Goal: Task Accomplishment & Management: Manage account settings

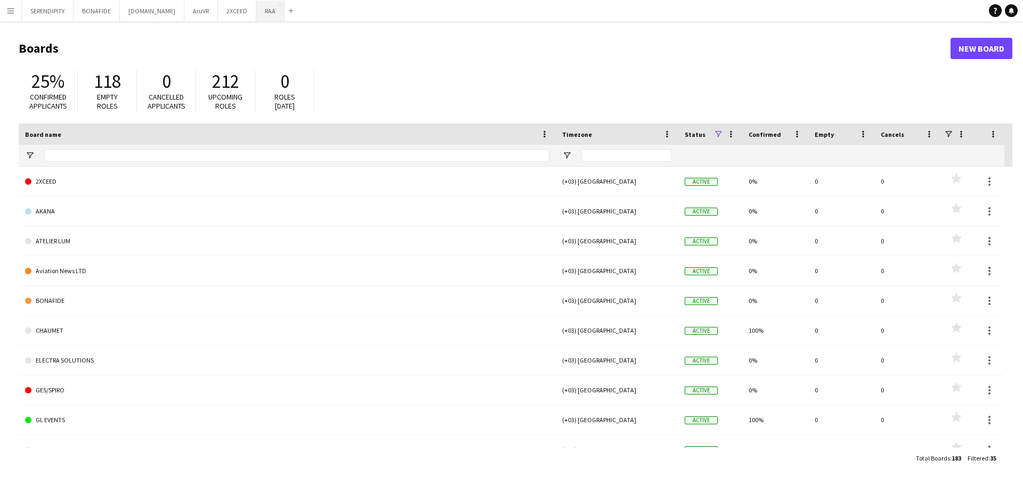
click at [256, 7] on button "RAA Close" at bounding box center [270, 11] width 28 height 21
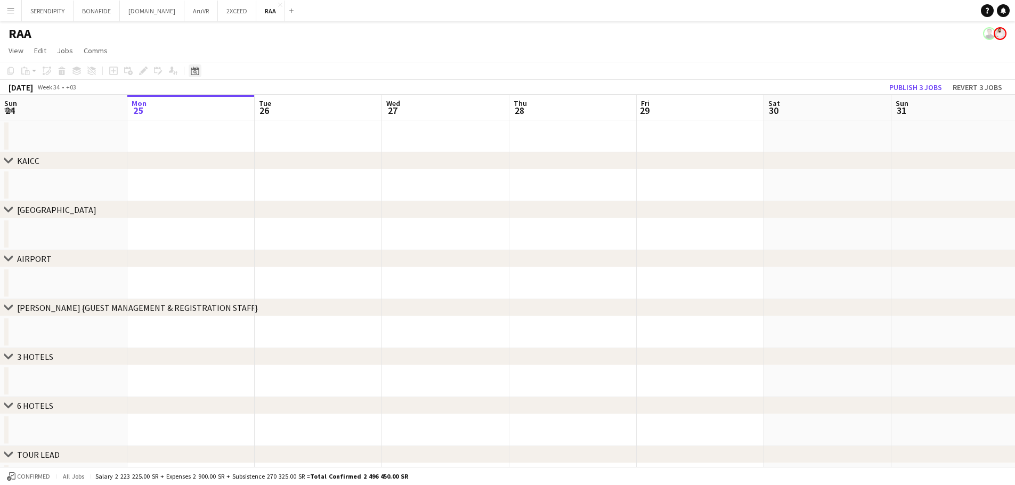
click at [194, 71] on icon at bounding box center [195, 72] width 4 height 4
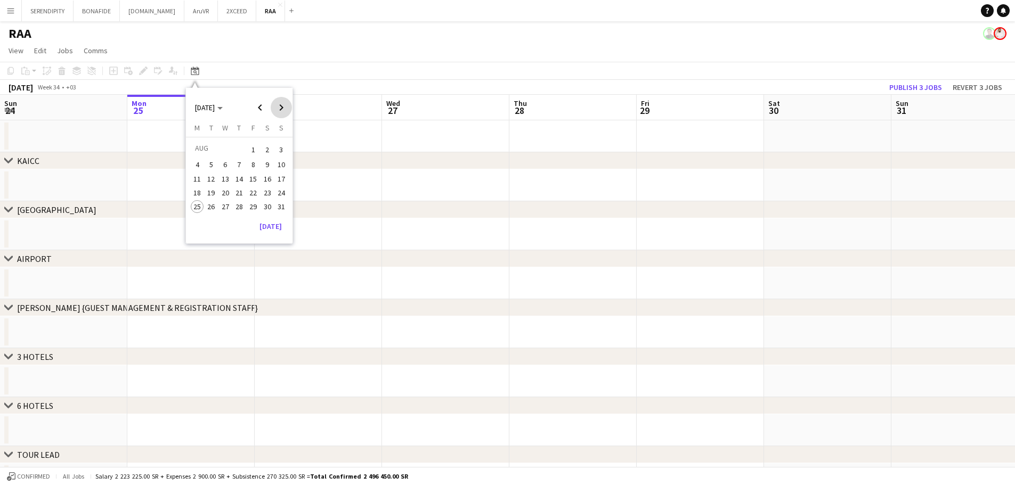
click at [279, 107] on span "Next month" at bounding box center [281, 107] width 21 height 21
click at [195, 216] on span "27" at bounding box center [197, 218] width 13 height 13
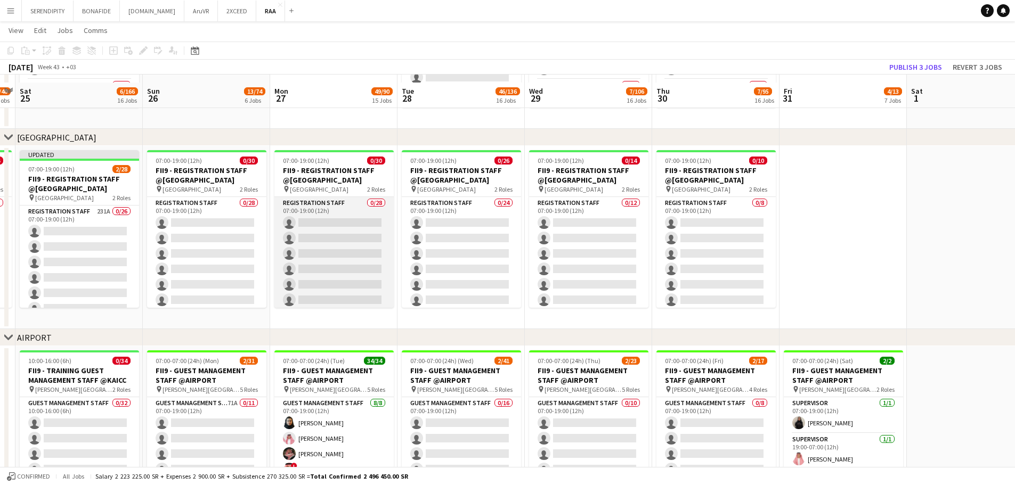
scroll to position [231, 0]
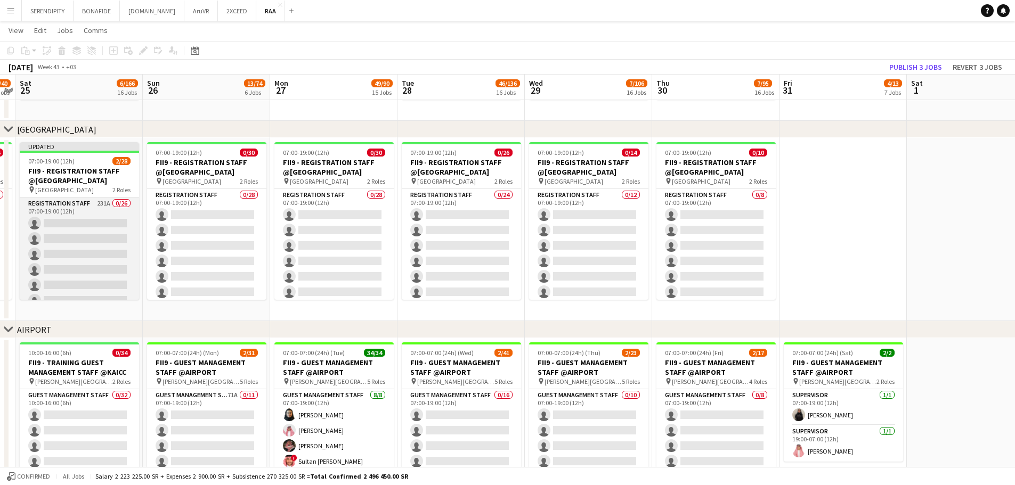
click at [84, 211] on app-card-role "Registration Staff 231A 0/26 07:00-19:00 (12h) single-neutral-actions single-ne…" at bounding box center [79, 409] width 119 height 422
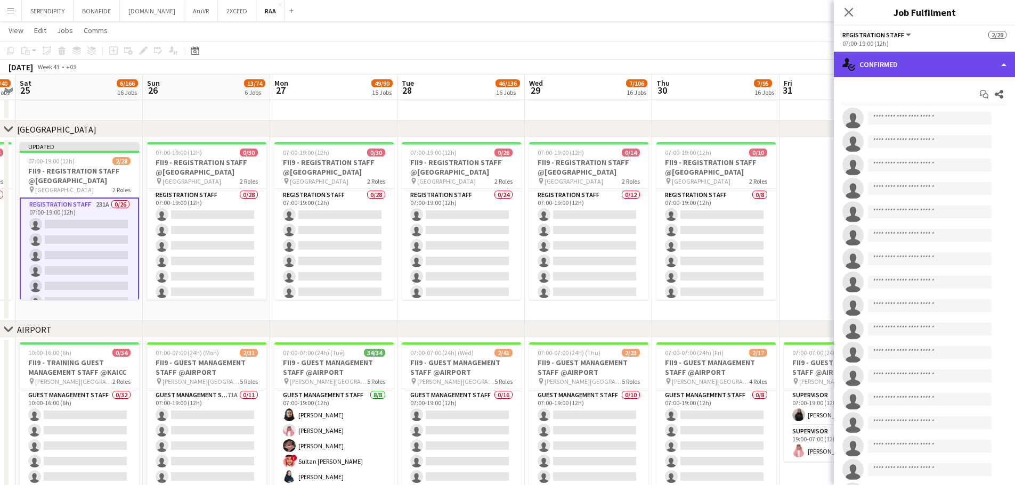
click at [949, 63] on div "single-neutral-actions-check-2 Confirmed" at bounding box center [924, 65] width 181 height 26
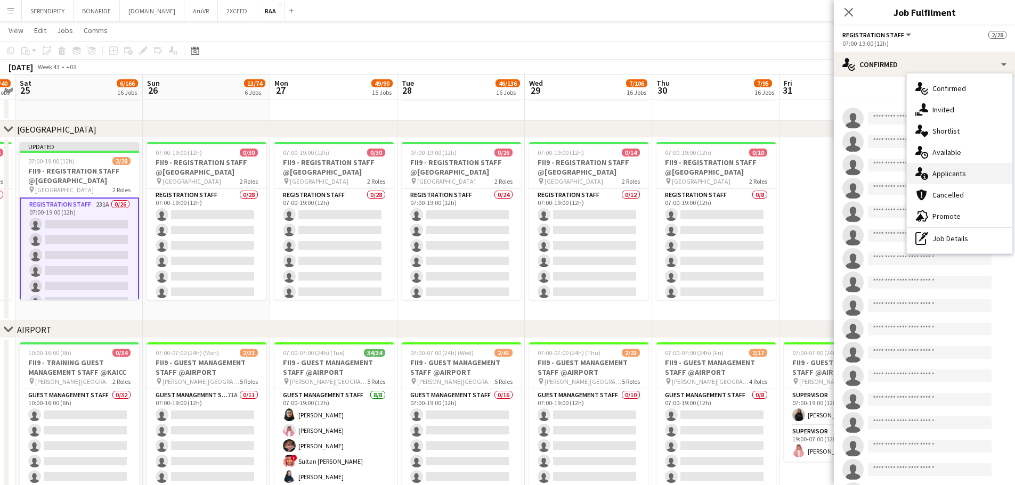
click at [964, 169] on div "single-neutral-actions-information Applicants" at bounding box center [958, 173] width 105 height 21
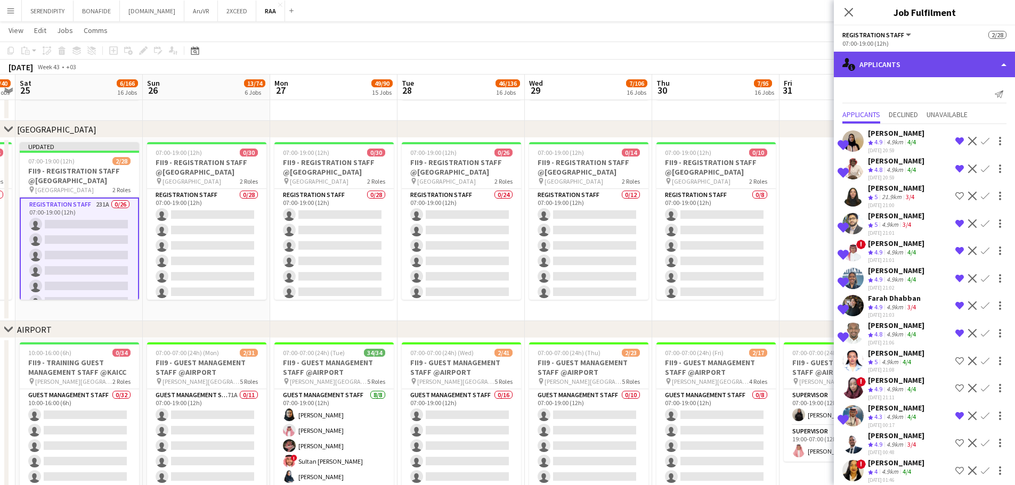
click at [910, 66] on div "single-neutral-actions-information Applicants" at bounding box center [924, 65] width 181 height 26
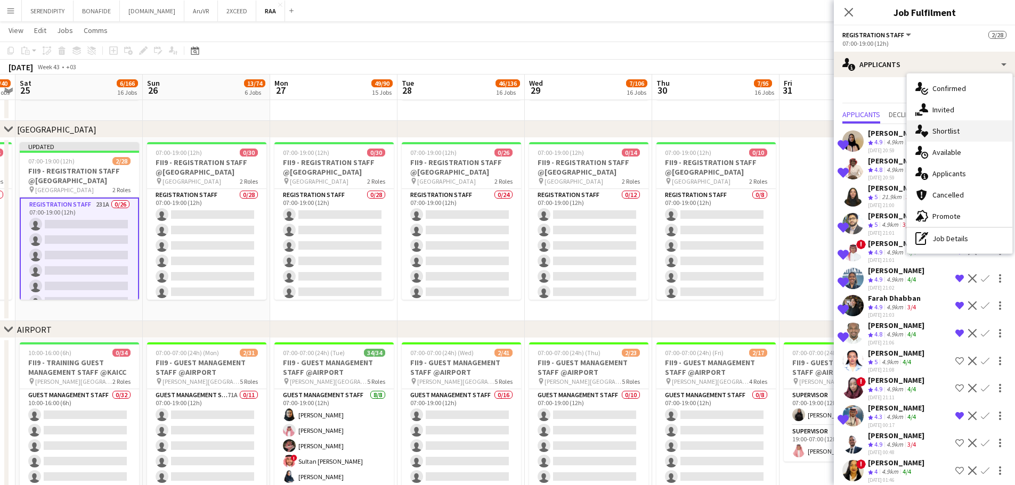
click at [966, 130] on div "single-neutral-actions-heart Shortlist" at bounding box center [958, 130] width 105 height 21
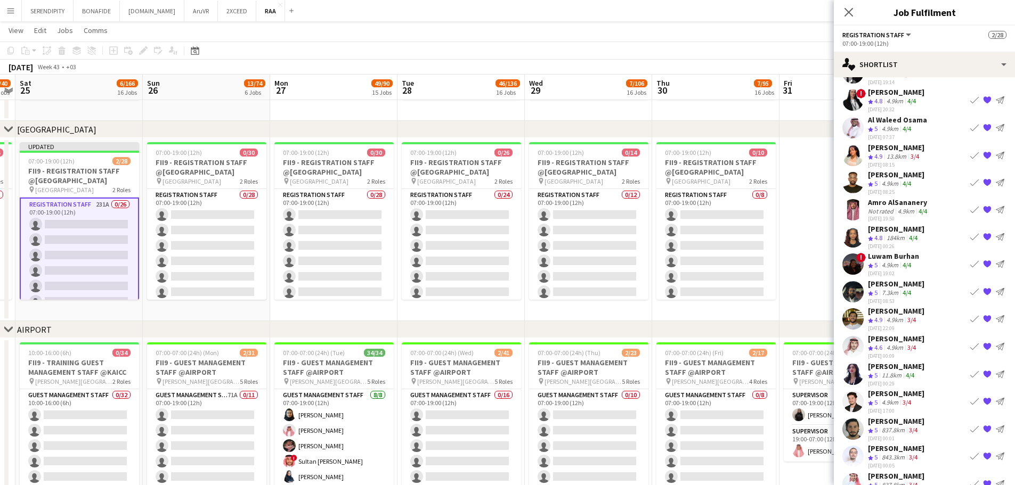
scroll to position [1077, 0]
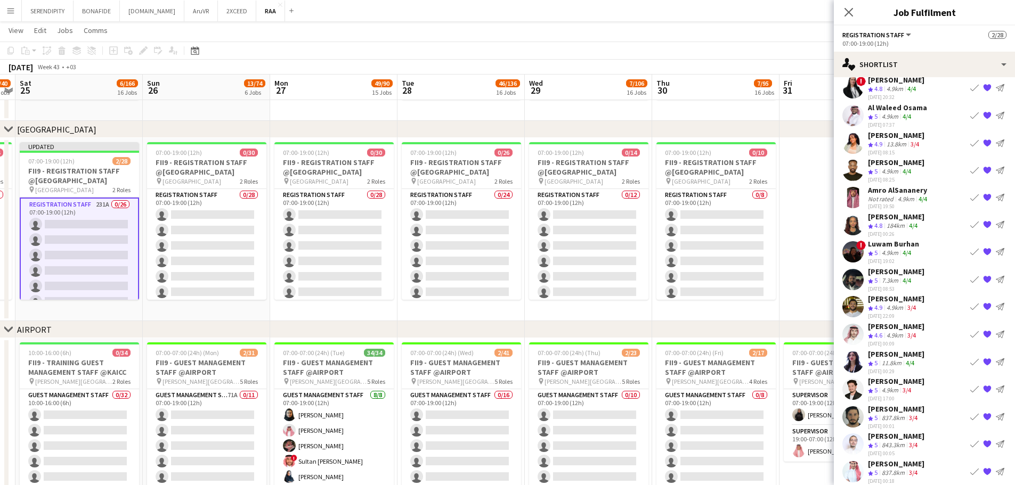
click at [983, 468] on app-icon "{{ spriteTitle }}" at bounding box center [987, 472] width 9 height 9
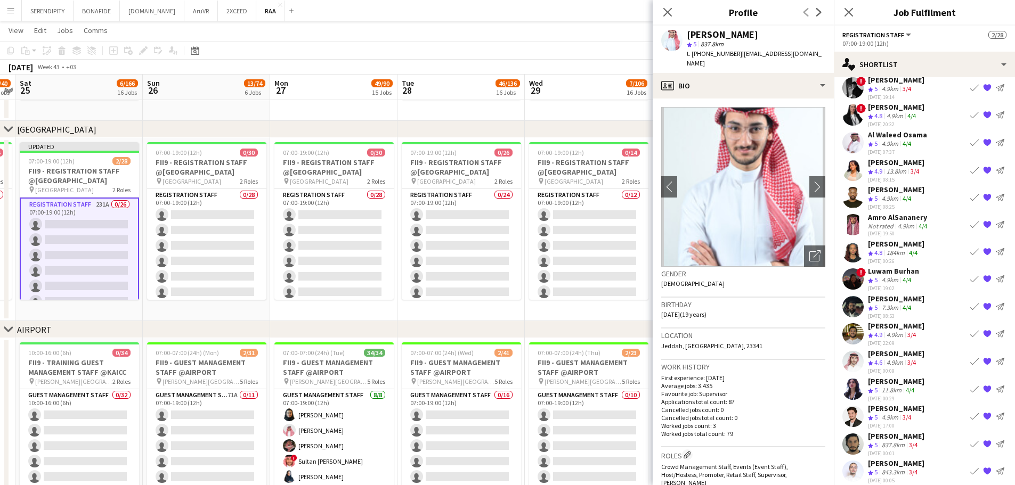
click at [983, 467] on app-icon "{{ spriteTitle }}" at bounding box center [987, 471] width 9 height 9
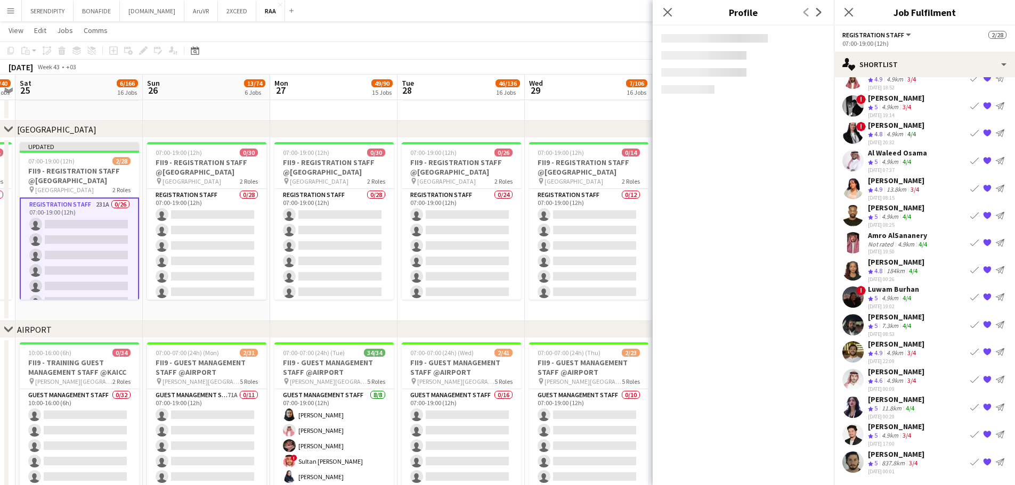
scroll to position [1023, 0]
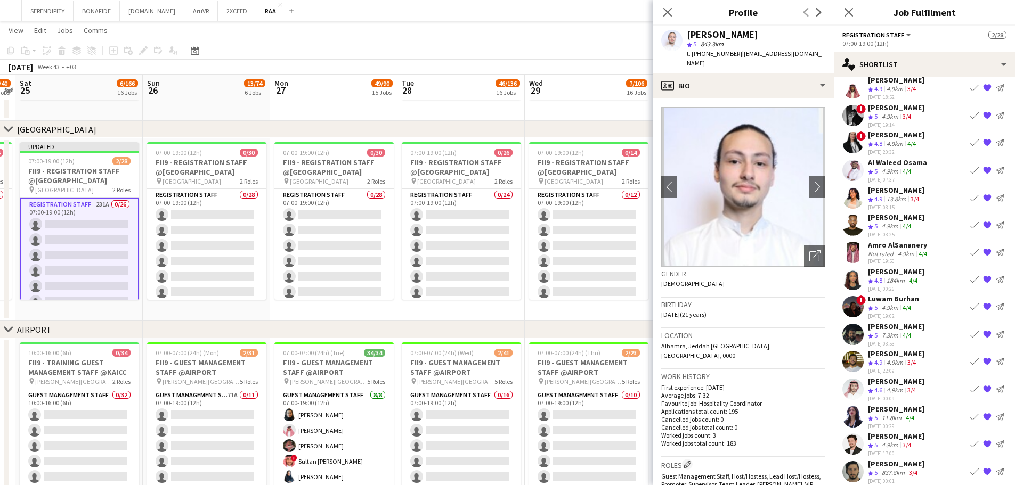
click at [983, 467] on app-icon "{{ spriteTitle }}" at bounding box center [987, 471] width 9 height 9
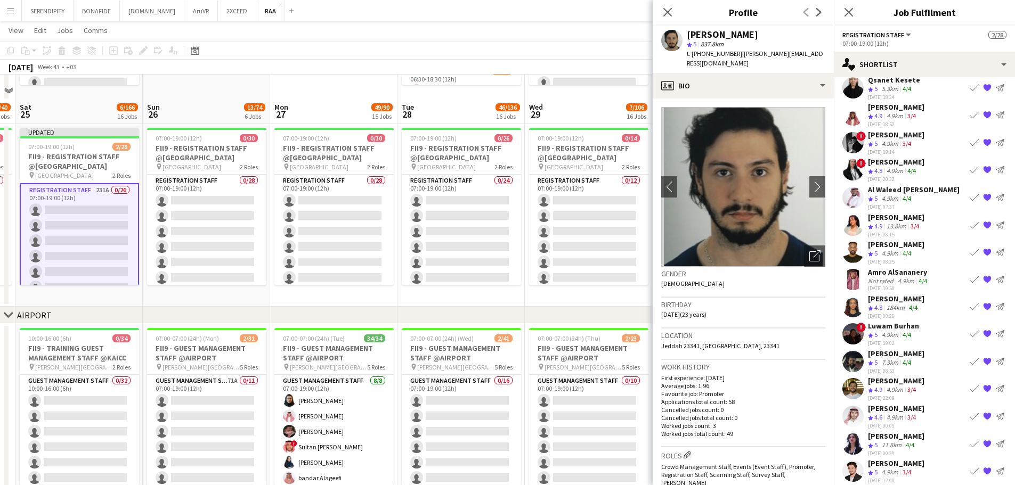
scroll to position [337, 0]
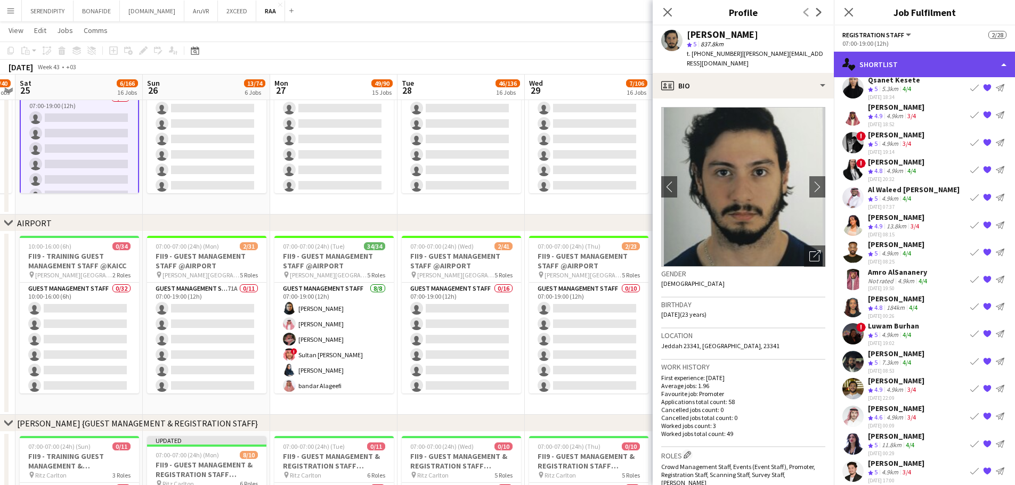
click at [937, 64] on div "single-neutral-actions-heart Shortlist" at bounding box center [924, 65] width 181 height 26
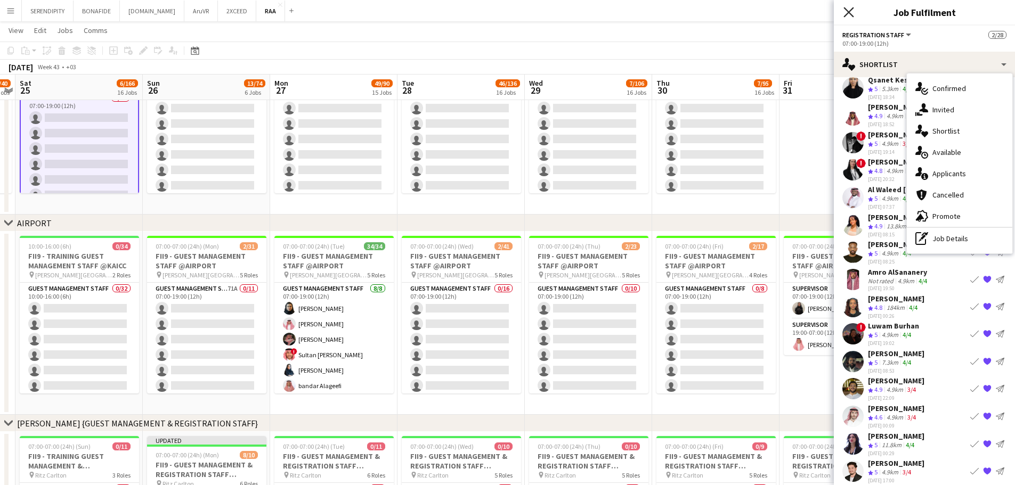
click at [852, 11] on icon "Close pop-in" at bounding box center [848, 12] width 10 height 10
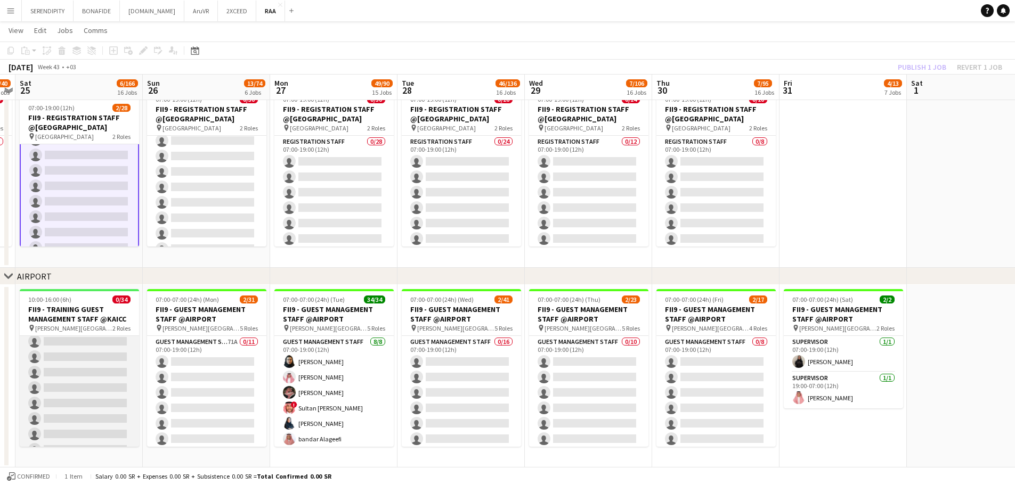
scroll to position [0, 0]
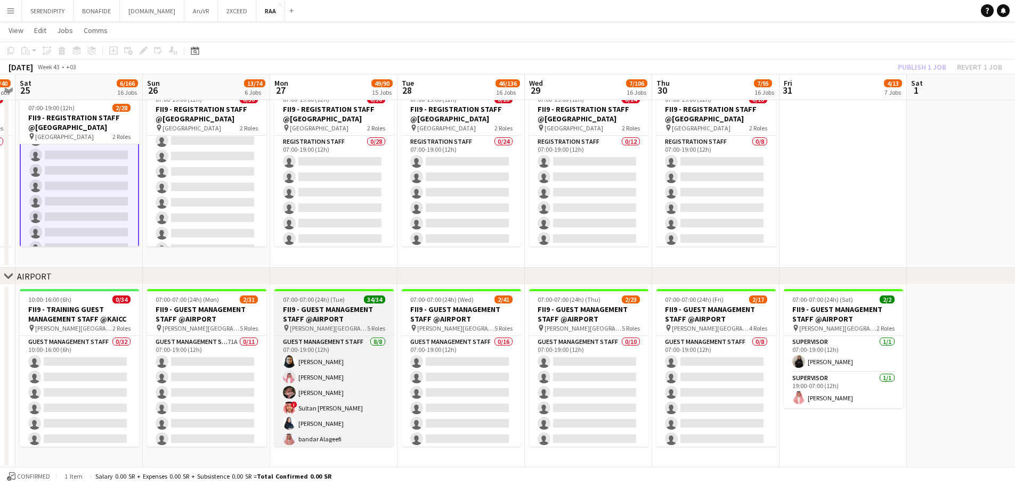
click at [332, 320] on h3 "FII9 - GUEST MANAGEMENT STAFF @AIRPORT" at bounding box center [333, 314] width 119 height 19
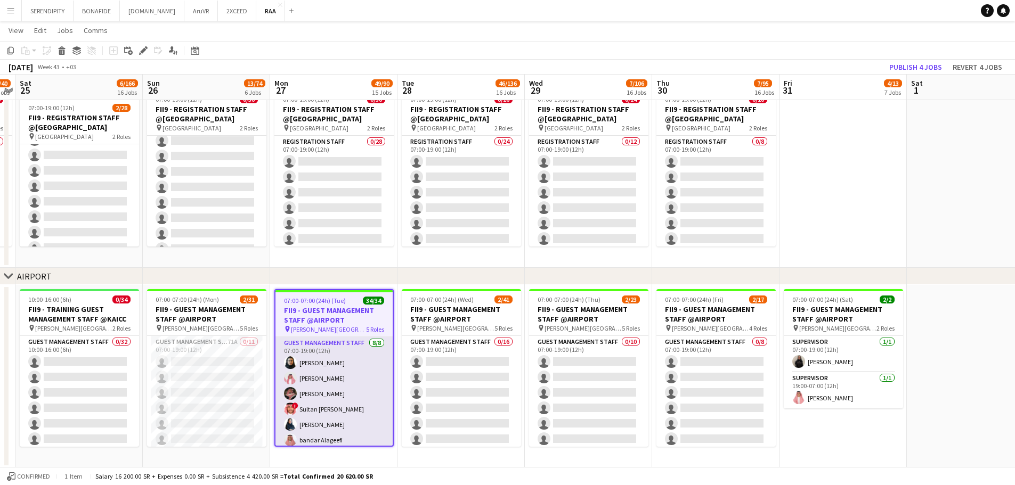
click at [335, 361] on app-card-role "Guest Management Staff 8/8 07:00-19:00 (12h) Noura Alsadoun Abdullah Alshehri H…" at bounding box center [333, 409] width 117 height 144
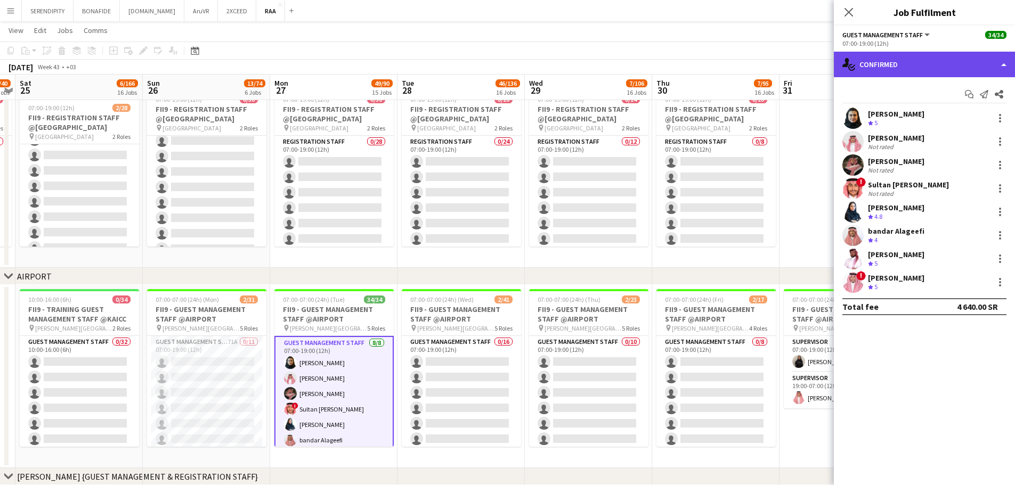
click at [884, 59] on div "single-neutral-actions-check-2 Confirmed" at bounding box center [924, 65] width 181 height 26
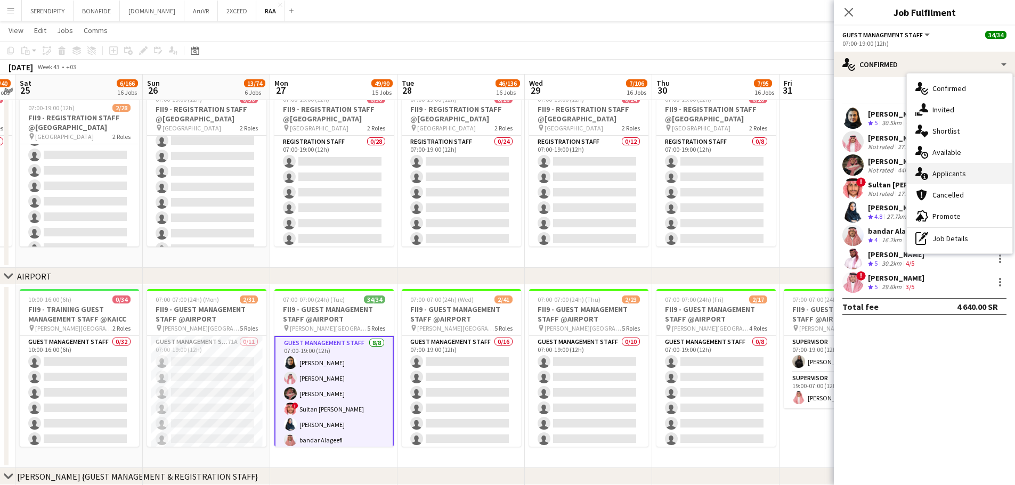
click at [982, 164] on div "single-neutral-actions-information Applicants" at bounding box center [958, 173] width 105 height 21
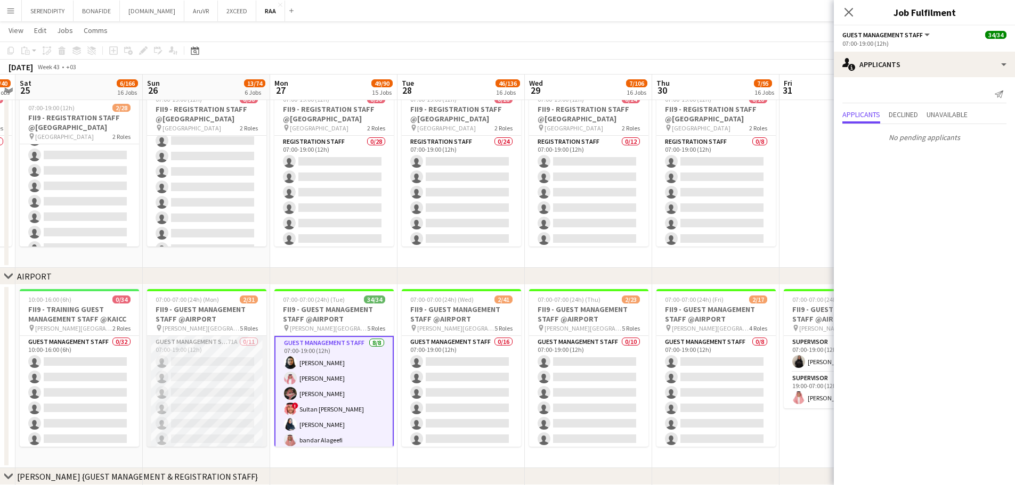
click at [201, 363] on app-card-role "Guest Management Staff 71A 0/11 07:00-19:00 (12h) single-neutral-actions single…" at bounding box center [206, 431] width 119 height 191
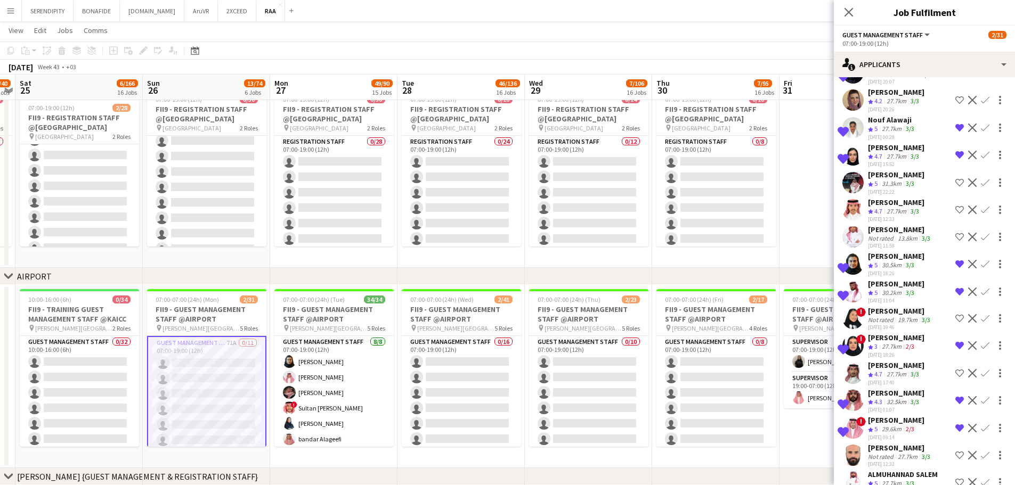
scroll to position [1526, 0]
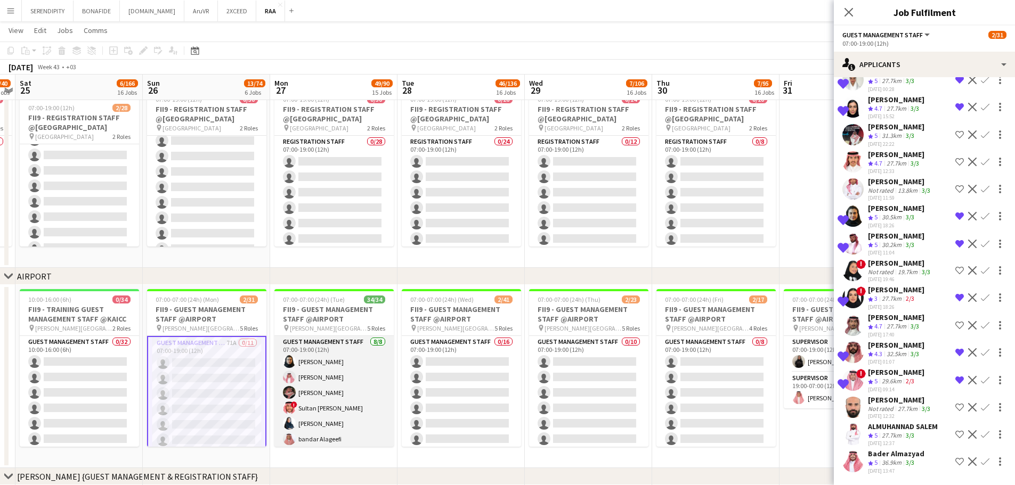
click at [342, 381] on app-card-role "Guest Management Staff 8/8 07:00-19:00 (12h) Noura Alsadoun Abdullah Alshehri H…" at bounding box center [333, 408] width 119 height 144
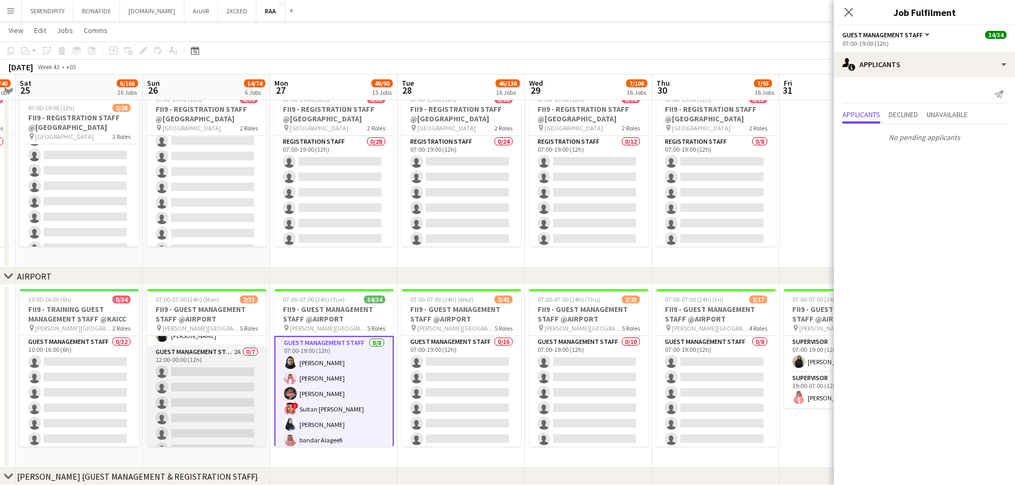
scroll to position [213, 0]
click at [202, 367] on app-card-role "Guest Management Staff 2A 0/7 12:00-00:00 (12h) single-neutral-actions single-n…" at bounding box center [206, 414] width 119 height 129
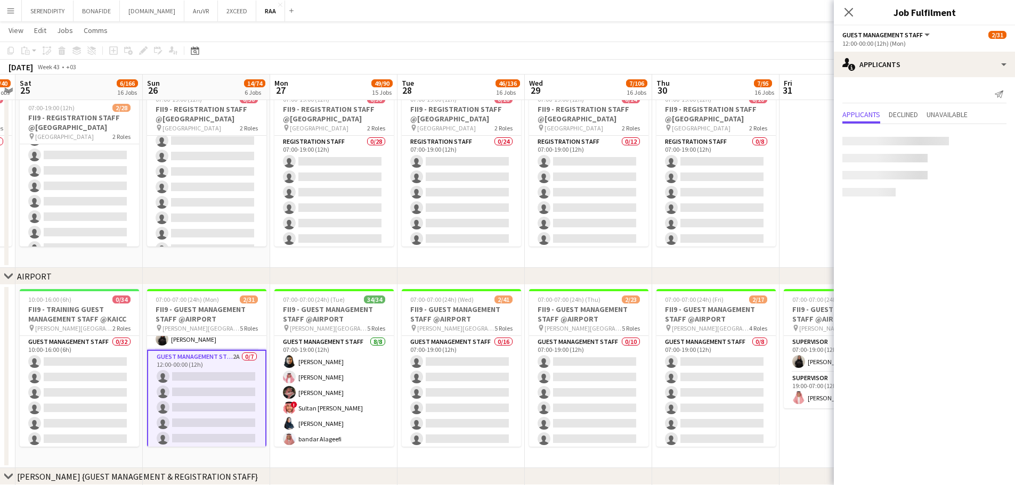
scroll to position [0, 367]
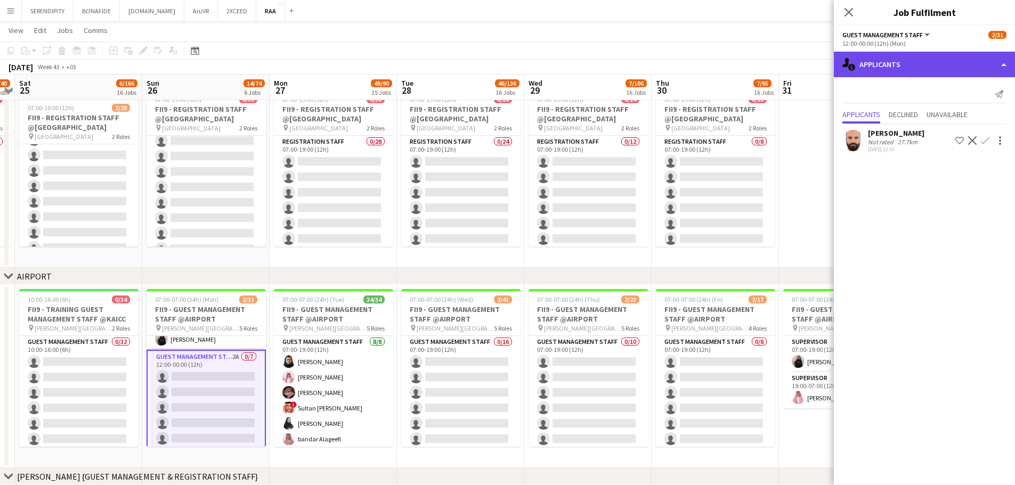
click at [908, 67] on div "single-neutral-actions-information Applicants" at bounding box center [924, 65] width 181 height 26
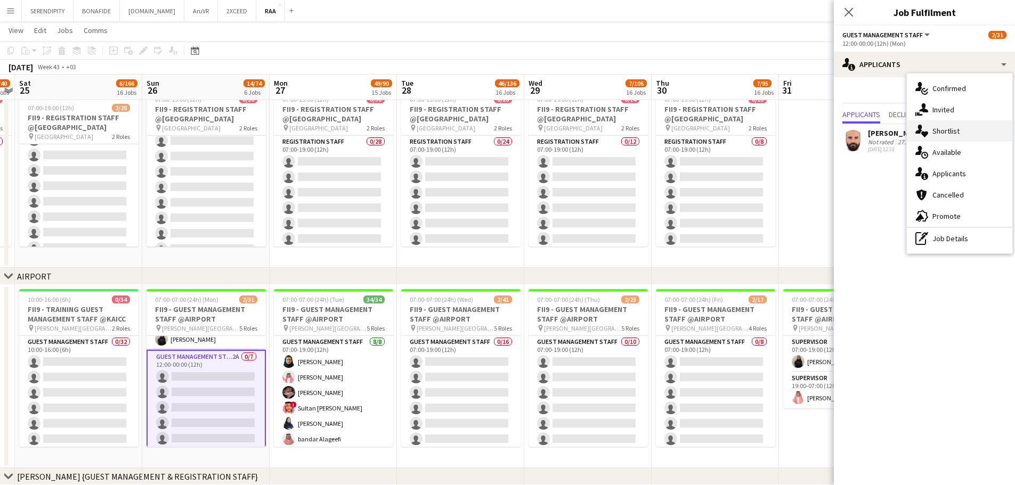
click at [958, 132] on div "single-neutral-actions-heart Shortlist" at bounding box center [958, 130] width 105 height 21
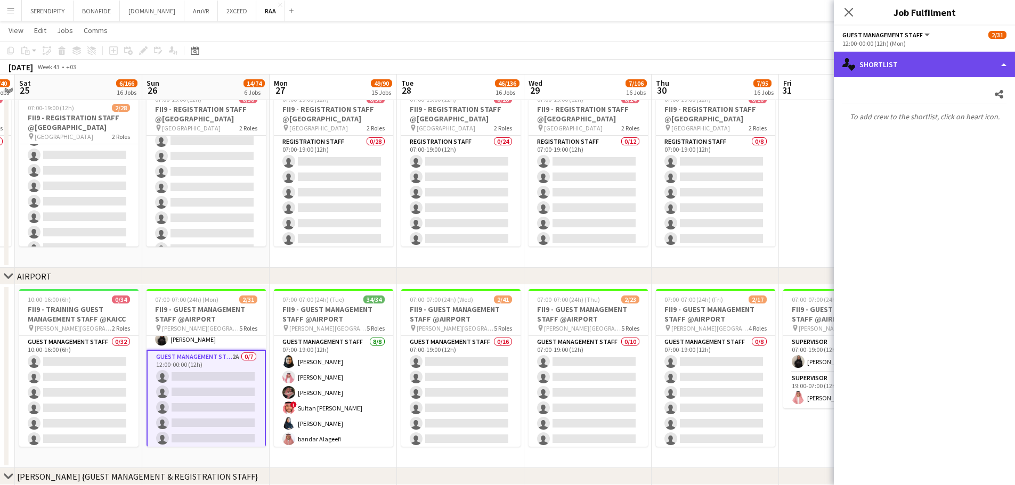
click at [920, 65] on div "single-neutral-actions-heart Shortlist" at bounding box center [924, 65] width 181 height 26
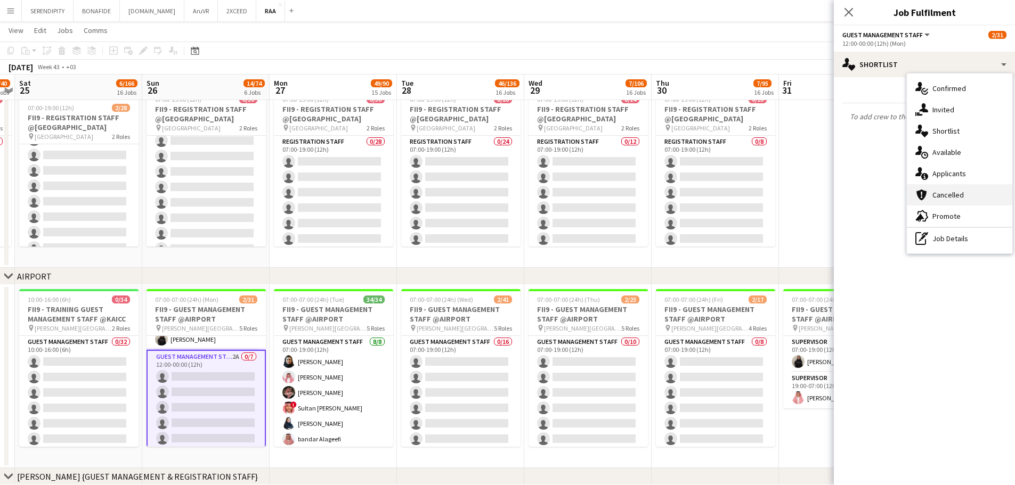
click at [965, 192] on div "cancellation Cancelled" at bounding box center [958, 194] width 105 height 21
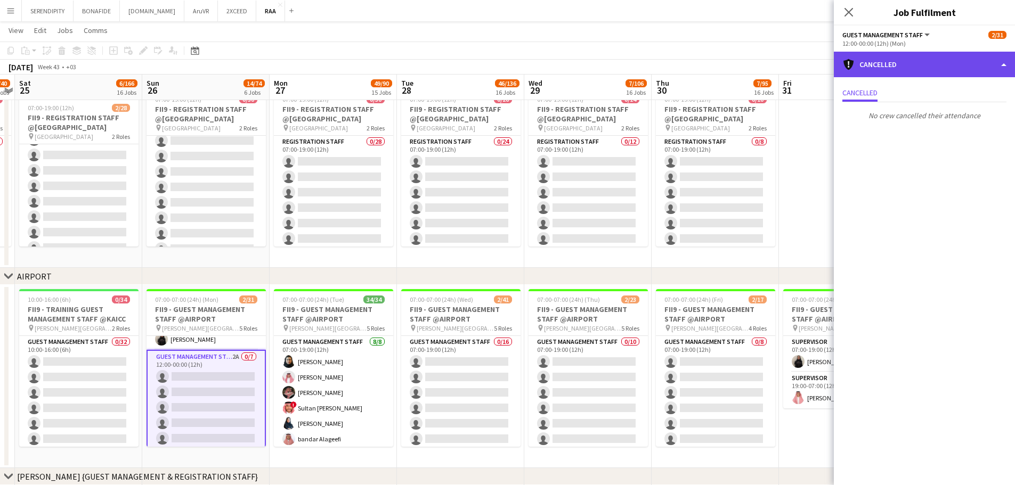
click at [933, 62] on div "cancellation Cancelled" at bounding box center [924, 65] width 181 height 26
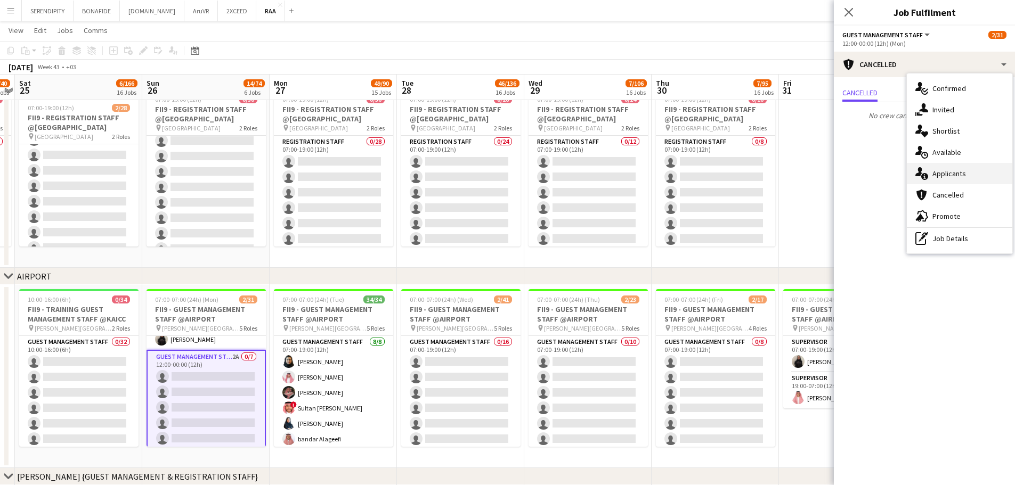
click at [969, 169] on div "single-neutral-actions-information Applicants" at bounding box center [958, 173] width 105 height 21
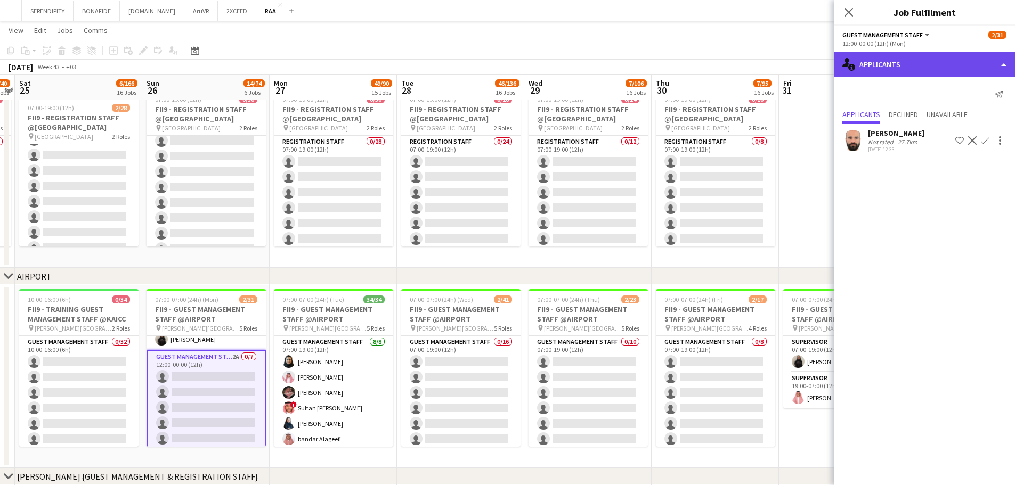
click at [949, 68] on div "single-neutral-actions-information Applicants" at bounding box center [924, 65] width 181 height 26
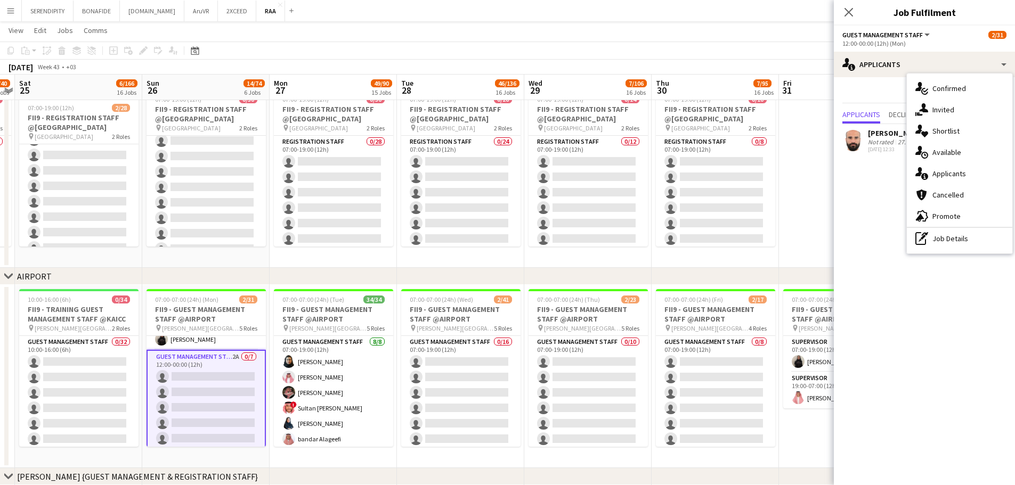
click at [870, 202] on mat-expansion-panel "users2 Applicants Send notification Applicants Declined Unavailable Yousef Abde…" at bounding box center [924, 281] width 181 height 408
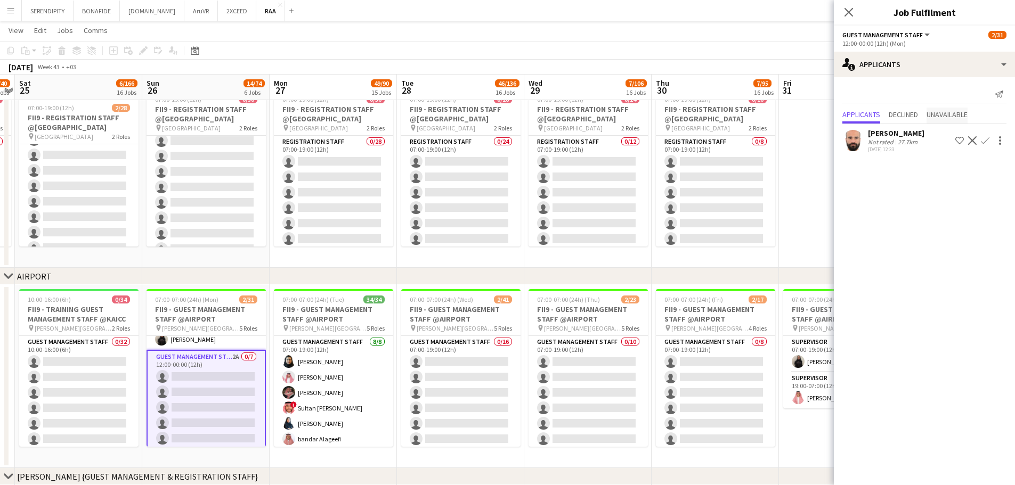
click at [957, 114] on span "Unavailable" at bounding box center [946, 114] width 41 height 7
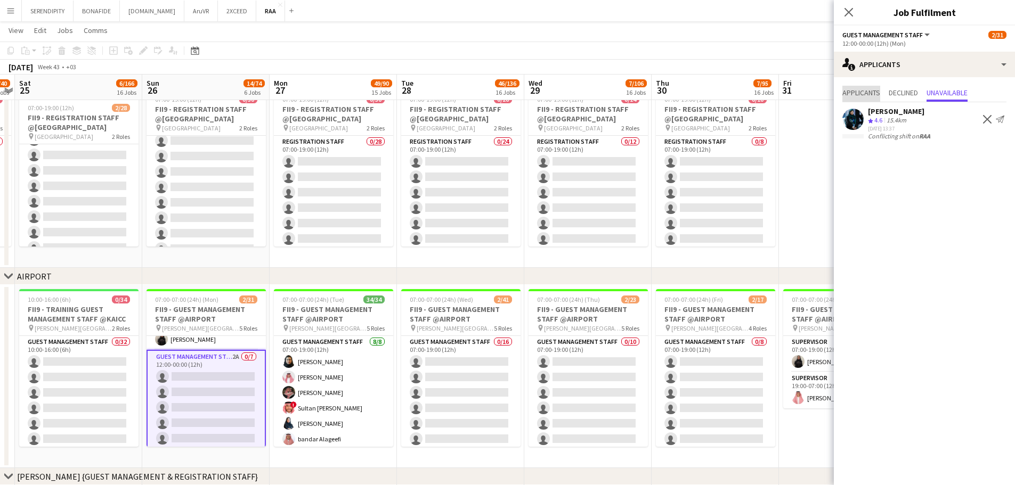
click at [861, 93] on span "Applicants" at bounding box center [861, 92] width 38 height 7
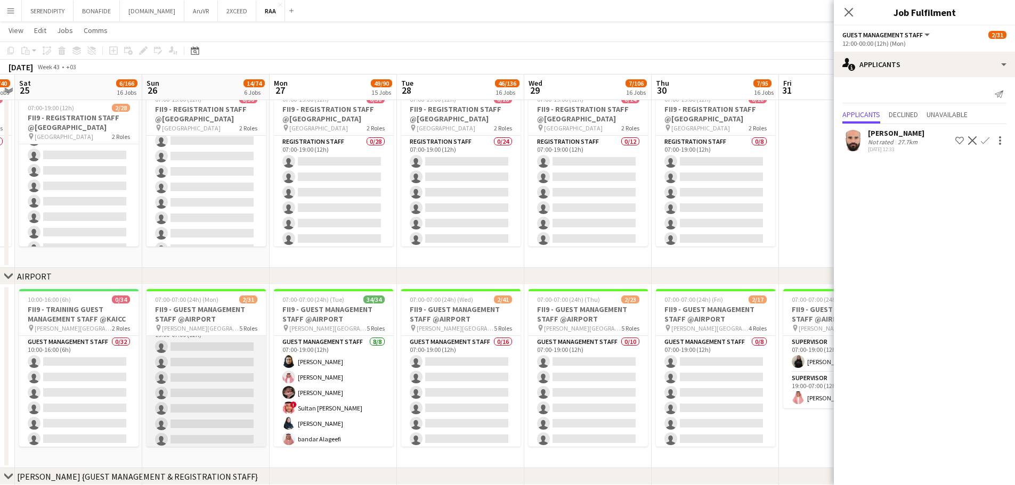
click at [205, 364] on app-card-role "Guest Management Staff 8A 0/11 19:00-07:00 (12h) single-neutral-actions single-…" at bounding box center [205, 416] width 119 height 191
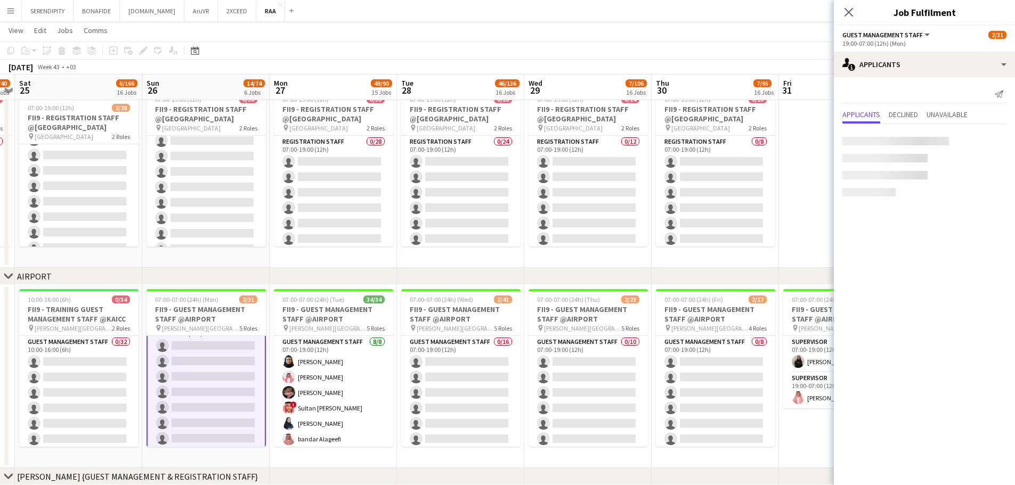
scroll to position [372, 0]
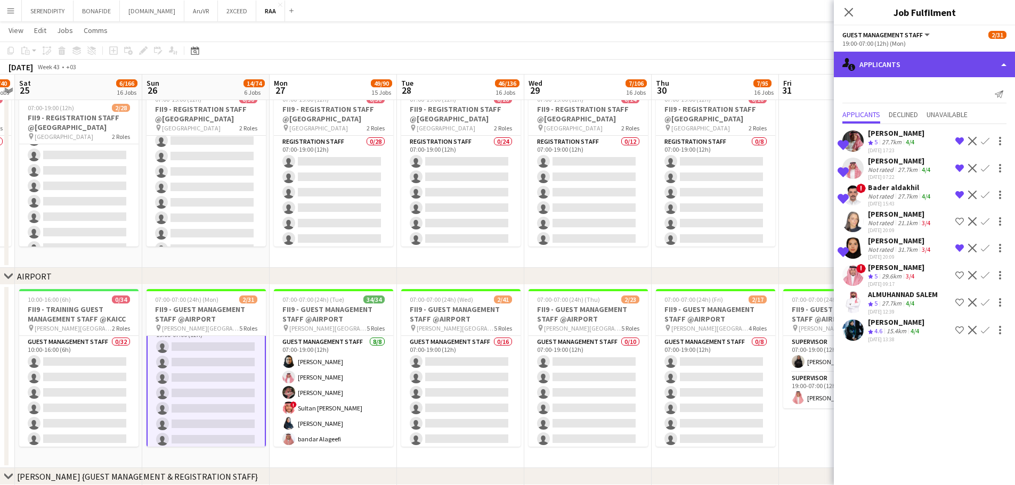
click at [910, 58] on div "single-neutral-actions-information Applicants" at bounding box center [924, 65] width 181 height 26
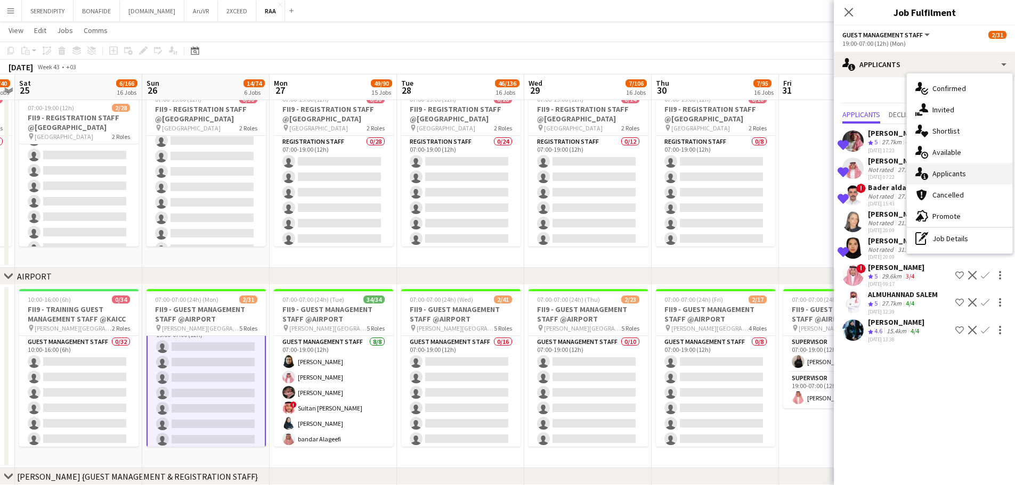
click at [980, 170] on div "single-neutral-actions-information Applicants" at bounding box center [958, 173] width 105 height 21
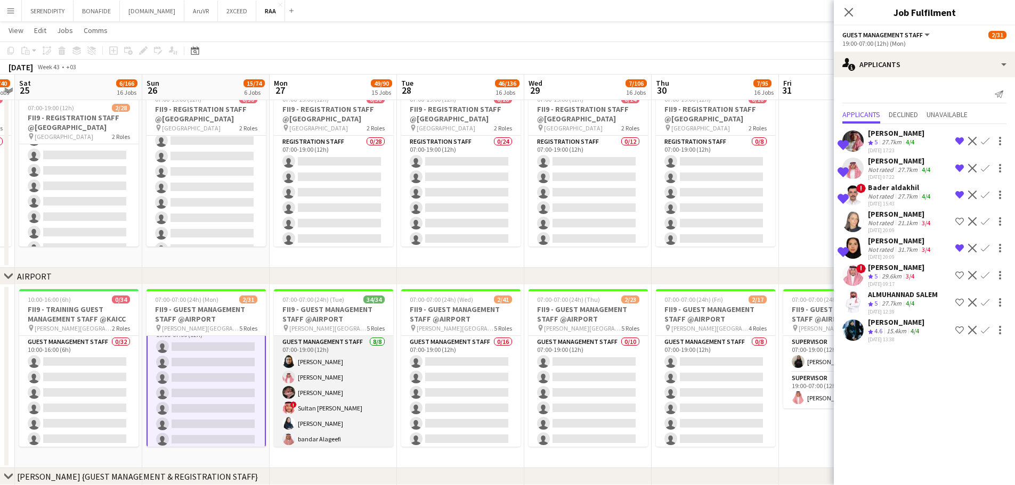
click at [342, 382] on app-card-role "Guest Management Staff 8/8 07:00-19:00 (12h) Noura Alsadoun Abdullah Alshehri H…" at bounding box center [333, 408] width 119 height 144
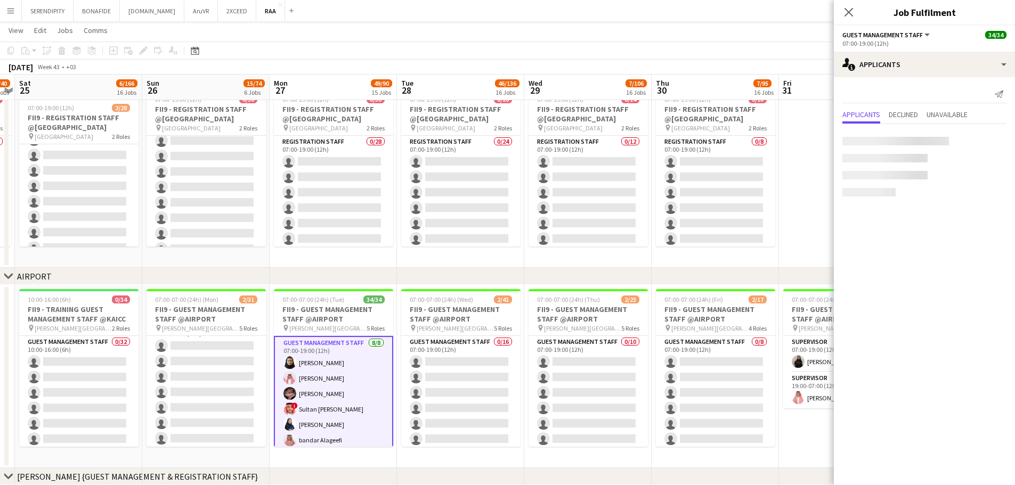
scroll to position [371, 0]
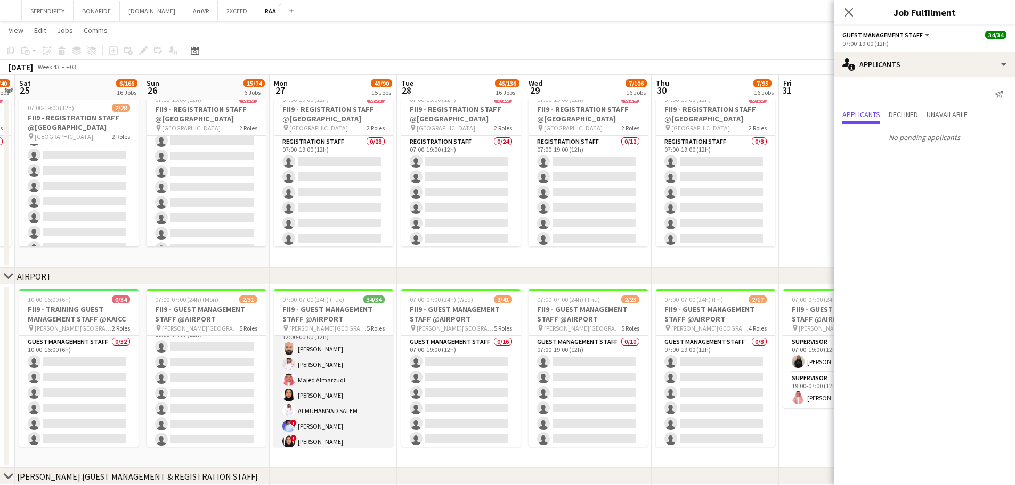
click at [336, 384] on app-card-role "Guest Management Staff 17/17 12:00-00:00 (12h) Yousef Abdelwassie Riyadh Alamou…" at bounding box center [333, 464] width 119 height 283
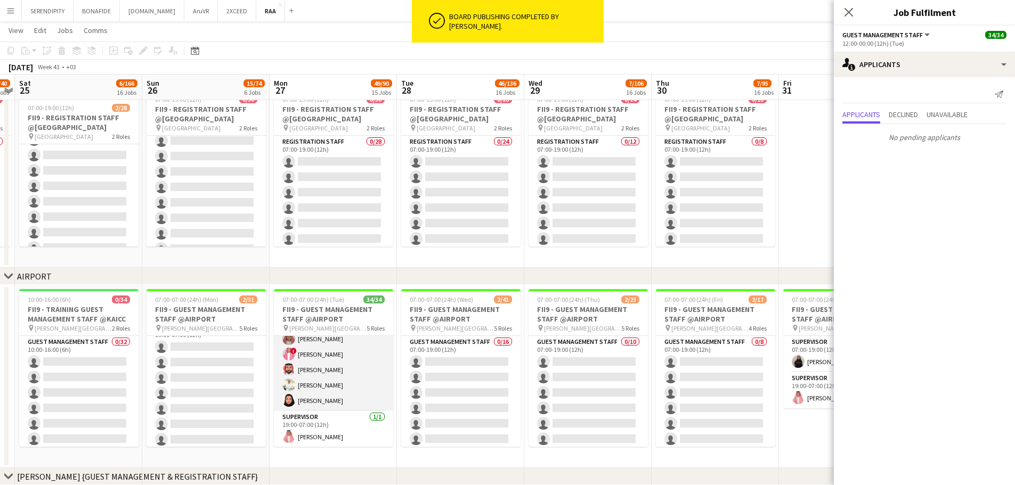
scroll to position [520, 0]
click at [352, 379] on app-card-role "Guest Management Staff 7/7 19:00-07:00 (12h) Ahmad Aldawsri Abdullah Alrumaih A…" at bounding box center [333, 346] width 119 height 129
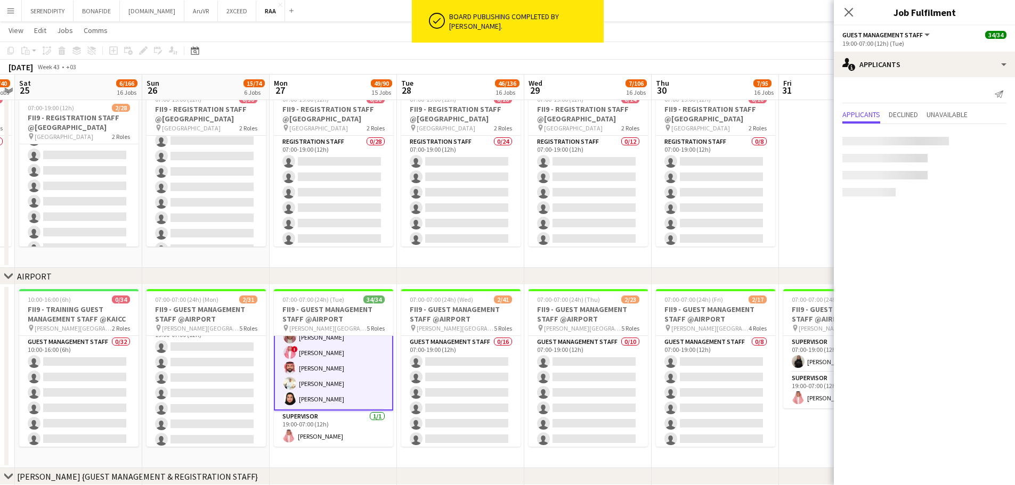
scroll to position [519, 0]
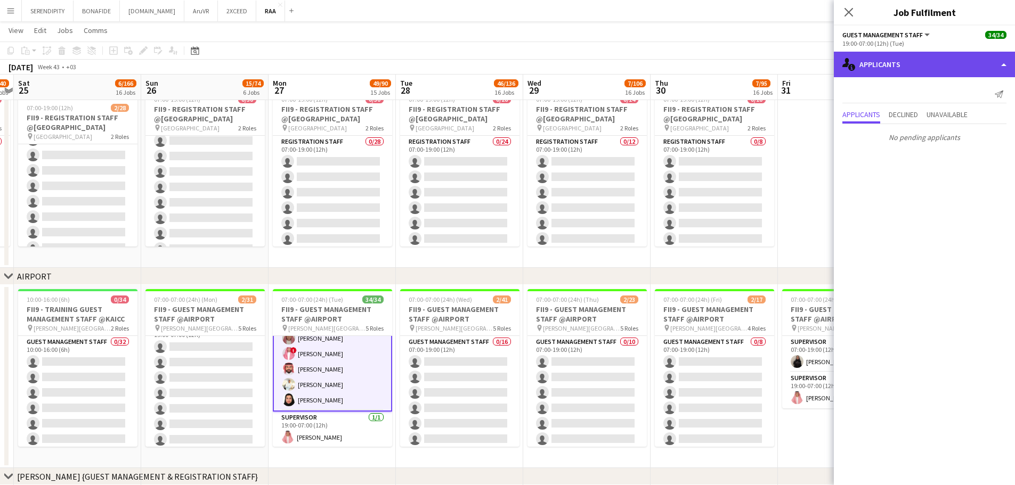
click at [930, 65] on div "single-neutral-actions-information Applicants" at bounding box center [924, 65] width 181 height 26
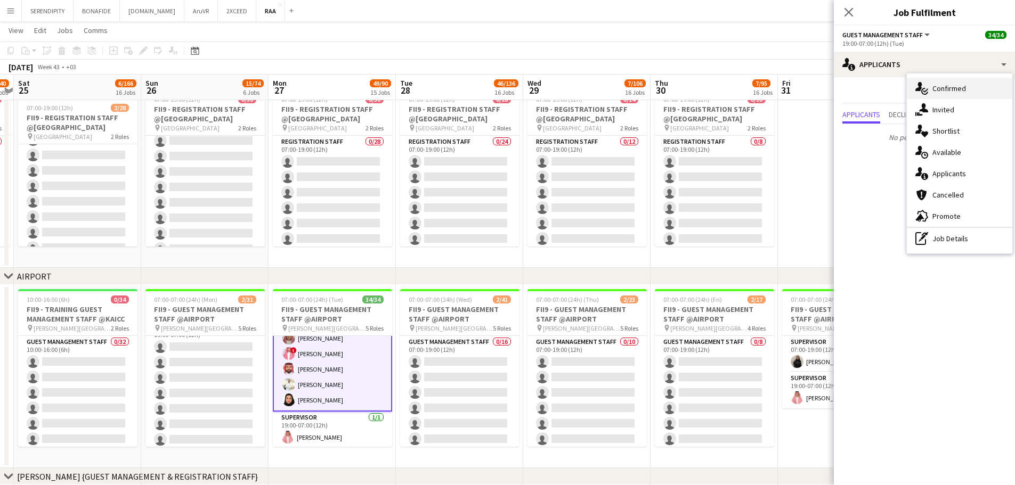
click at [973, 92] on div "single-neutral-actions-check-2 Confirmed" at bounding box center [958, 88] width 105 height 21
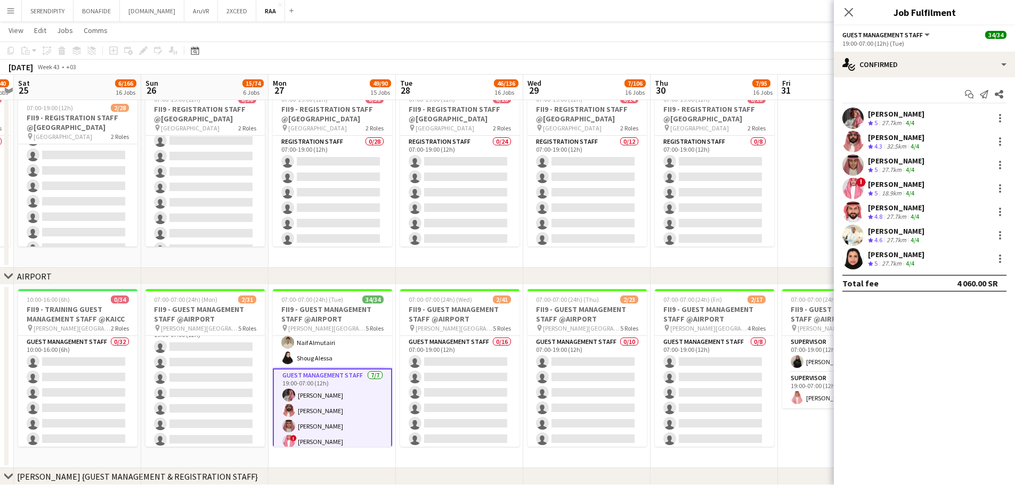
scroll to position [413, 0]
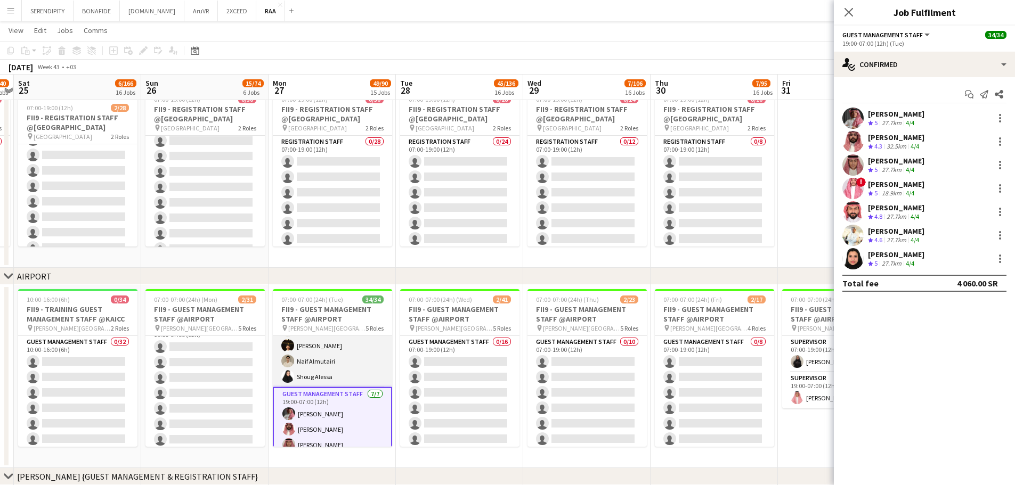
click at [338, 362] on app-card-role "Guest Management Staff 17/17 12:00-00:00 (12h) Yousef Abdelwassie Riyadh Alamou…" at bounding box center [332, 245] width 119 height 283
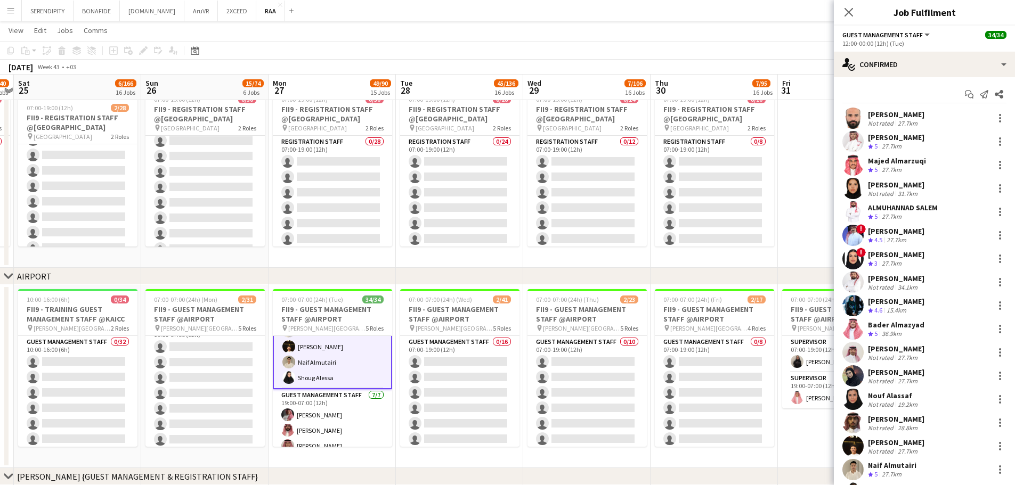
scroll to position [414, 0]
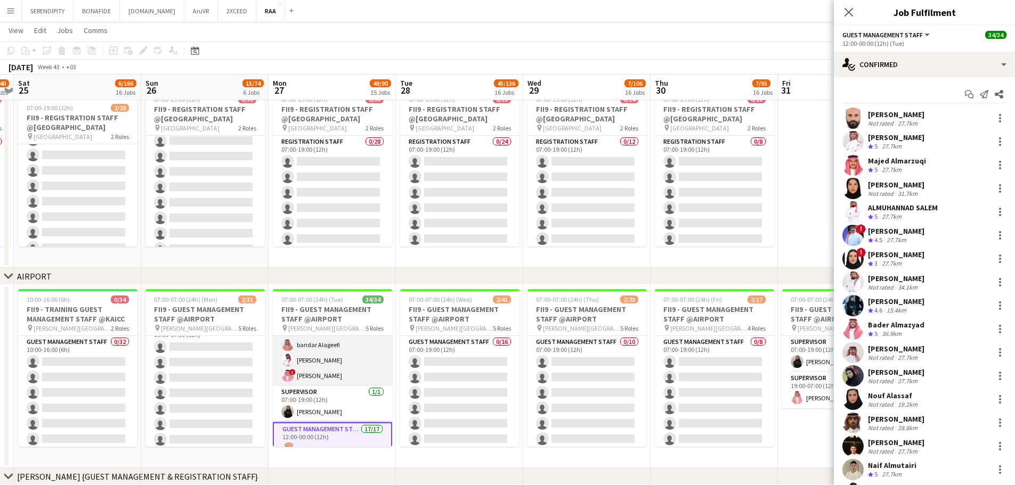
click at [335, 365] on app-card-role "Guest Management Staff 8/8 07:00-19:00 (12h) Noura Alsadoun Abdullah Alshehri H…" at bounding box center [332, 314] width 119 height 144
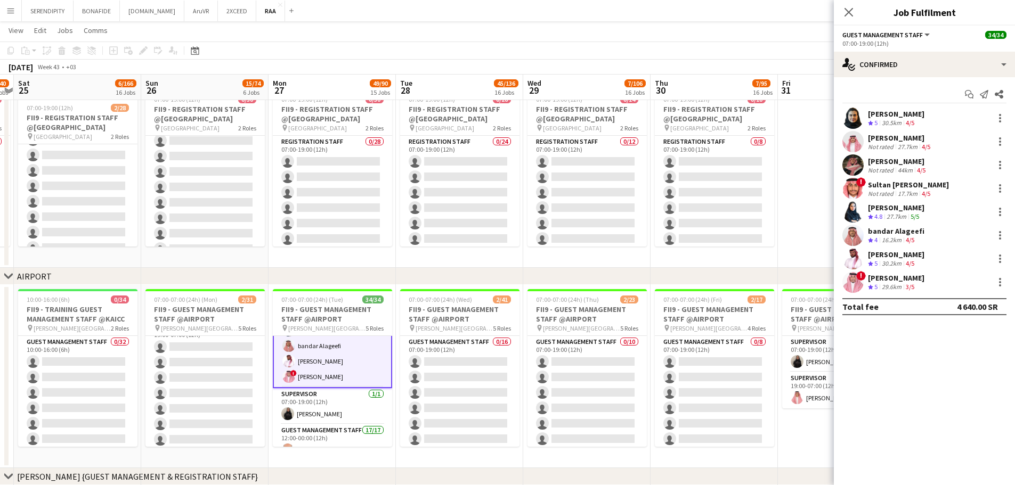
scroll to position [95, 0]
click at [886, 208] on div "[PERSON_NAME]" at bounding box center [896, 208] width 56 height 10
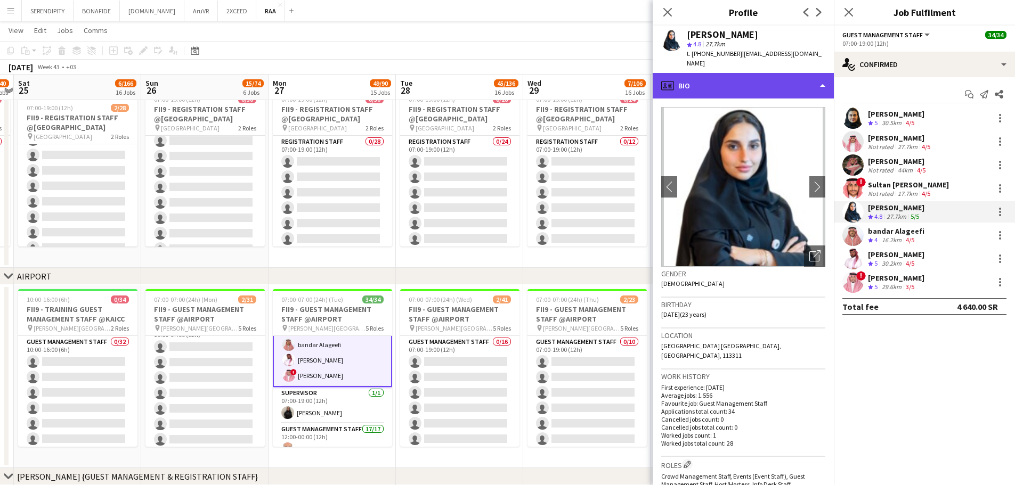
click at [749, 73] on div "profile Bio" at bounding box center [742, 86] width 181 height 26
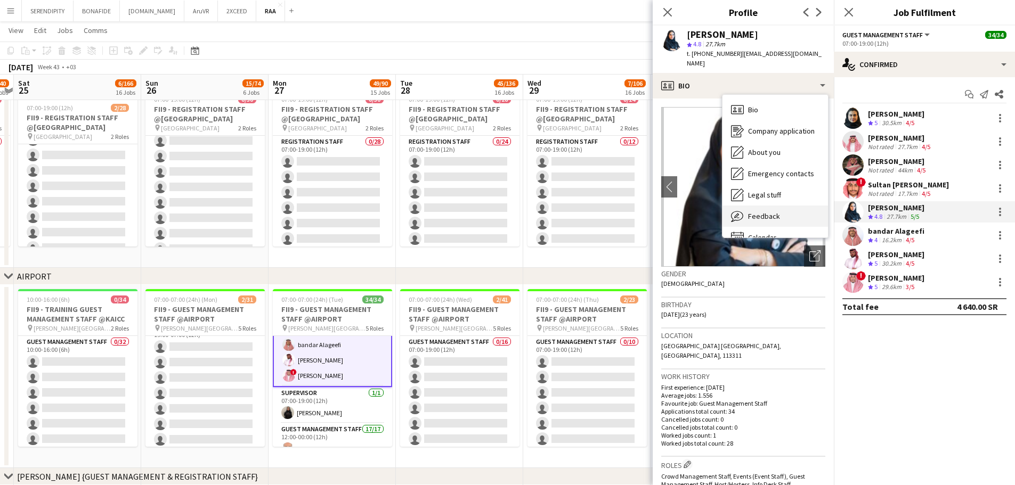
click at [785, 206] on div "Feedback Feedback" at bounding box center [774, 216] width 105 height 21
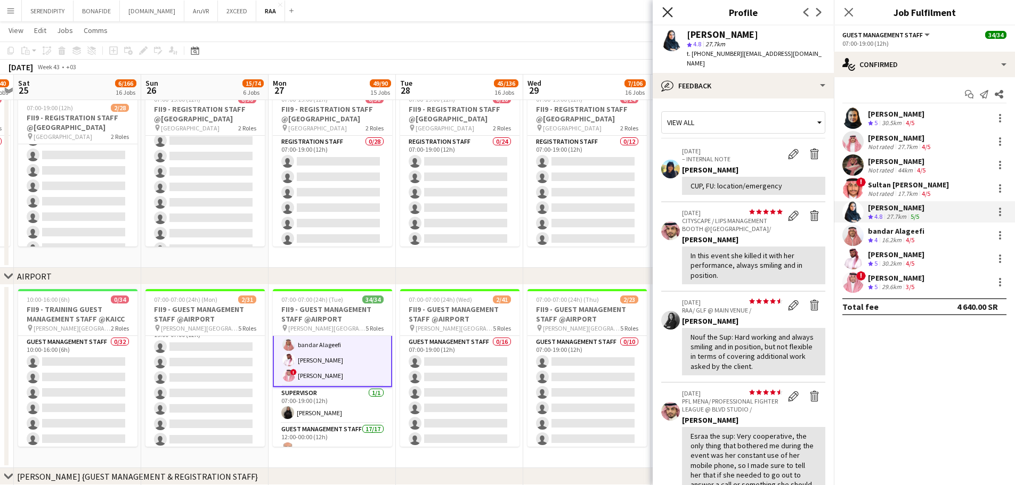
click at [664, 10] on icon at bounding box center [667, 12] width 10 height 10
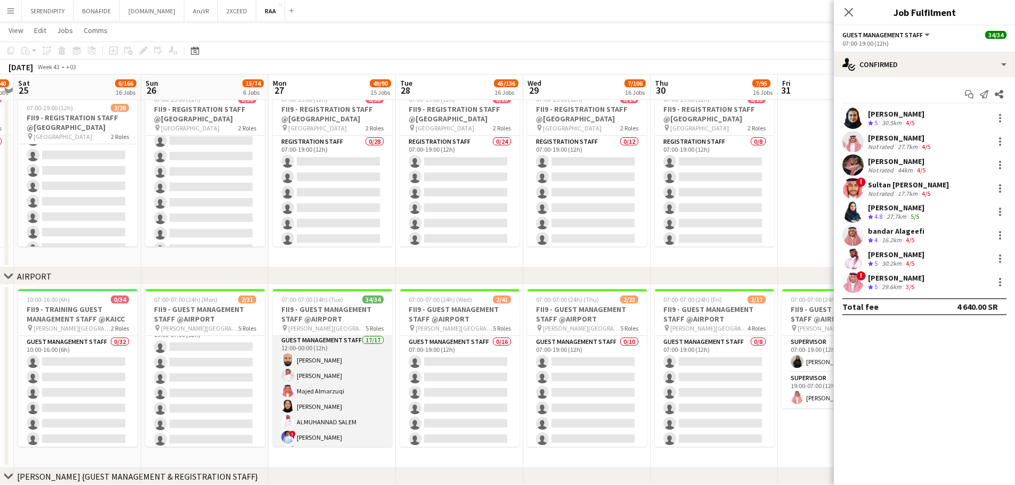
click at [343, 386] on app-card-role "Guest Management Staff 17/17 12:00-00:00 (12h) Yousef Abdelwassie Riyadh Alamou…" at bounding box center [332, 475] width 119 height 283
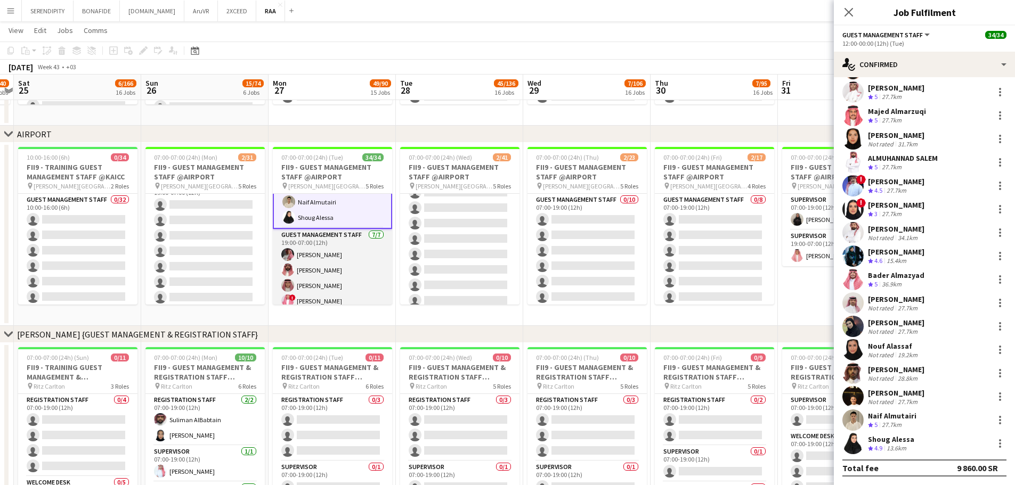
scroll to position [467, 0]
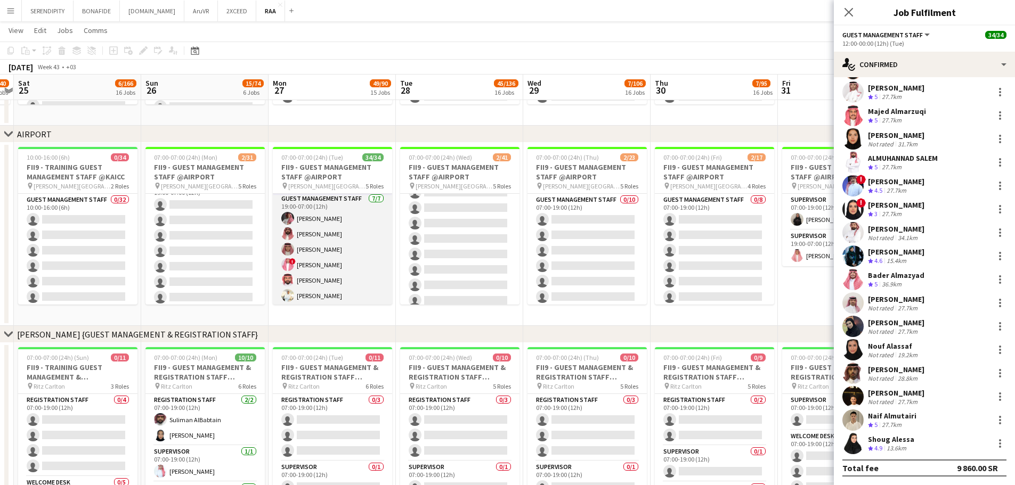
click at [331, 247] on app-card-role "Guest Management Staff 7/7 19:00-07:00 (12h) Ahmad Aldawsri Abdullah Alrumaih A…" at bounding box center [332, 257] width 119 height 129
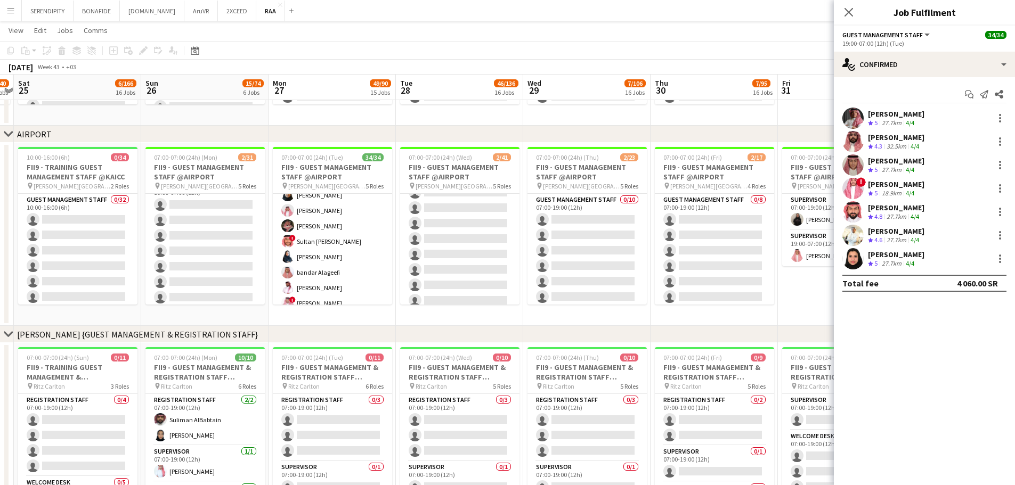
scroll to position [0, 0]
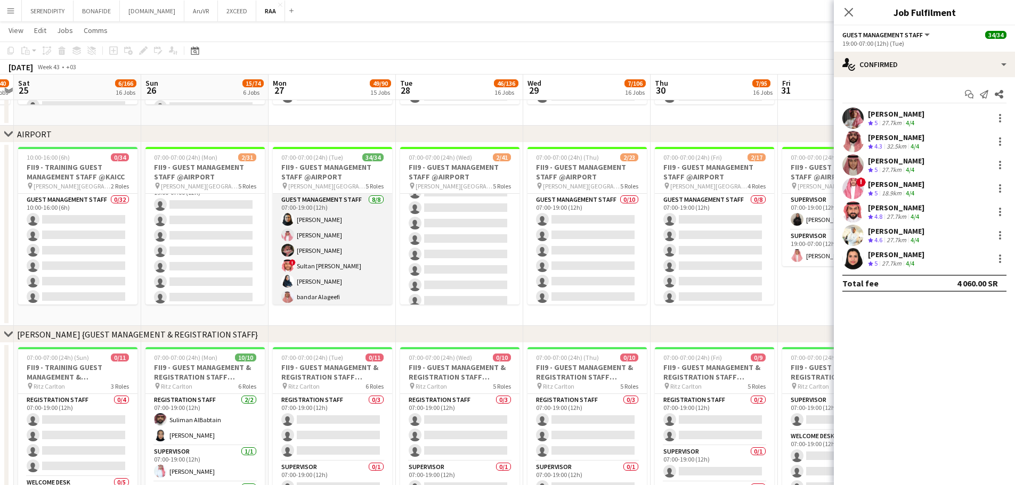
click at [336, 248] on app-card-role "Guest Management Staff 8/8 07:00-19:00 (12h) Noura Alsadoun Abdullah Alshehri H…" at bounding box center [332, 266] width 119 height 144
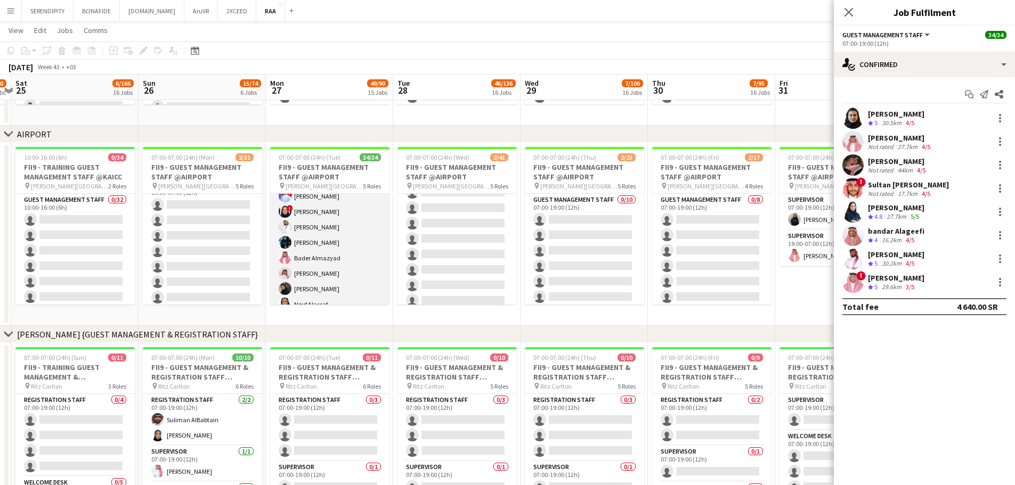
scroll to position [284, 0]
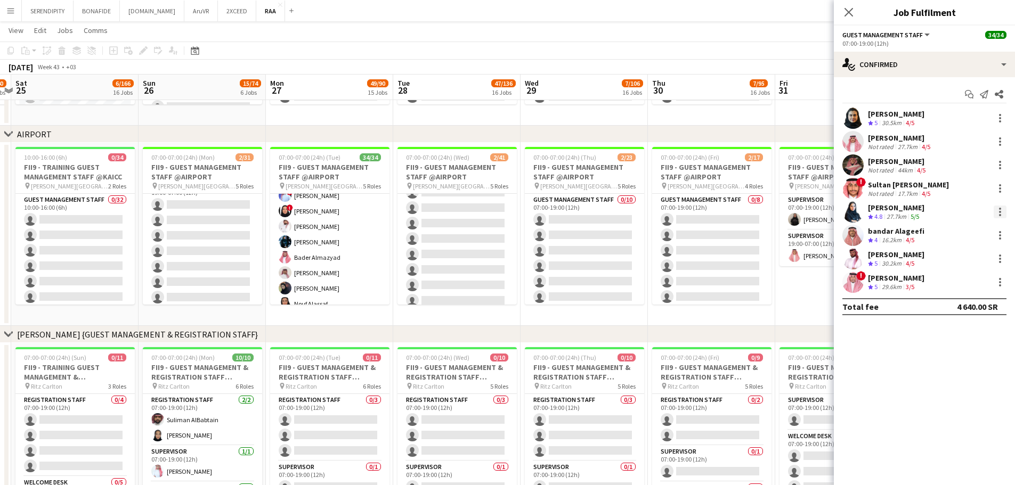
click at [1003, 214] on div at bounding box center [999, 212] width 13 height 13
click at [908, 213] on div at bounding box center [507, 242] width 1015 height 485
click at [1002, 209] on div at bounding box center [999, 212] width 13 height 13
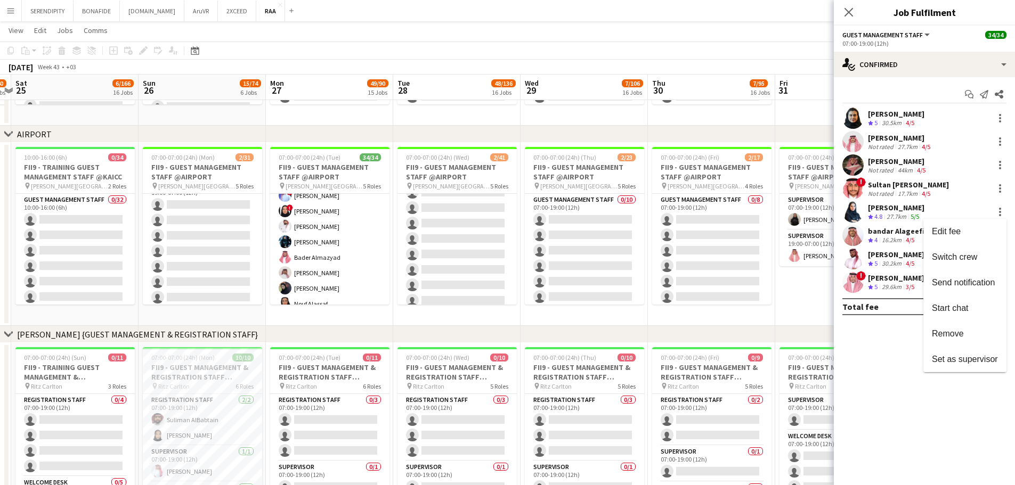
click at [849, 11] on div at bounding box center [507, 242] width 1015 height 485
click at [849, 11] on icon at bounding box center [848, 12] width 9 height 9
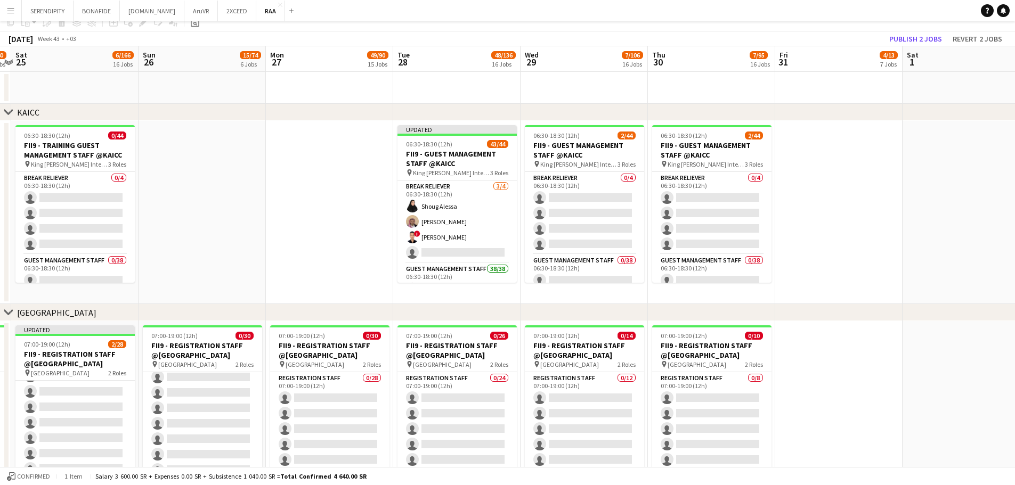
scroll to position [0, 0]
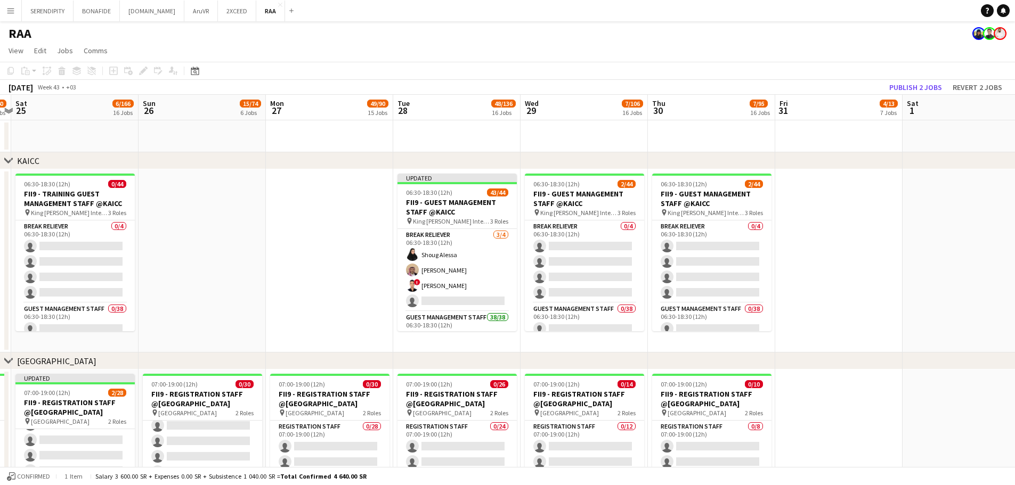
drag, startPoint x: 225, startPoint y: 362, endPoint x: 316, endPoint y: 356, distance: 90.8
click at [316, 356] on div "chevron-right CROWNE PLAZA" at bounding box center [507, 361] width 1015 height 17
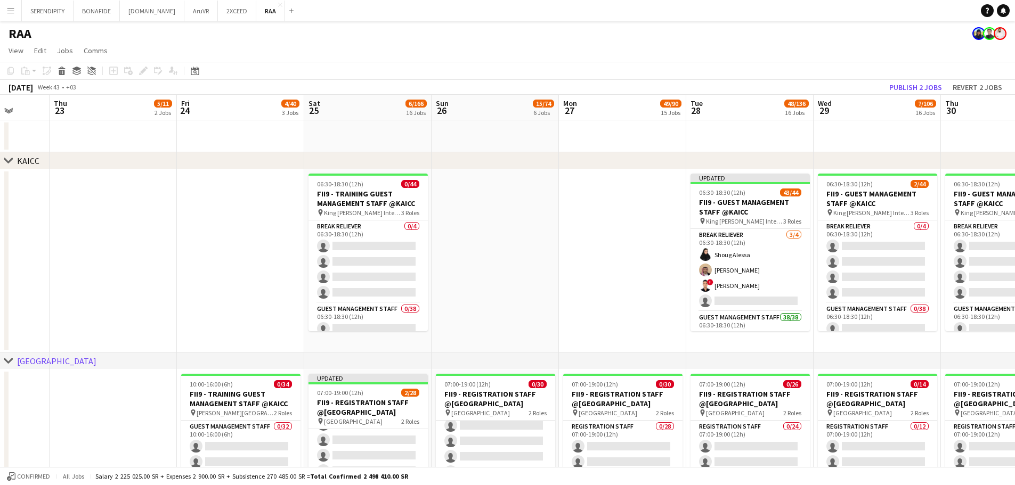
scroll to position [0, 276]
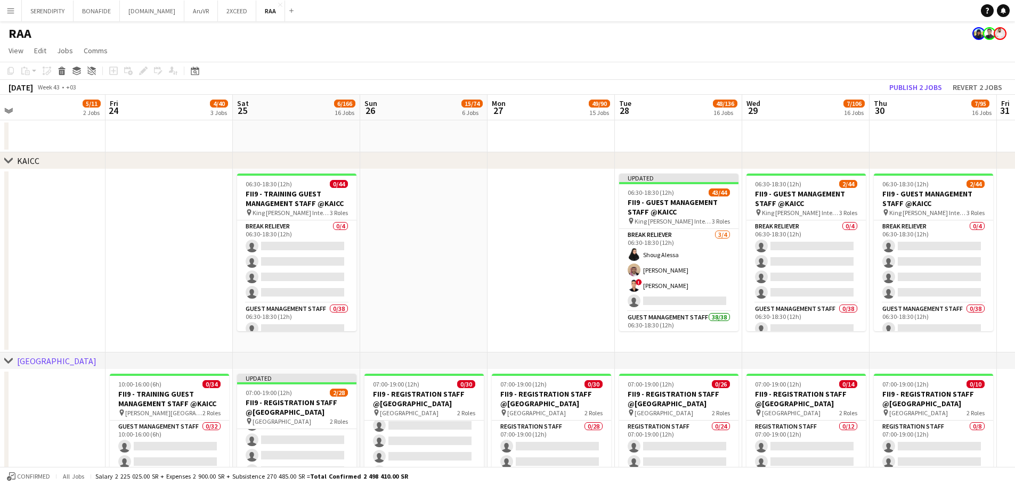
drag, startPoint x: 189, startPoint y: 411, endPoint x: 411, endPoint y: 404, distance: 221.7
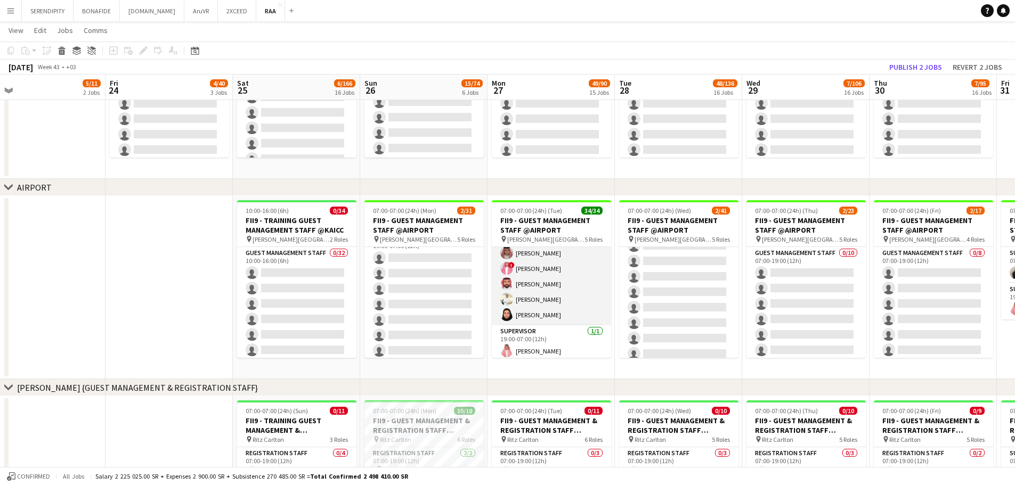
scroll to position [518, 0]
click at [550, 303] on app-card-role "Guest Management Staff 7/7 19:00-07:00 (12h) Ahmad Aldawsri Abdullah Alrumaih A…" at bounding box center [551, 257] width 119 height 129
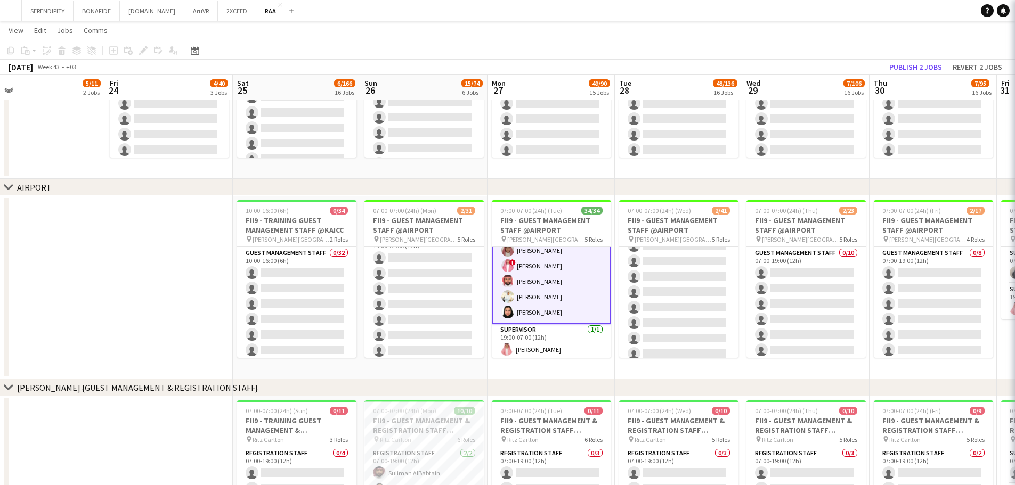
scroll to position [519, 0]
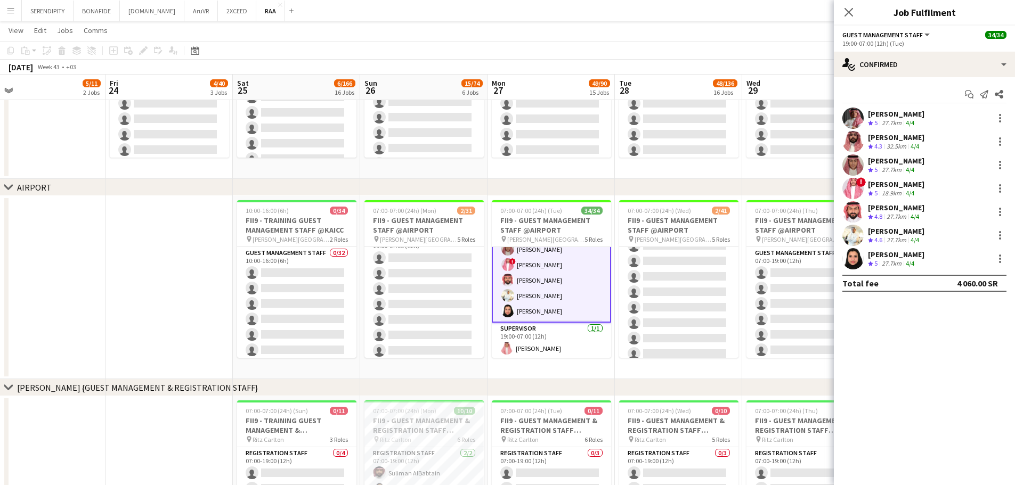
click at [914, 255] on div "[PERSON_NAME]" at bounding box center [896, 255] width 56 height 10
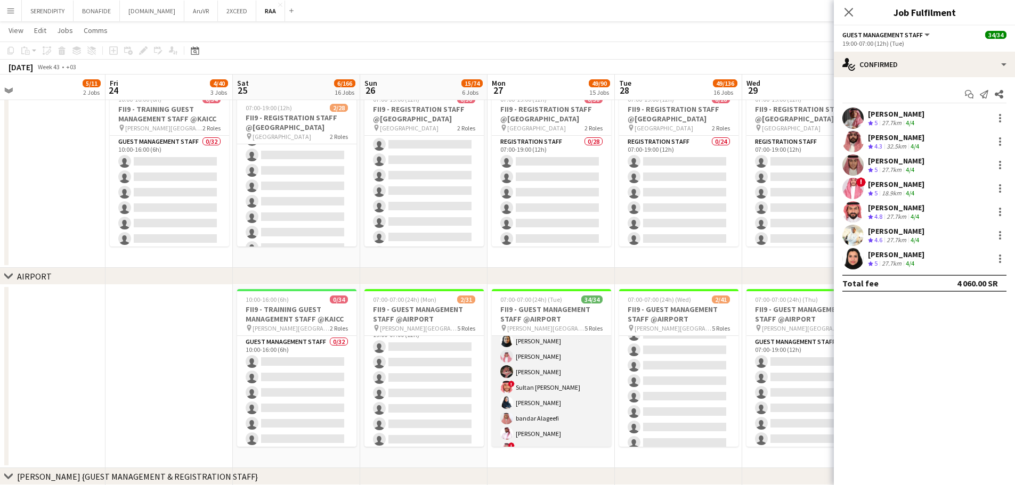
scroll to position [0, 0]
click at [543, 383] on app-card-role "Guest Management Staff 8/8 07:00-19:00 (12h) Noura Alsadoun Abdullah Alshehri H…" at bounding box center [551, 408] width 119 height 144
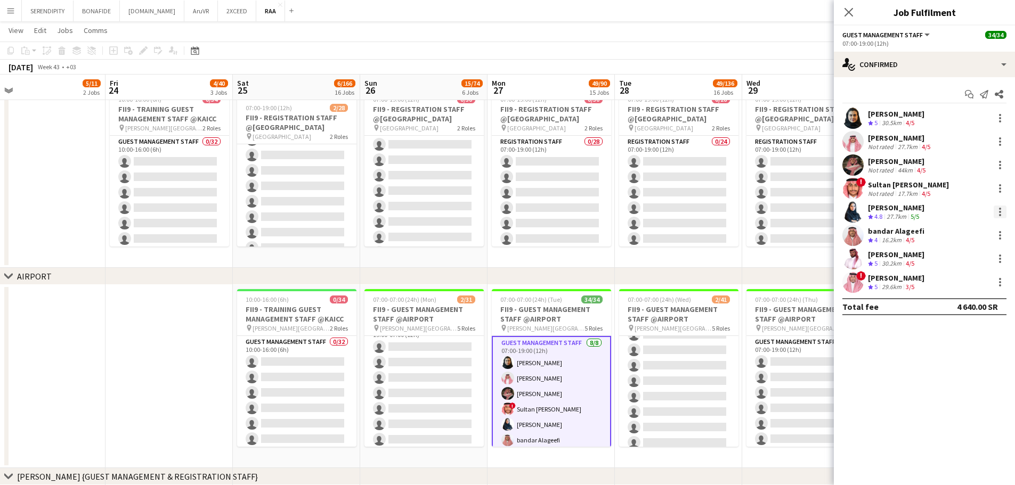
click at [1003, 210] on div at bounding box center [999, 212] width 13 height 13
click at [971, 331] on span "Remove" at bounding box center [965, 334] width 66 height 10
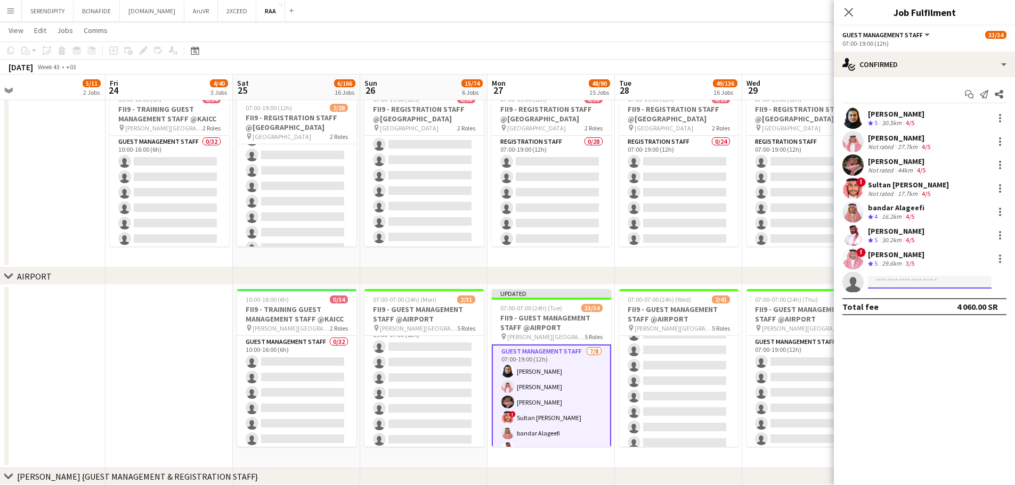
click at [929, 283] on input at bounding box center [930, 282] width 124 height 13
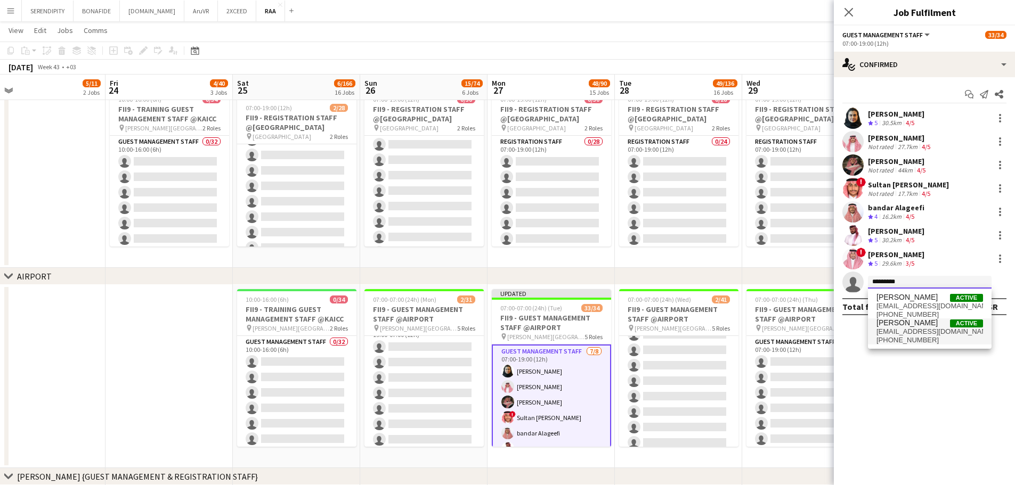
type input "*********"
click at [930, 338] on span "+966530751863" at bounding box center [929, 340] width 107 height 9
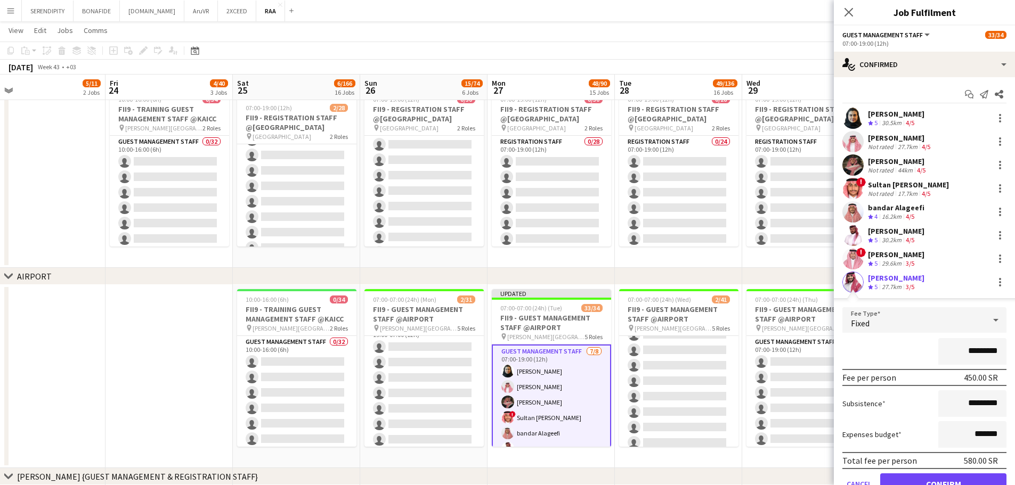
click at [898, 275] on div "Nawaf Almutairi" at bounding box center [896, 278] width 56 height 10
click at [853, 277] on app-user-avatar at bounding box center [852, 282] width 21 height 21
click at [854, 283] on app-user-avatar at bounding box center [852, 282] width 21 height 21
click at [7, 11] on app-icon "Menu" at bounding box center [10, 10] width 9 height 9
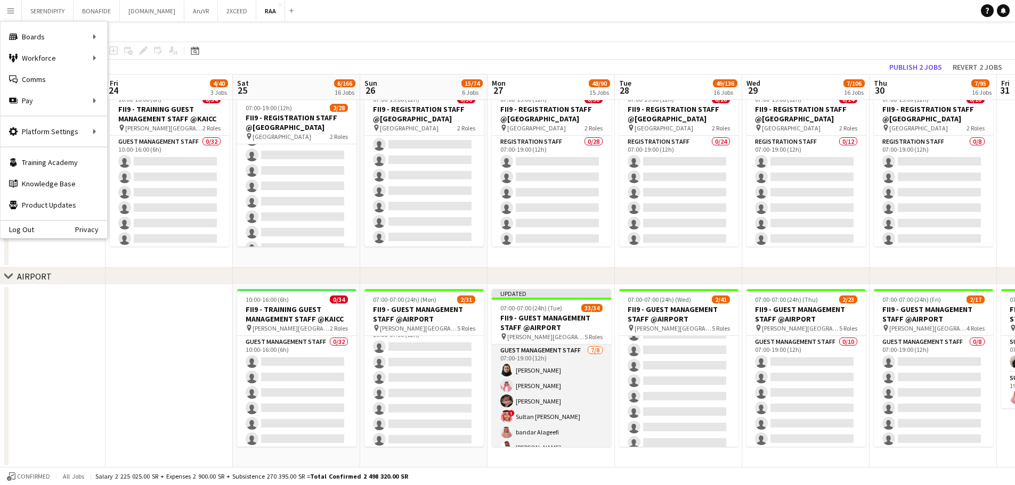
click at [549, 383] on app-card-role "Guest Management Staff 7/8 07:00-19:00 (12h) Noura Alsadoun Abdullah Alshehri H…" at bounding box center [551, 417] width 119 height 144
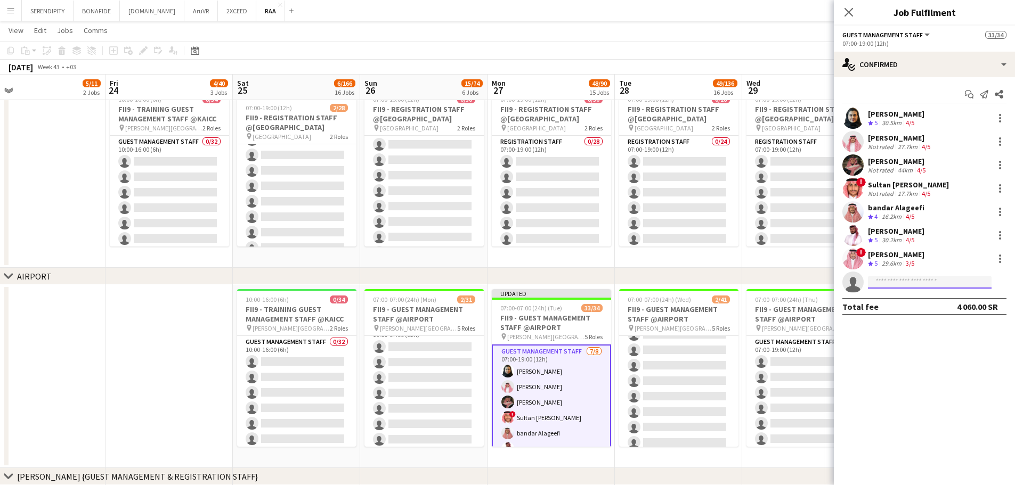
click at [922, 285] on input at bounding box center [930, 282] width 124 height 13
type input "**********"
click at [908, 297] on span "[PERSON_NAME]" at bounding box center [906, 297] width 61 height 9
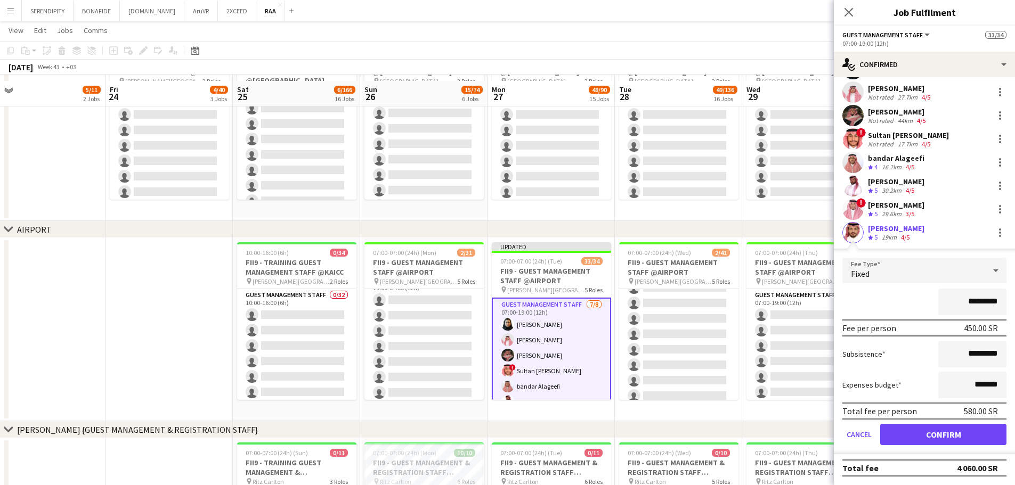
scroll to position [337, 0]
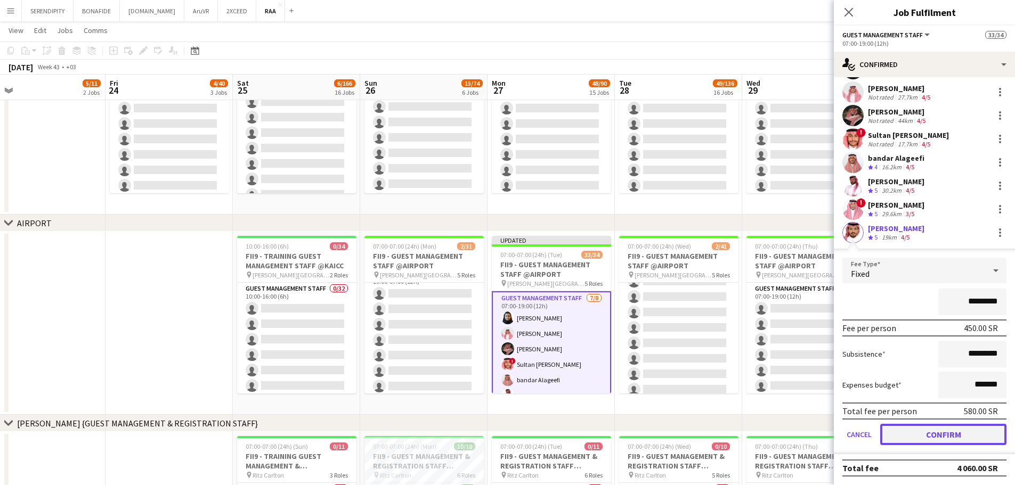
click at [945, 431] on button "Confirm" at bounding box center [943, 434] width 126 height 21
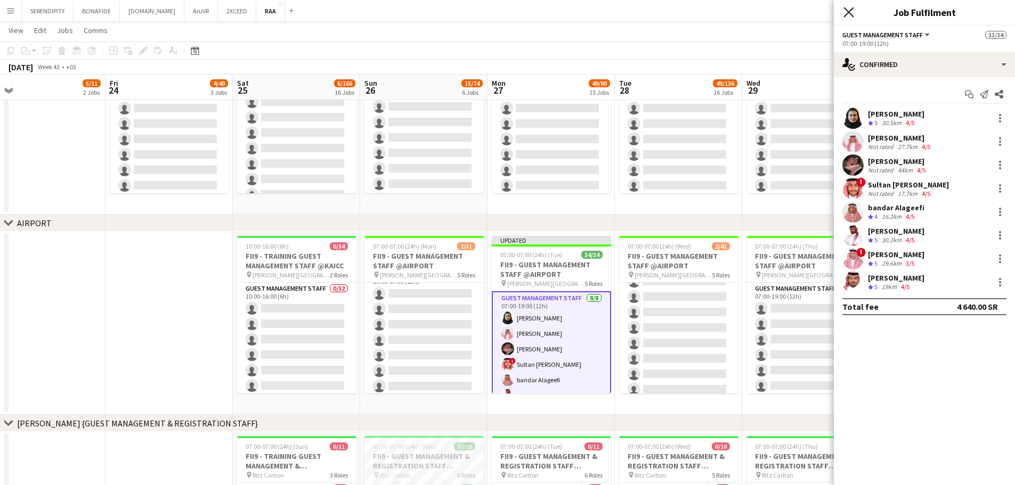
click at [853, 11] on icon "Close pop-in" at bounding box center [848, 12] width 10 height 10
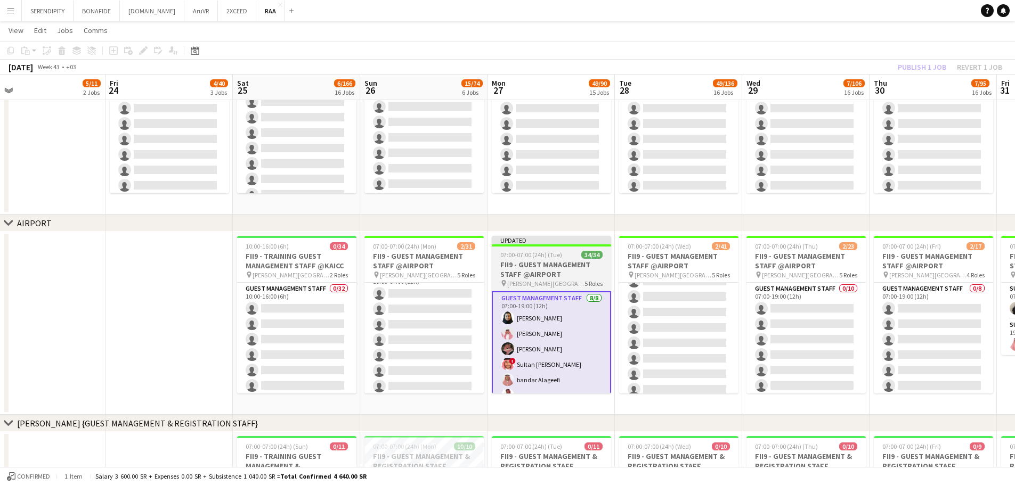
click at [534, 258] on span "07:00-07:00 (24h) (Tue)" at bounding box center [531, 255] width 62 height 8
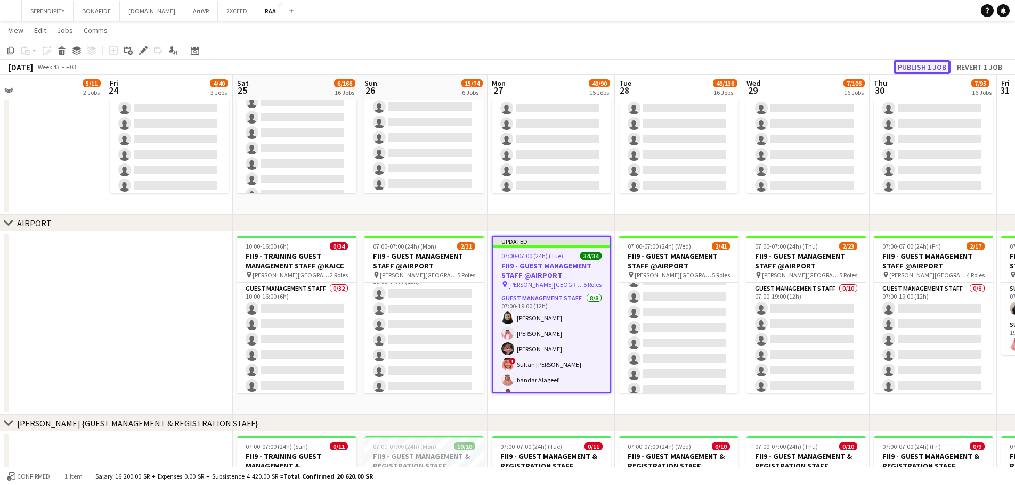
click at [926, 65] on button "Publish 1 job" at bounding box center [921, 67] width 57 height 14
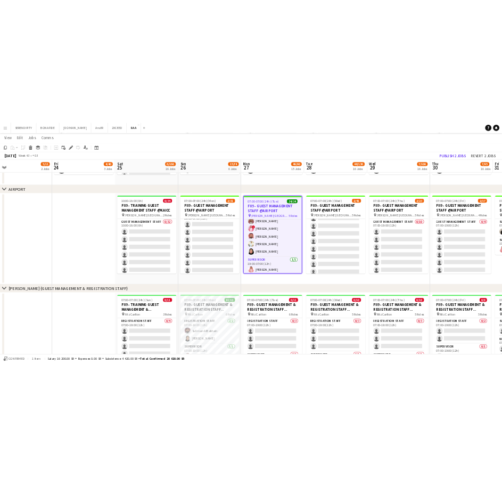
scroll to position [520, 0]
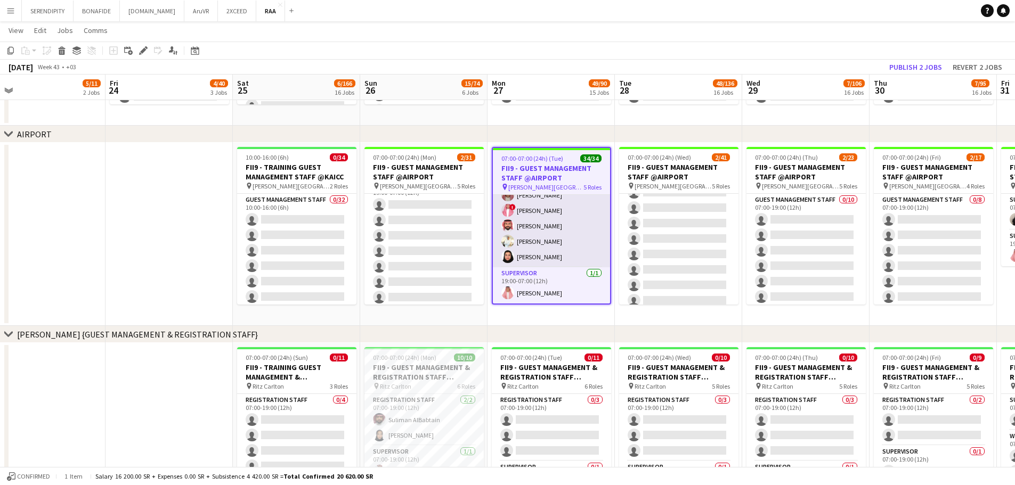
click at [553, 224] on app-card-role "Guest Management Staff 7/7 19:00-07:00 (12h) Ahmad Aldawsri Abdullah Alrumaih A…" at bounding box center [551, 202] width 117 height 129
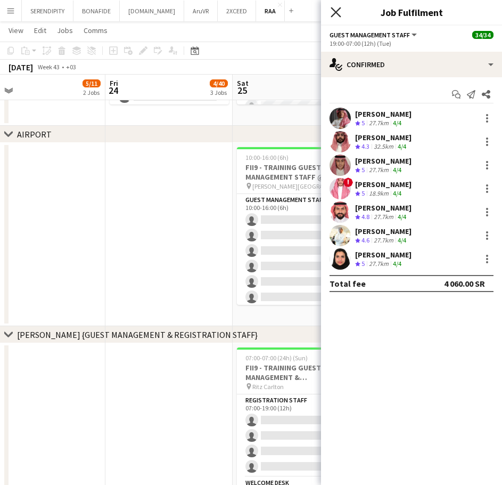
click at [334, 13] on icon at bounding box center [336, 12] width 10 height 10
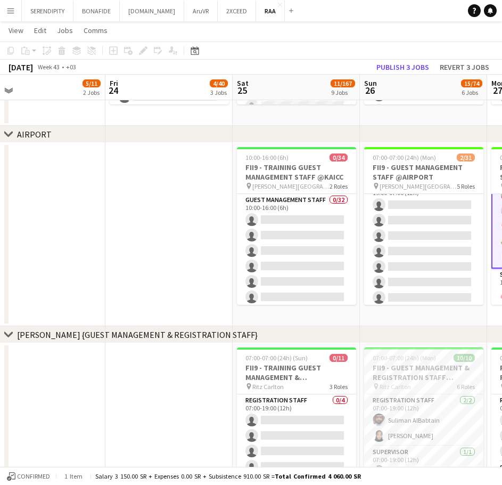
click at [170, 180] on app-date-cell at bounding box center [168, 234] width 127 height 183
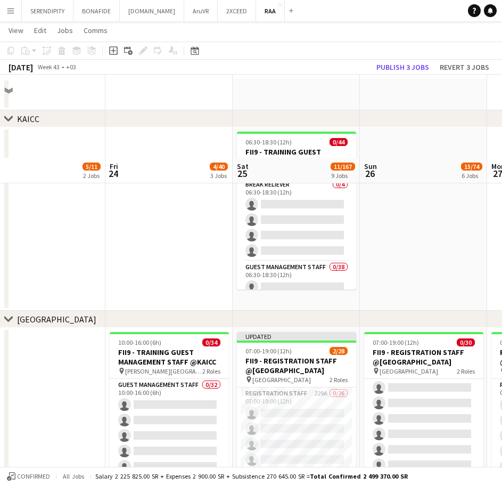
scroll to position [36, 0]
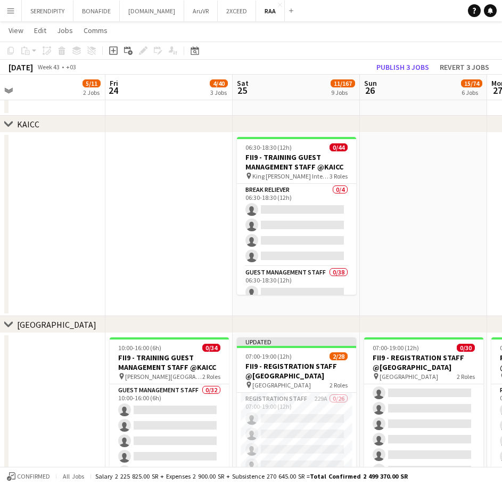
drag, startPoint x: 435, startPoint y: 322, endPoint x: 356, endPoint y: 326, distance: 78.4
click at [356, 326] on div "chevron-right CROWNE PLAZA" at bounding box center [251, 324] width 502 height 17
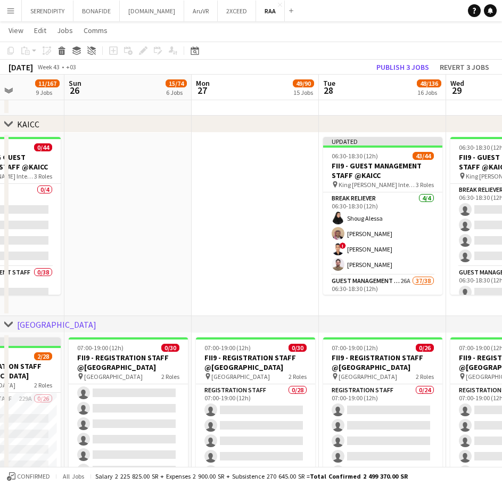
drag, startPoint x: 429, startPoint y: 249, endPoint x: 204, endPoint y: 254, distance: 225.3
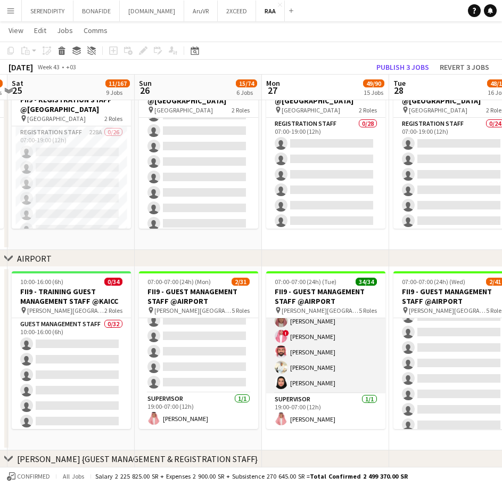
scroll to position [518, 0]
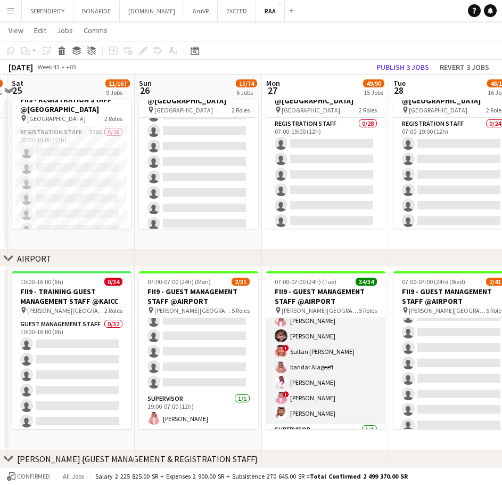
click at [346, 363] on app-card-role "Guest Management Staff 8/8 07:00-19:00 (12h) Noura Alsadoun Abdullah Alshehri H…" at bounding box center [325, 351] width 119 height 144
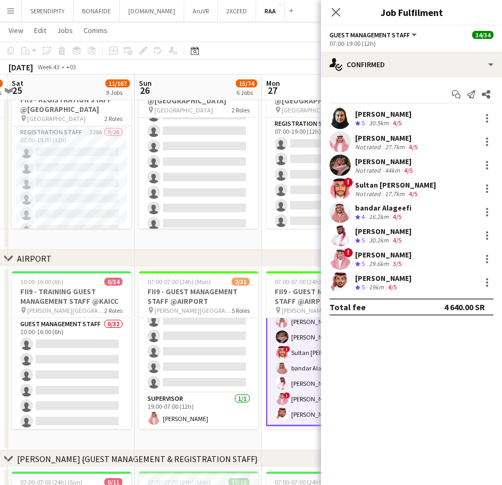
scroll to position [40, 0]
click at [402, 276] on div "[PERSON_NAME]" at bounding box center [383, 278] width 56 height 10
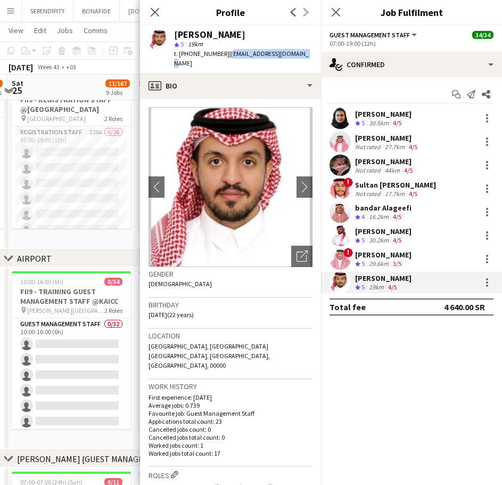
drag, startPoint x: 296, startPoint y: 54, endPoint x: 226, endPoint y: 58, distance: 70.4
click at [226, 58] on span "| nawafalmohrij@gmail.com" at bounding box center [241, 59] width 135 height 18
copy span "nawafalmohrij@gmail.com"
drag, startPoint x: 220, startPoint y: 52, endPoint x: 180, endPoint y: 57, distance: 40.2
click at [180, 57] on span "t. +966566332909" at bounding box center [201, 54] width 55 height 8
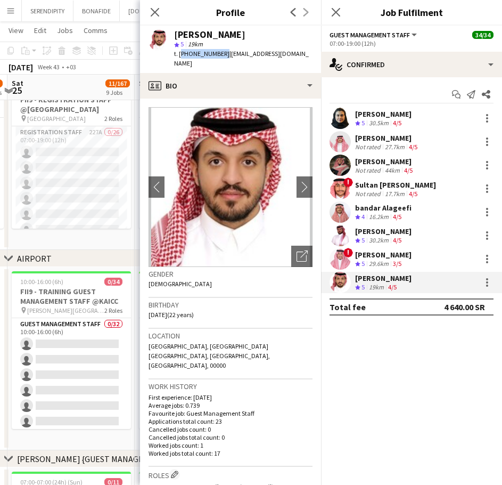
copy span "+966566332909"
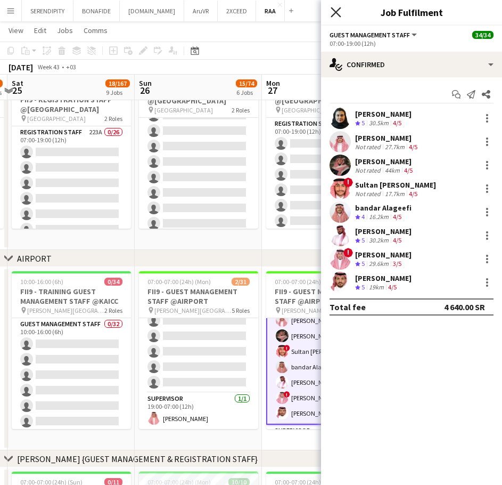
click at [335, 13] on icon at bounding box center [336, 12] width 10 height 10
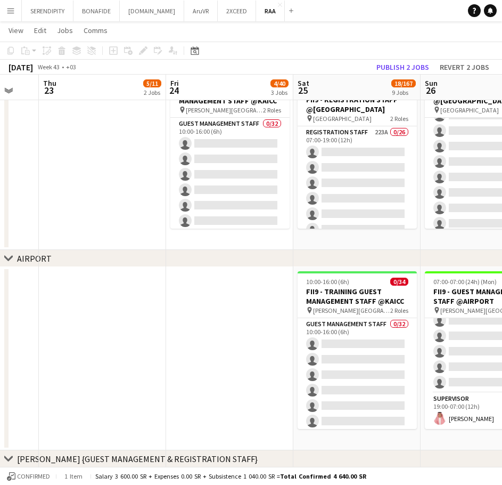
scroll to position [0, 214]
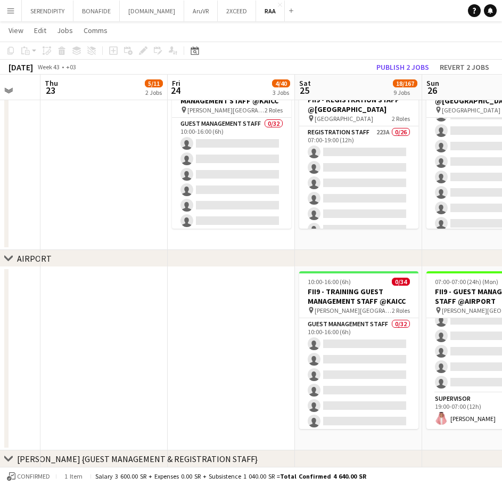
drag, startPoint x: 207, startPoint y: 442, endPoint x: 495, endPoint y: 421, distance: 288.4
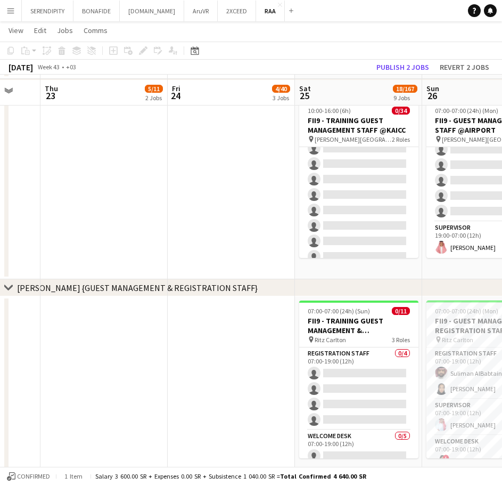
scroll to position [479, 0]
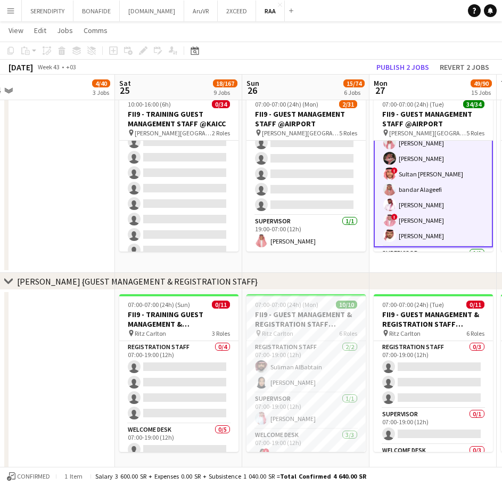
drag, startPoint x: 229, startPoint y: 221, endPoint x: 14, endPoint y: 230, distance: 215.4
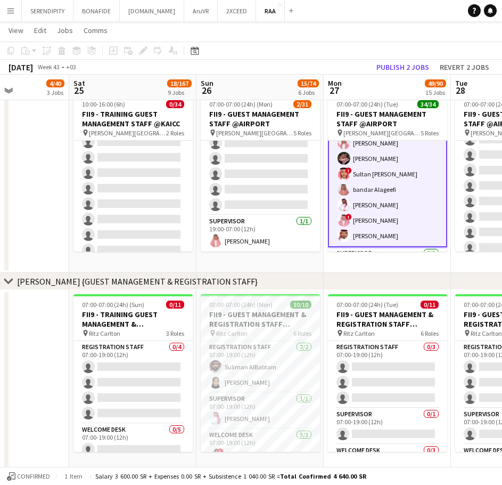
click at [301, 269] on app-date-cell "07:00-07:00 (24h) (Mon) 2/31 FII9 - GUEST MANAGEMENT STAFF @AIRPORT pin King Kh…" at bounding box center [260, 180] width 127 height 183
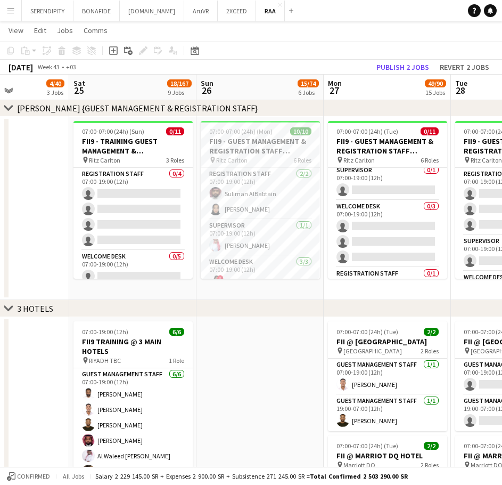
scroll to position [657, 0]
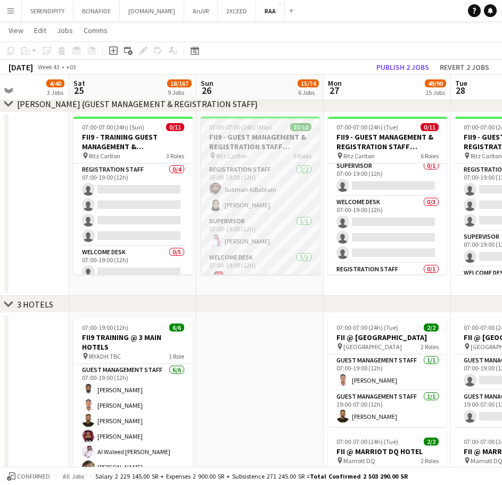
click at [268, 148] on h3 "FII9 - GUEST MANAGEMENT & REGISTRATION STAFF @[GEOGRAPHIC_DATA]" at bounding box center [260, 141] width 119 height 19
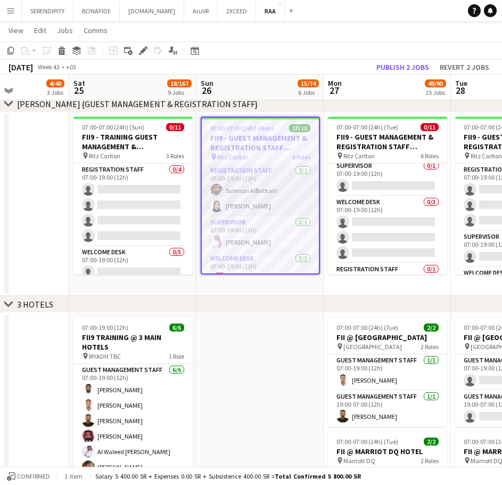
click at [266, 193] on app-card-role "Registration Staff 2/2 07:00-19:00 (12h) Suliman AlBabtain Rawan Alali" at bounding box center [260, 191] width 117 height 52
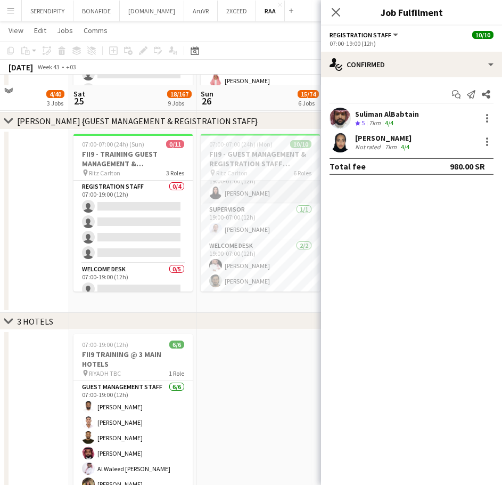
scroll to position [639, 0]
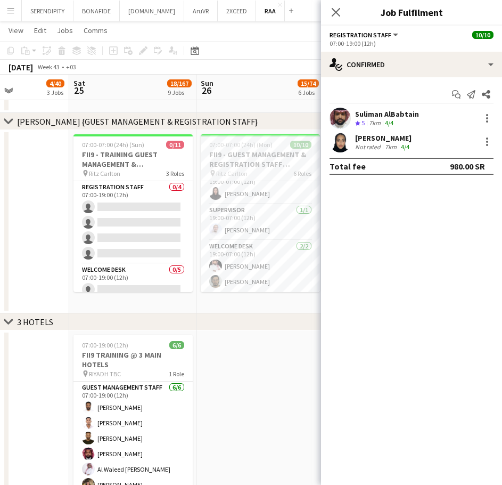
drag, startPoint x: 416, startPoint y: 112, endPoint x: 356, endPoint y: 114, distance: 60.7
click at [356, 114] on div "Suliman AlBabtain Crew rating 5 7km 4/4" at bounding box center [411, 118] width 181 height 21
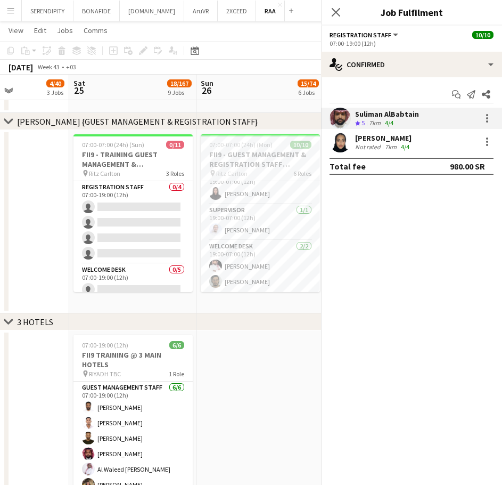
copy div "Suliman AlBabtain"
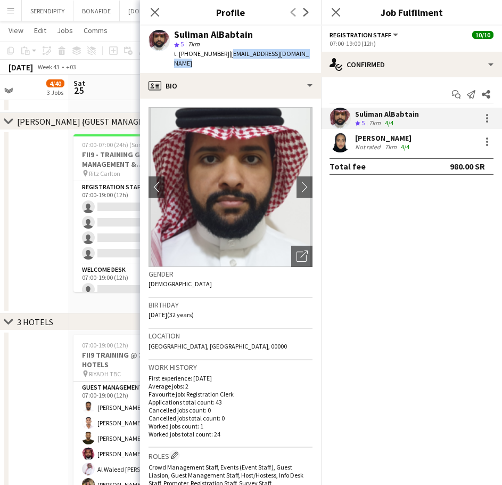
drag, startPoint x: 306, startPoint y: 55, endPoint x: 225, endPoint y: 58, distance: 81.0
click at [225, 58] on div "t. +966561011079 | suliman.albabtain@gmail.com" at bounding box center [243, 58] width 138 height 19
copy span "suliman.albabtain@gmail.com"
drag, startPoint x: 219, startPoint y: 54, endPoint x: 187, endPoint y: 55, distance: 32.0
click at [187, 55] on span "t. +966561011079" at bounding box center [201, 54] width 55 height 8
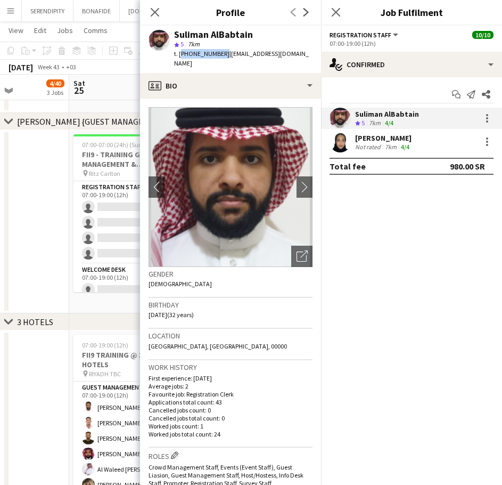
drag, startPoint x: 220, startPoint y: 53, endPoint x: 180, endPoint y: 54, distance: 40.0
click at [180, 54] on span "t. +966561011079" at bounding box center [201, 54] width 55 height 8
copy span "+966561011079"
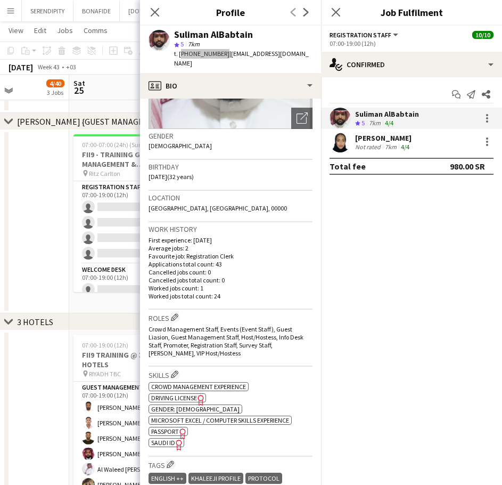
scroll to position [213, 0]
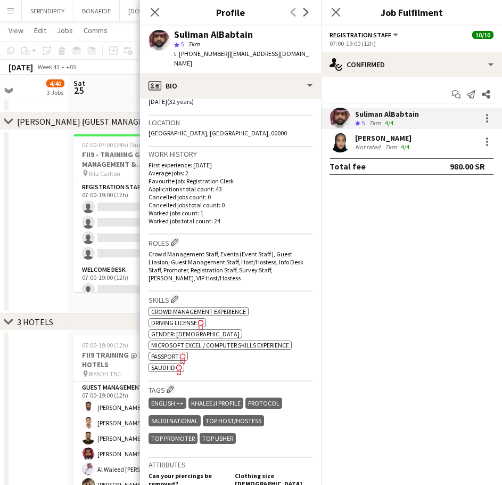
click at [375, 133] on div "[PERSON_NAME]" at bounding box center [383, 138] width 56 height 10
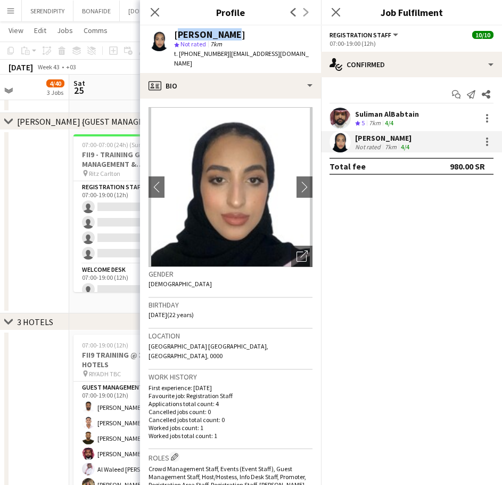
drag, startPoint x: 226, startPoint y: 34, endPoint x: 176, endPoint y: 36, distance: 49.6
click at [176, 36] on div "[PERSON_NAME]" at bounding box center [243, 35] width 138 height 10
copy div "[PERSON_NAME]"
drag, startPoint x: 282, startPoint y: 54, endPoint x: 225, endPoint y: 56, distance: 56.5
click at [225, 56] on div "Rawan Alali star Not rated 7km t. +966550441440 | raw44ali@gmail.com" at bounding box center [230, 49] width 181 height 47
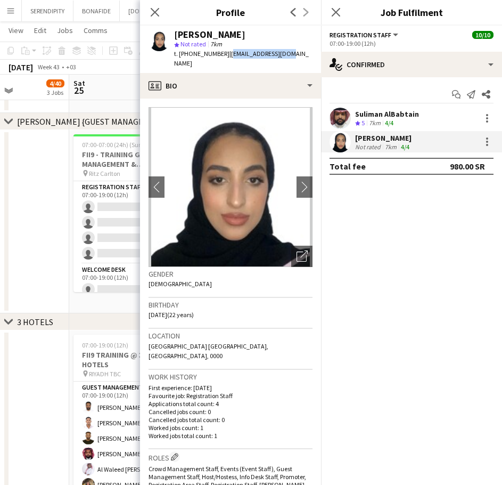
copy span "raw44ali@gmail.com"
drag, startPoint x: 219, startPoint y: 54, endPoint x: 180, endPoint y: 53, distance: 39.4
click at [180, 53] on span "t. +966550441440" at bounding box center [201, 54] width 55 height 8
copy span "+966550441440"
click at [153, 9] on icon "Close pop-in" at bounding box center [155, 12] width 10 height 10
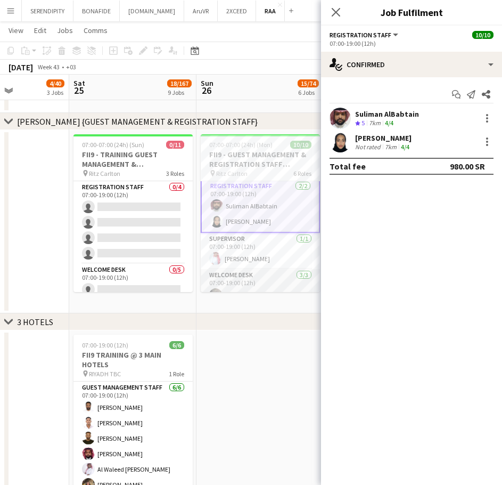
scroll to position [0, 0]
click at [267, 260] on app-card-role "Supervisor 1/1 07:00-19:00 (12h) Ahmad Ghali" at bounding box center [260, 253] width 119 height 36
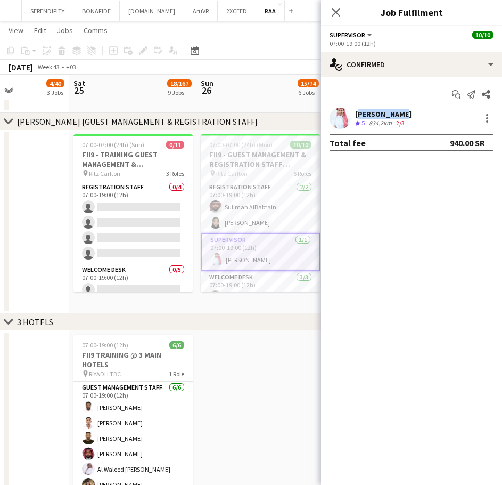
drag, startPoint x: 404, startPoint y: 113, endPoint x: 356, endPoint y: 115, distance: 48.0
click at [356, 115] on div "[PERSON_NAME]" at bounding box center [383, 114] width 56 height 10
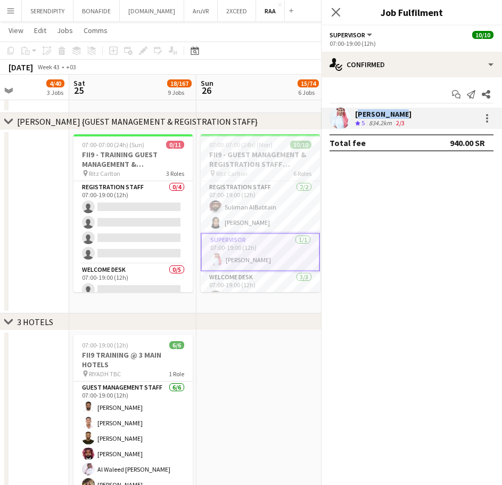
copy div "[PERSON_NAME]"
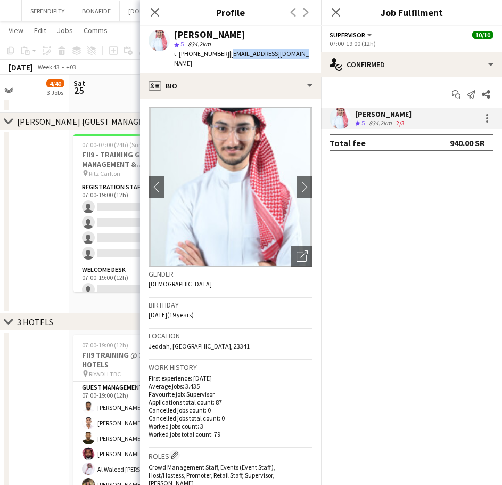
drag, startPoint x: 297, startPoint y: 54, endPoint x: 225, endPoint y: 58, distance: 72.6
click at [225, 58] on div "t. +966547655406 | ghalyahmad88@gmail.com" at bounding box center [243, 58] width 138 height 19
copy span "ghalyahmad88@gmail.com"
drag, startPoint x: 220, startPoint y: 53, endPoint x: 181, endPoint y: 53, distance: 39.4
click at [181, 53] on span "t. +966547655406" at bounding box center [201, 54] width 55 height 8
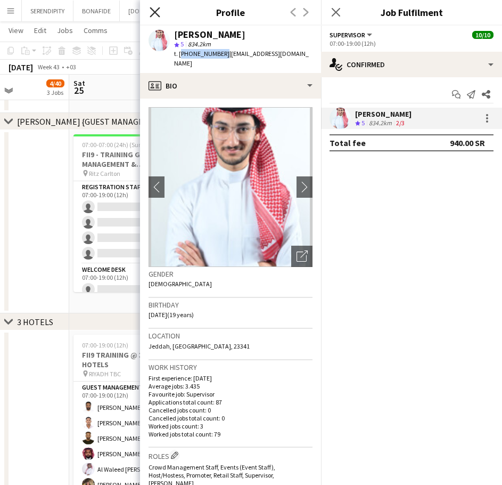
click at [150, 10] on icon "Close pop-in" at bounding box center [155, 12] width 10 height 10
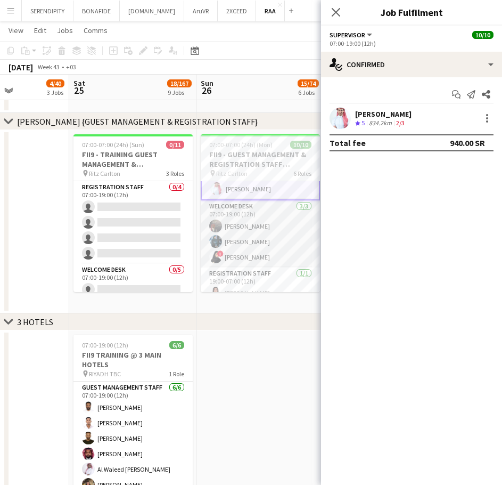
click at [262, 229] on app-card-role "Welcome Desk 3/3 07:00-19:00 (12h) Ayoub Mohammed Malak Alshehri ! Refal Alzahr…" at bounding box center [260, 233] width 119 height 67
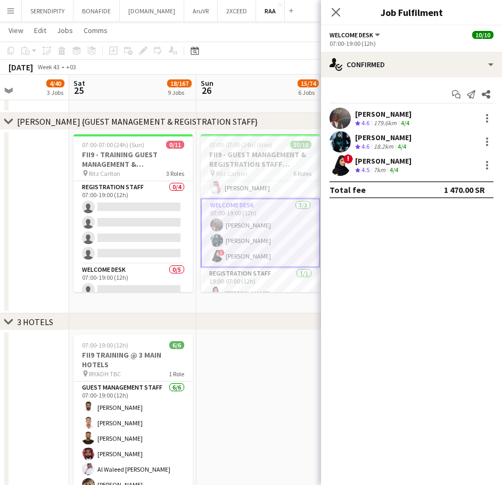
scroll to position [70, 0]
click at [412, 117] on div "[PERSON_NAME]" at bounding box center [383, 114] width 56 height 10
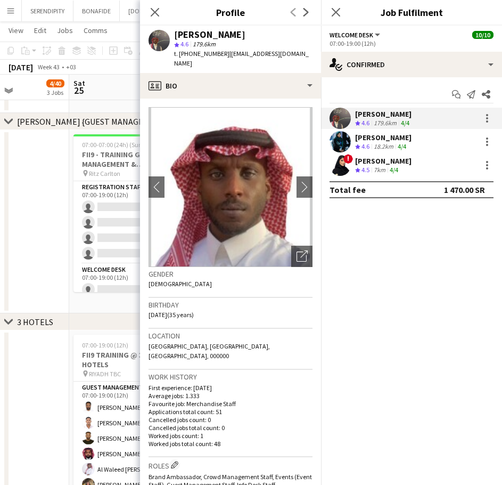
drag, startPoint x: 255, startPoint y: 35, endPoint x: 176, endPoint y: 38, distance: 78.4
click at [176, 38] on div "[PERSON_NAME]" at bounding box center [243, 35] width 138 height 10
drag, startPoint x: 292, startPoint y: 55, endPoint x: 226, endPoint y: 56, distance: 66.6
click at [226, 56] on span "| m-ayoub10@outlook.com" at bounding box center [241, 59] width 135 height 18
drag, startPoint x: 220, startPoint y: 54, endPoint x: 181, endPoint y: 51, distance: 39.5
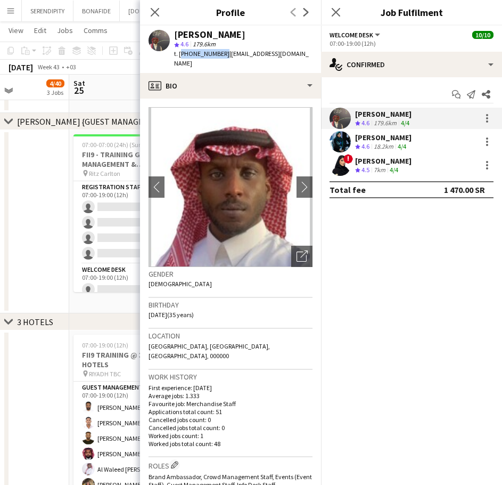
click at [181, 51] on span "t. +966557275238" at bounding box center [201, 54] width 55 height 8
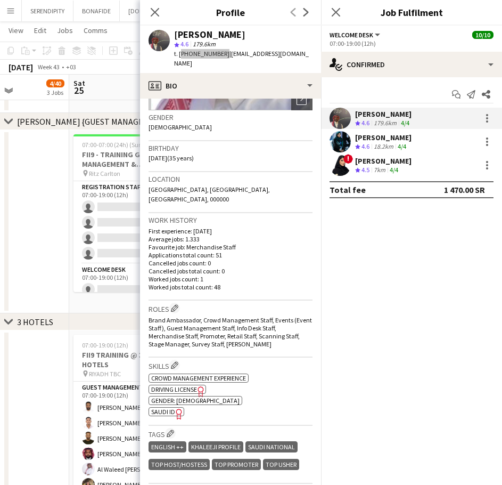
scroll to position [160, 0]
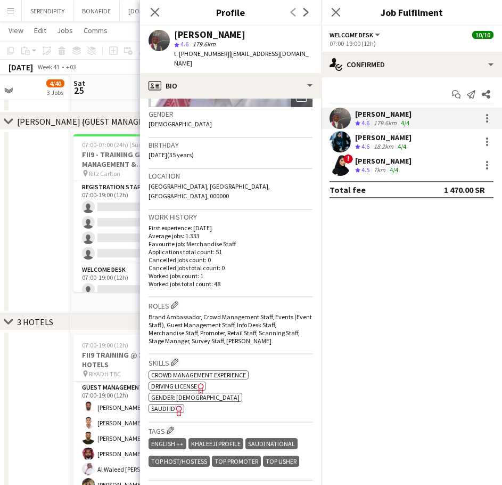
click at [409, 141] on div "[PERSON_NAME]" at bounding box center [383, 138] width 56 height 10
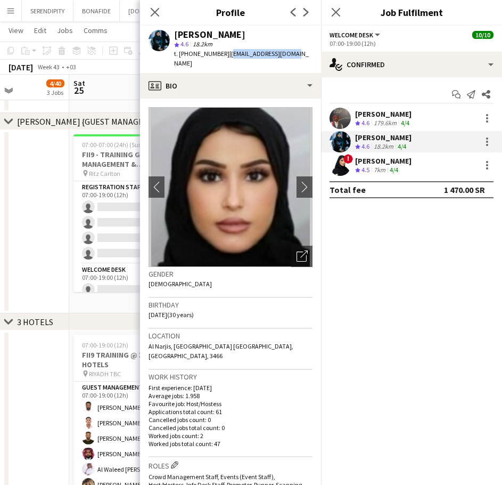
drag, startPoint x: 289, startPoint y: 54, endPoint x: 225, endPoint y: 55, distance: 63.4
click at [225, 55] on div "Malak Alshehri star 4.6 18.2km t. +966548654109 | malak.94th@gmail.com" at bounding box center [230, 49] width 181 height 47
drag, startPoint x: 220, startPoint y: 53, endPoint x: 181, endPoint y: 58, distance: 39.6
click at [181, 58] on span "t. +966548654109" at bounding box center [201, 54] width 55 height 8
click at [157, 13] on icon at bounding box center [155, 12] width 10 height 10
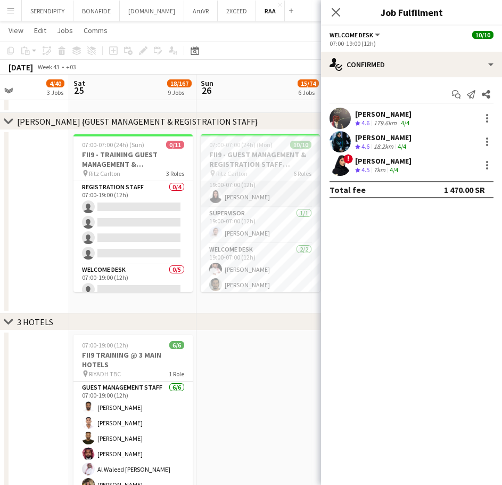
scroll to position [170, 0]
click at [395, 162] on div "[PERSON_NAME]" at bounding box center [383, 161] width 56 height 10
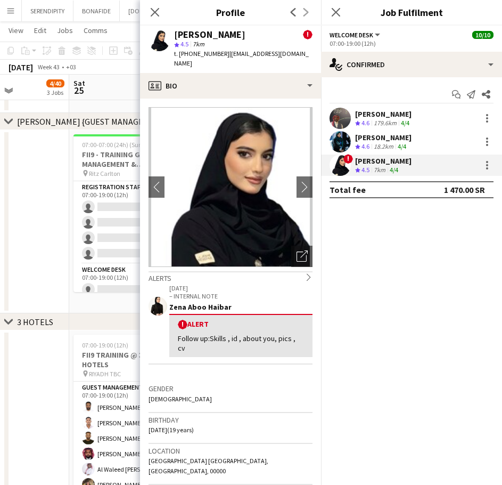
drag, startPoint x: 241, startPoint y: 35, endPoint x: 175, endPoint y: 36, distance: 66.0
click at [175, 36] on div "Refal Alzahrani !" at bounding box center [243, 35] width 138 height 10
drag, startPoint x: 284, startPoint y: 54, endPoint x: 225, endPoint y: 57, distance: 59.7
click at [225, 57] on span "| refalha610@gmail.com" at bounding box center [241, 59] width 135 height 18
drag, startPoint x: 220, startPoint y: 53, endPoint x: 181, endPoint y: 55, distance: 39.5
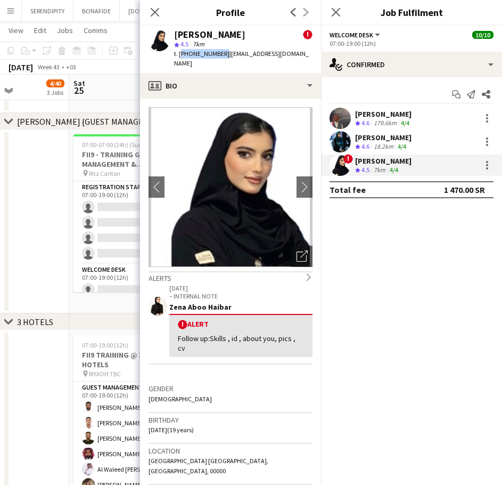
click at [181, 55] on span "t. +966558446893" at bounding box center [201, 54] width 55 height 8
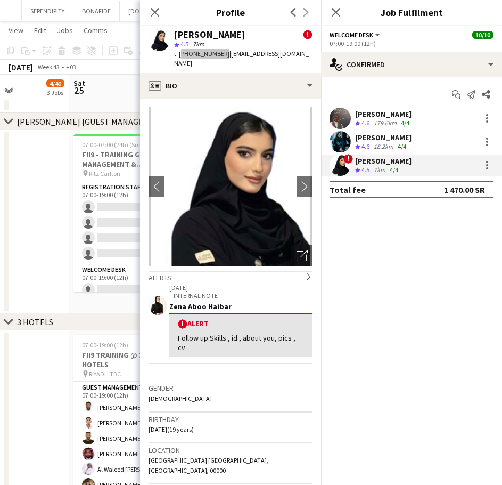
scroll to position [0, 0]
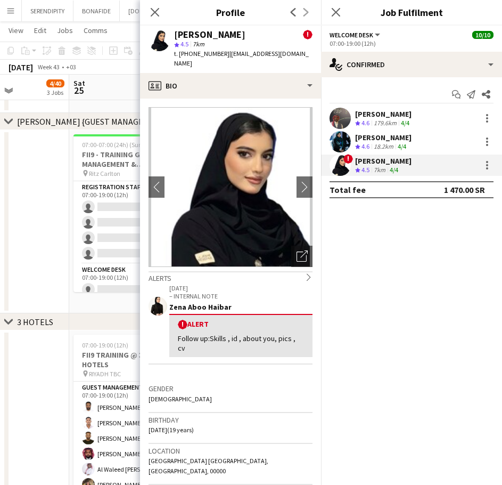
click at [398, 115] on div "[PERSON_NAME]" at bounding box center [383, 114] width 56 height 10
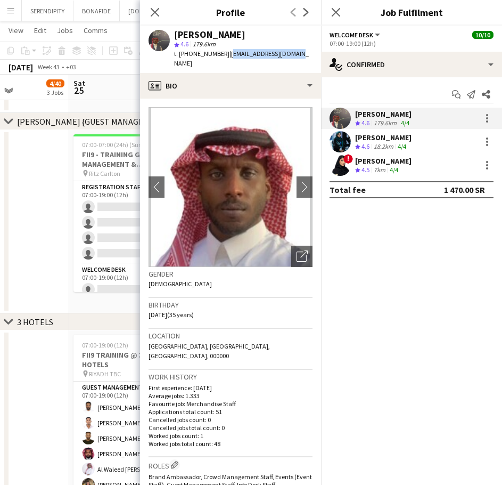
drag, startPoint x: 298, startPoint y: 55, endPoint x: 226, endPoint y: 53, distance: 72.5
click at [226, 53] on div "Ayoub Mohammed star 4.6 179.6km t. +966557275238 | m-ayoub10@outlook.com" at bounding box center [230, 49] width 181 height 47
click at [156, 10] on icon "Close pop-in" at bounding box center [155, 12] width 10 height 10
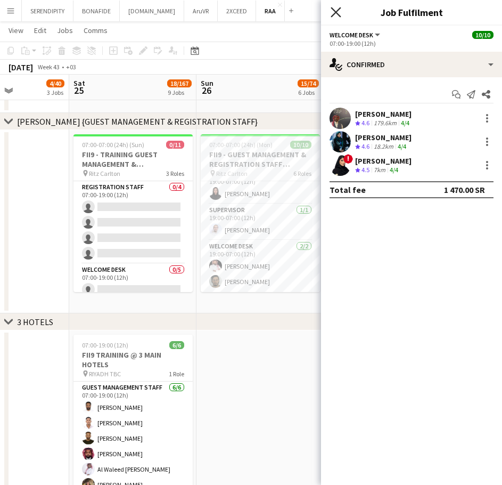
click at [336, 11] on icon "Close pop-in" at bounding box center [336, 12] width 10 height 10
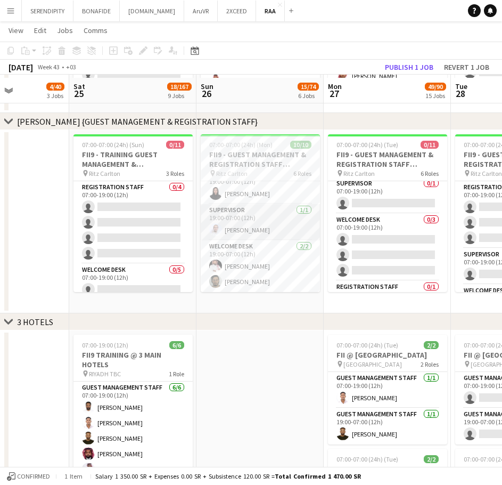
scroll to position [657, 0]
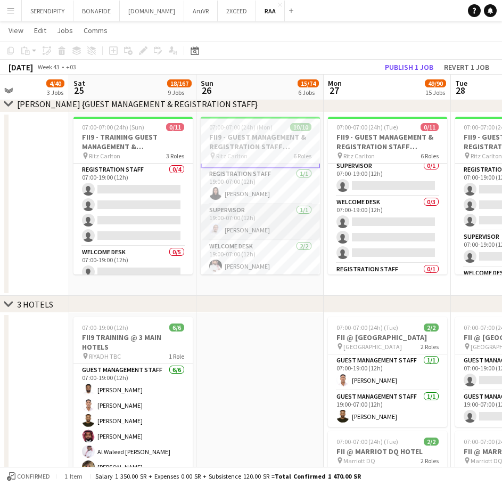
click at [264, 226] on app-card-role "Supervisor 1/1 19:00-07:00 (12h) Abdullah Alnaji" at bounding box center [260, 222] width 119 height 36
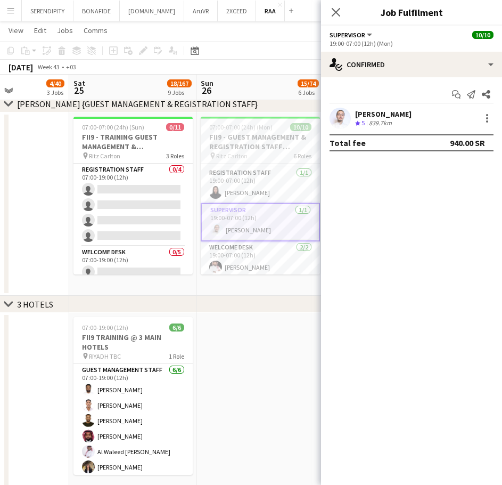
drag, startPoint x: 409, startPoint y: 112, endPoint x: 357, endPoint y: 114, distance: 52.2
click at [357, 114] on div "Abdullah Alnaji Crew rating 5 839.7km" at bounding box center [411, 118] width 181 height 21
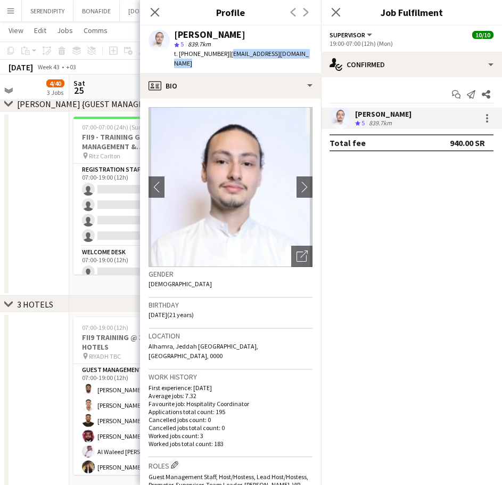
drag, startPoint x: 307, startPoint y: 54, endPoint x: 225, endPoint y: 56, distance: 82.0
click at [225, 56] on div "Abdullah Alnaji star 5 839.7km t. +966565490440 | alnaji.abdullah16@gmail.com" at bounding box center [230, 49] width 181 height 47
drag, startPoint x: 220, startPoint y: 55, endPoint x: 179, endPoint y: 57, distance: 40.5
click at [179, 57] on span "t. +966565490440" at bounding box center [201, 54] width 55 height 8
click at [158, 11] on icon "Close pop-in" at bounding box center [155, 12] width 10 height 10
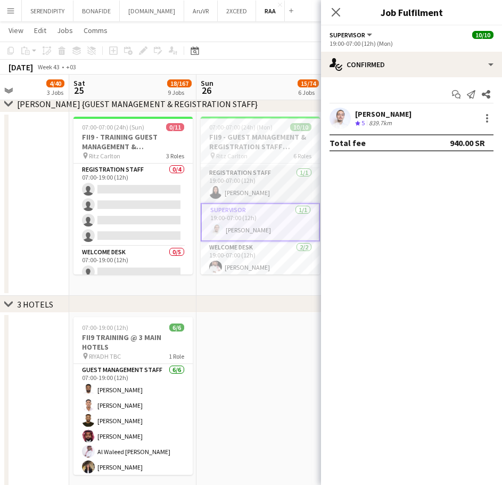
click at [270, 186] on app-card-role "Registration Staff 1/1 19:00-07:00 (12h) Raneem Alkharji" at bounding box center [260, 185] width 119 height 36
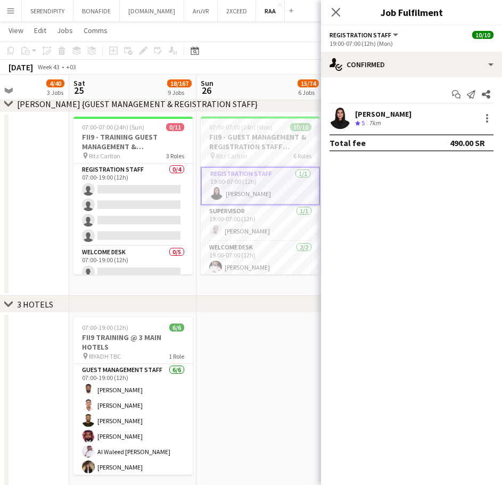
drag, startPoint x: 412, startPoint y: 113, endPoint x: 355, endPoint y: 114, distance: 56.5
click at [355, 114] on div "Raneem Alkharji Crew rating 5 7km" at bounding box center [411, 118] width 181 height 21
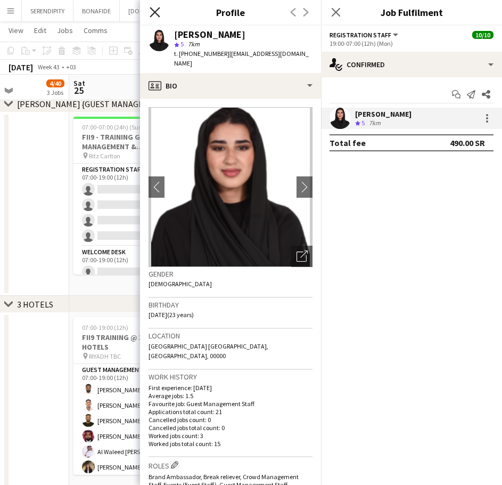
click at [156, 11] on icon at bounding box center [155, 12] width 10 height 10
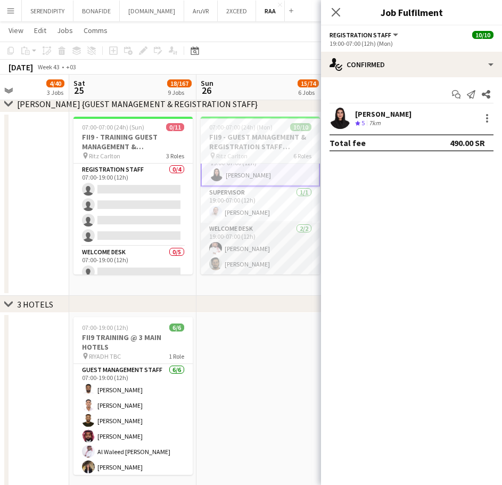
click at [273, 247] on app-card-role "Welcome Desk 2/2 19:00-07:00 (12h) Mamdouh Aljefri Abdulaziz Alnaji" at bounding box center [260, 249] width 119 height 52
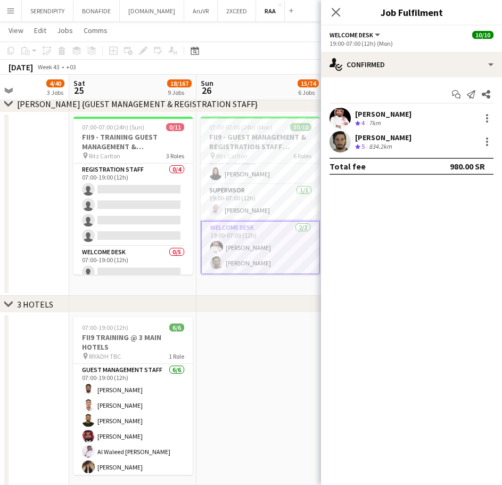
scroll to position [169, 0]
drag, startPoint x: 415, startPoint y: 112, endPoint x: 356, endPoint y: 114, distance: 59.2
click at [356, 114] on div "Mamdouh Aljefri Crew rating 4 7km" at bounding box center [411, 118] width 181 height 21
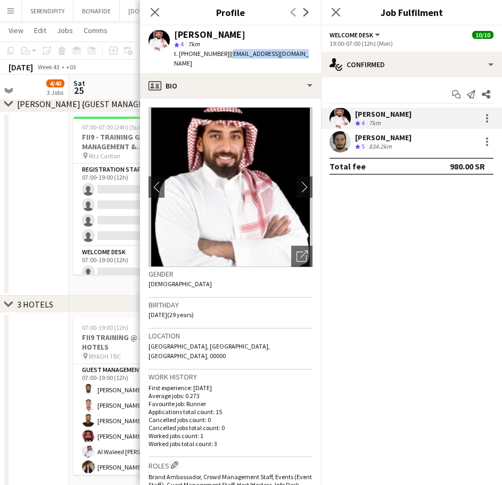
drag, startPoint x: 296, startPoint y: 54, endPoint x: 225, endPoint y: 56, distance: 70.9
click at [225, 56] on div "Mamdouh Aljefri star 4 7km t. +966545017755 | mmdohaljefri@gmail.com" at bounding box center [230, 49] width 181 height 47
drag, startPoint x: 220, startPoint y: 53, endPoint x: 178, endPoint y: 54, distance: 41.6
click at [178, 54] on span "t. +966545017755" at bounding box center [201, 54] width 55 height 8
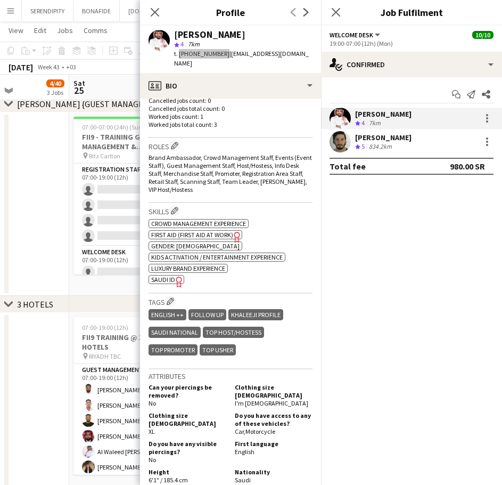
scroll to position [320, 0]
click at [419, 140] on div "Abdulaziz Alnaji Crew rating 5 834.2km" at bounding box center [411, 141] width 181 height 21
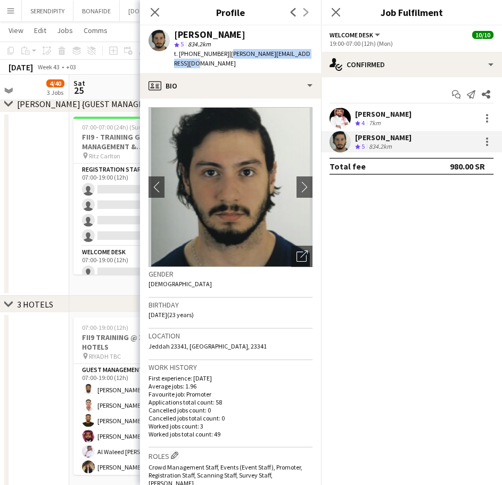
drag, startPoint x: 225, startPoint y: 54, endPoint x: 221, endPoint y: 67, distance: 13.3
click at [221, 67] on div "t. +966544941194 | abdulaziz.moh.alnaji@gmail.com" at bounding box center [243, 58] width 138 height 19
drag, startPoint x: 248, startPoint y: 34, endPoint x: 174, endPoint y: 37, distance: 74.1
click at [174, 37] on div "Abdulaziz Alnaji star 5 834.2km t. +966544941194 | abdulaziz.moh.alnaji@gmail.c…" at bounding box center [230, 49] width 181 height 47
click at [153, 7] on icon "Close pop-in" at bounding box center [155, 12] width 10 height 10
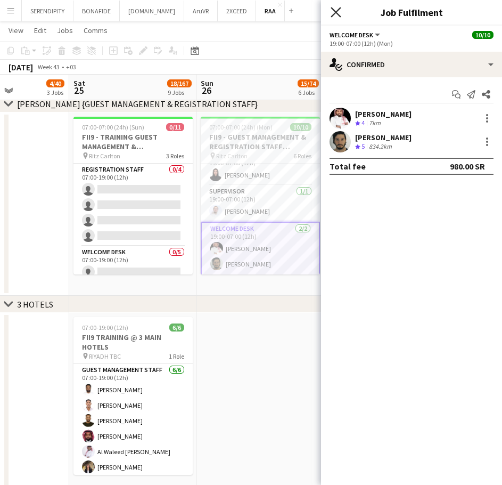
click at [337, 9] on icon "Close pop-in" at bounding box center [336, 12] width 10 height 10
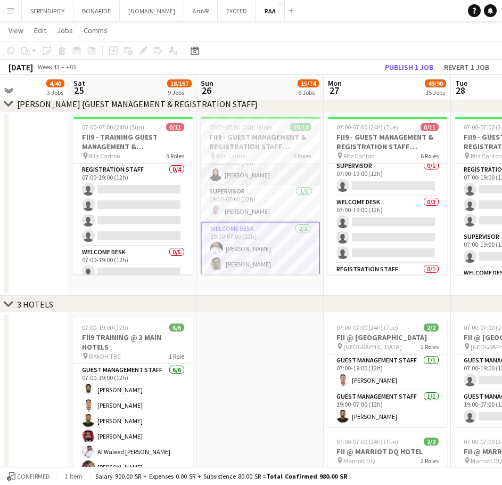
click at [266, 176] on app-card-role "Registration Staff 1/1 19:00-07:00 (12h) Raneem Alkharji" at bounding box center [260, 167] width 119 height 36
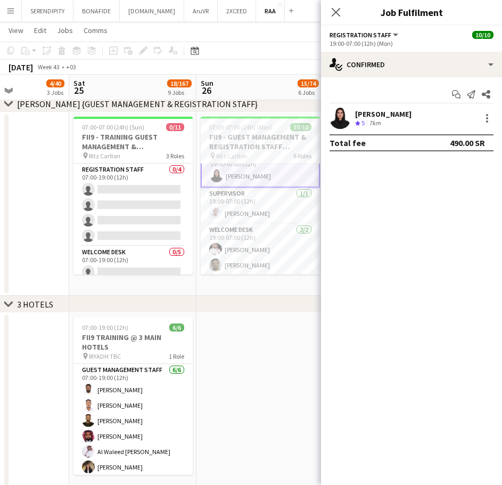
scroll to position [170, 0]
click at [395, 119] on div "Crew rating 5 7km" at bounding box center [383, 123] width 56 height 9
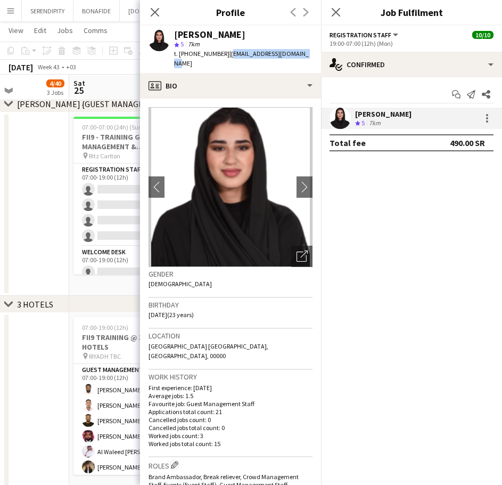
drag, startPoint x: 298, startPoint y: 52, endPoint x: 225, endPoint y: 54, distance: 73.5
click at [225, 54] on span "| raneemalkharji@gmail.com" at bounding box center [241, 59] width 135 height 18
drag, startPoint x: 219, startPoint y: 53, endPoint x: 179, endPoint y: 54, distance: 40.0
click at [179, 54] on span "t. +966505141547" at bounding box center [201, 54] width 55 height 8
click at [158, 11] on icon "Close pop-in" at bounding box center [155, 12] width 10 height 10
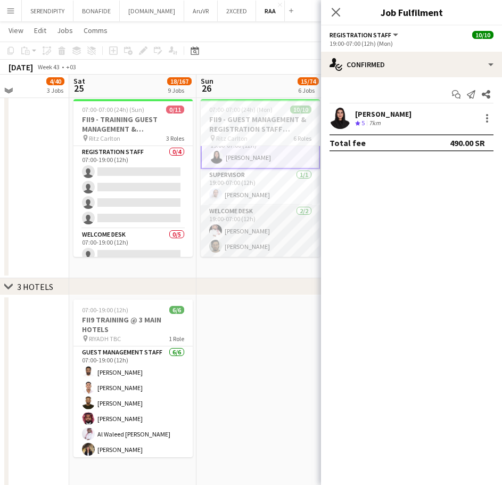
scroll to position [675, 0]
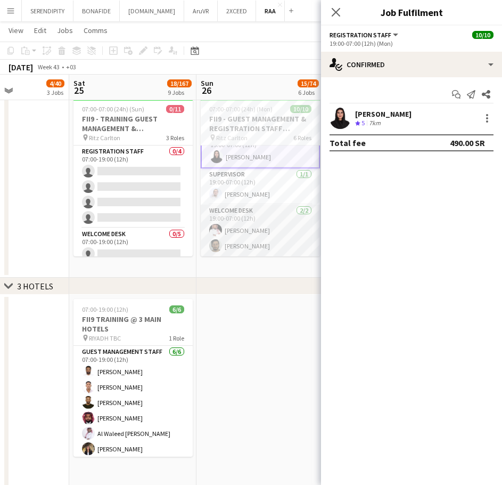
click at [265, 235] on app-card-role "Welcome Desk 2/2 19:00-07:00 (12h) Mamdouh Aljefri Abdulaziz Alnaji" at bounding box center [260, 231] width 119 height 52
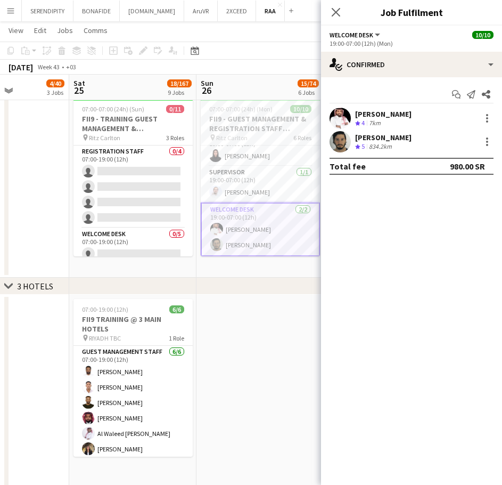
scroll to position [169, 0]
click at [398, 136] on div "[PERSON_NAME]" at bounding box center [383, 138] width 56 height 10
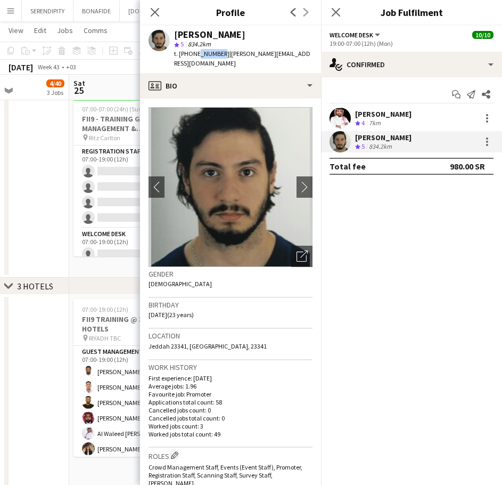
drag, startPoint x: 219, startPoint y: 55, endPoint x: 197, endPoint y: 55, distance: 22.4
click at [197, 55] on span "t. +966544941194" at bounding box center [201, 54] width 55 height 8
drag, startPoint x: 219, startPoint y: 54, endPoint x: 179, endPoint y: 55, distance: 39.4
click at [179, 55] on span "t. +966544941194" at bounding box center [201, 54] width 55 height 8
click at [488, 140] on div at bounding box center [487, 141] width 13 height 13
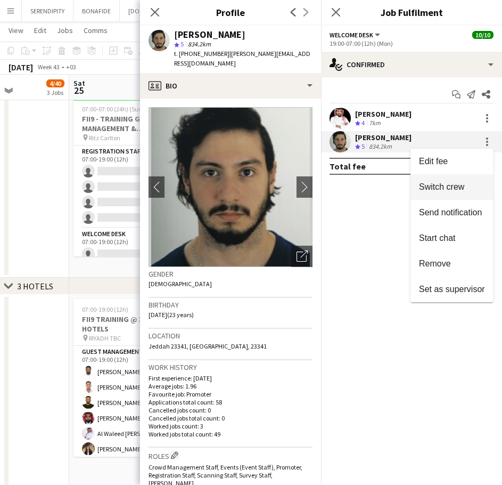
click at [462, 189] on span "Switch crew" at bounding box center [441, 186] width 45 height 9
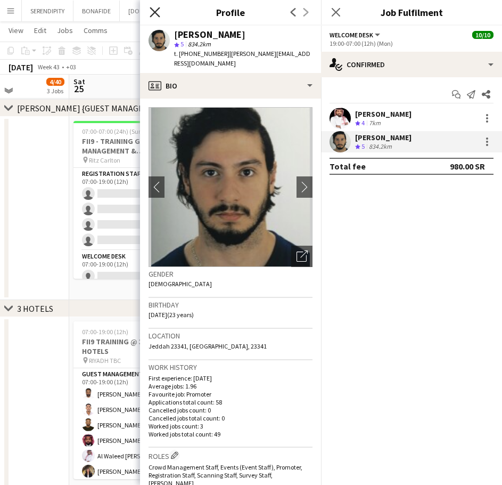
click at [154, 11] on icon "Close pop-in" at bounding box center [155, 12] width 10 height 10
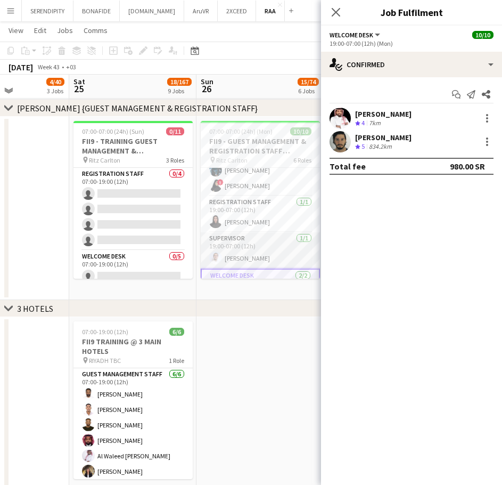
scroll to position [116, 0]
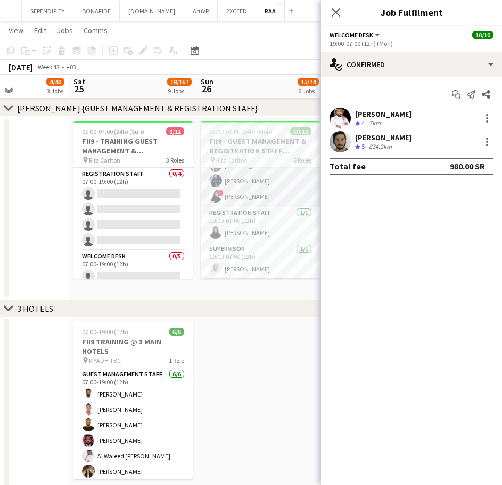
click at [263, 196] on app-card-role "Welcome Desk 3/3 07:00-19:00 (12h) Ayoub Mohammed Malak Alshehri ! Refal Alzahr…" at bounding box center [260, 173] width 119 height 67
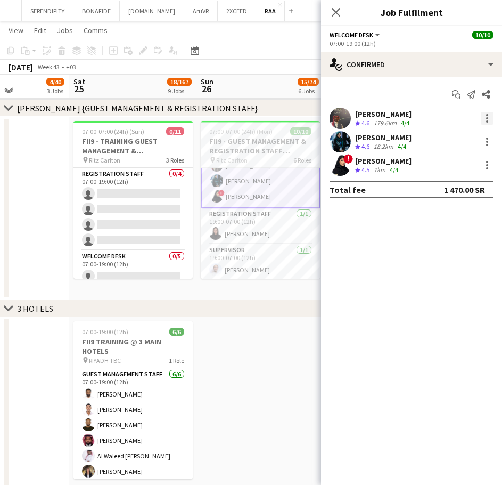
click at [485, 115] on div at bounding box center [487, 118] width 13 height 13
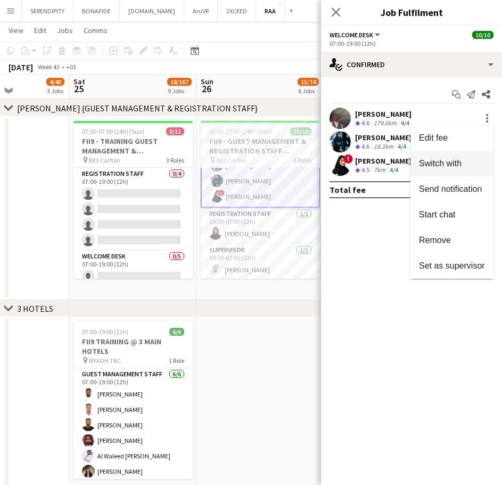
click at [449, 161] on span "Switch with" at bounding box center [440, 163] width 43 height 9
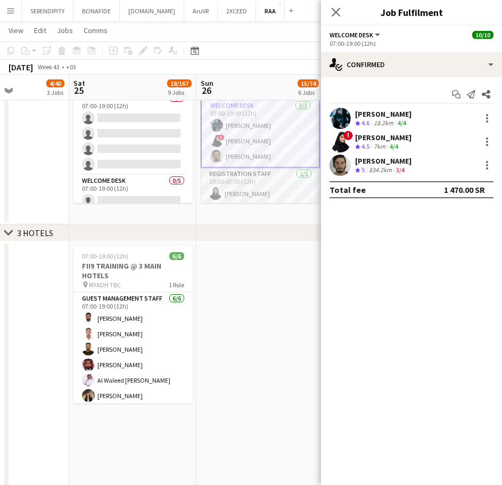
scroll to position [72, 0]
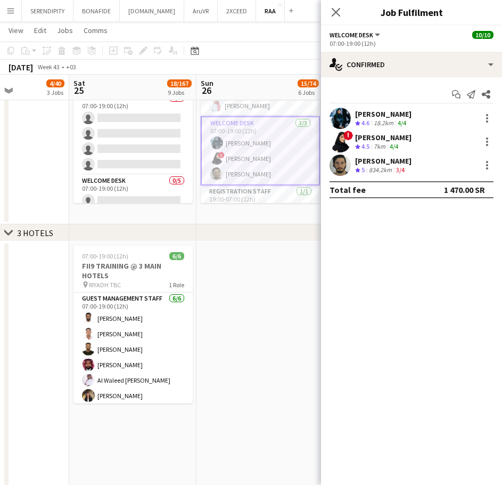
click at [293, 276] on app-date-cell at bounding box center [260, 438] width 127 height 395
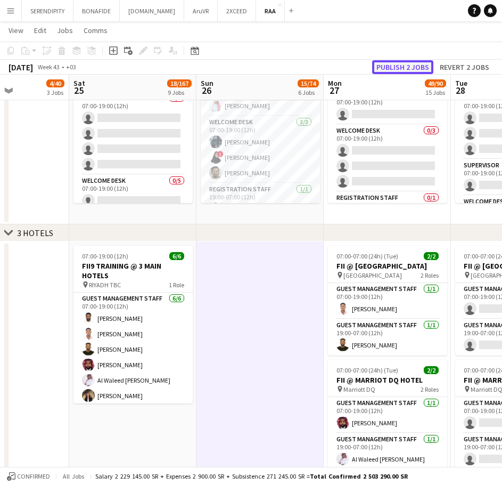
click at [404, 64] on button "Publish 2 jobs" at bounding box center [402, 67] width 61 height 14
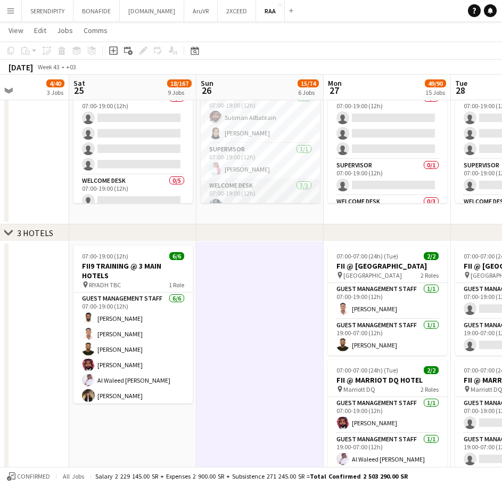
scroll to position [0, 0]
click at [273, 216] on app-date-cell "07:00-07:00 (24h) (Mon) 10/10 FII9 - GUEST MANAGEMENT & REGISTRATION STAFF @RIT…" at bounding box center [260, 132] width 127 height 183
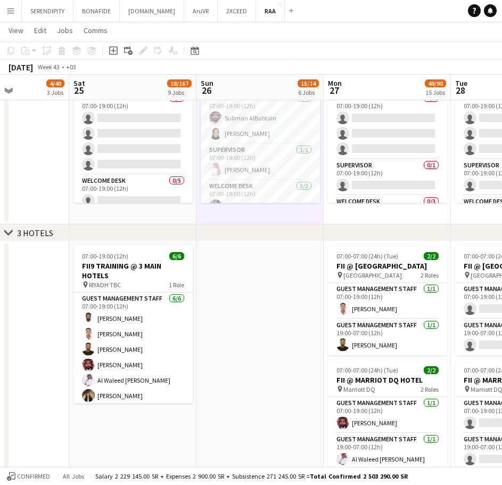
click at [260, 232] on div "chevron-right 3 HOTELS" at bounding box center [251, 232] width 502 height 17
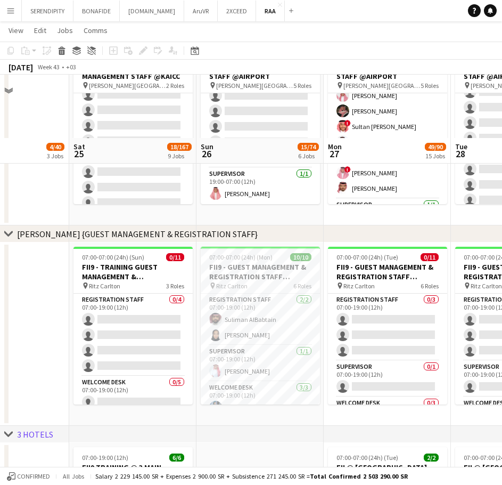
scroll to position [515, 0]
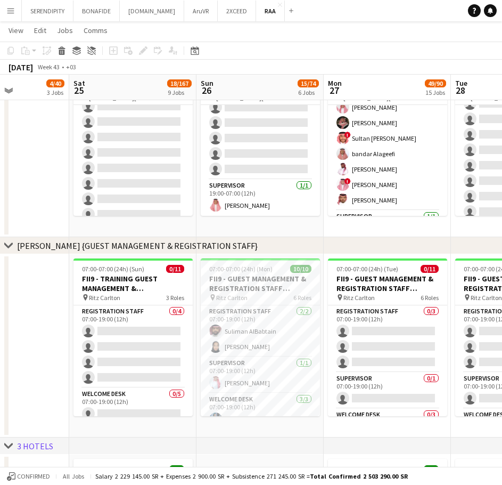
click at [8, 12] on app-icon "Menu" at bounding box center [10, 10] width 9 height 9
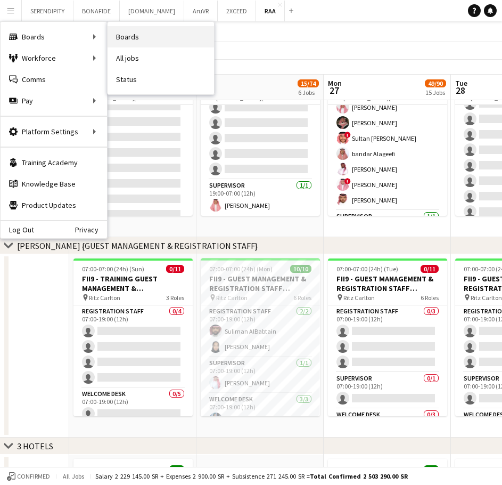
click at [150, 37] on link "Boards" at bounding box center [161, 36] width 107 height 21
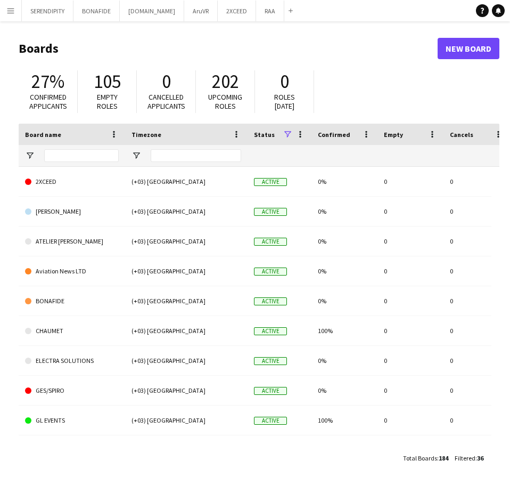
click at [11, 10] on app-icon "Menu" at bounding box center [10, 10] width 9 height 9
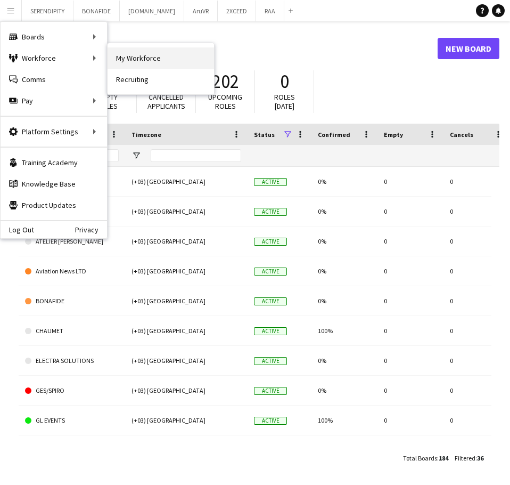
click at [129, 59] on link "My Workforce" at bounding box center [161, 57] width 107 height 21
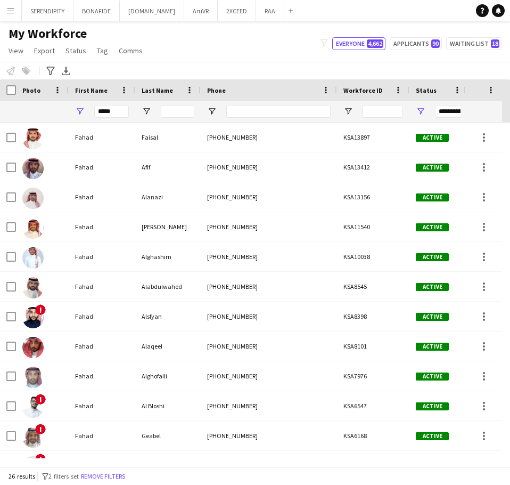
click at [444, 111] on div "**********" at bounding box center [448, 111] width 27 height 13
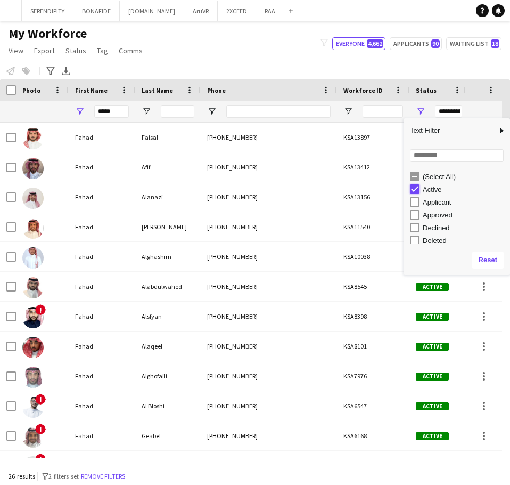
type input "***"
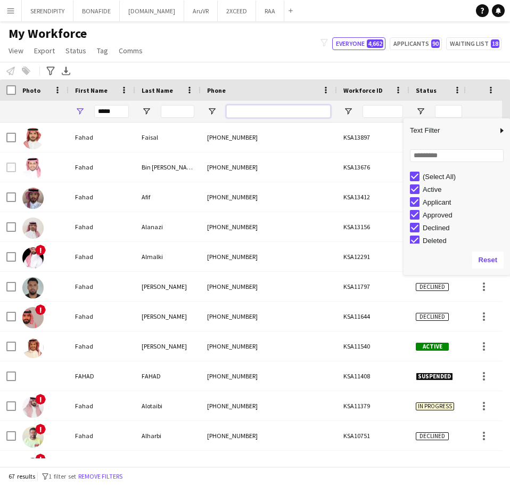
click at [269, 109] on input "Phone Filter Input" at bounding box center [278, 111] width 104 height 13
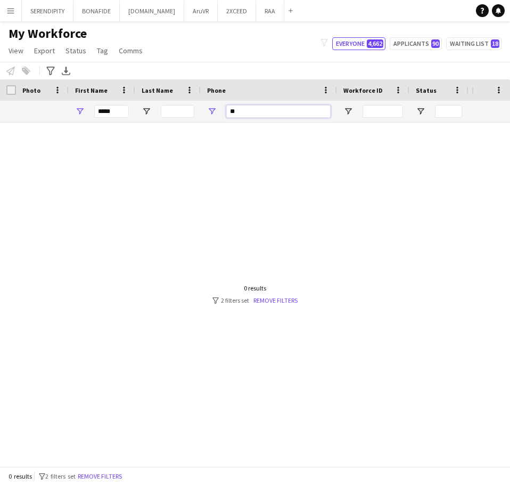
type input "*"
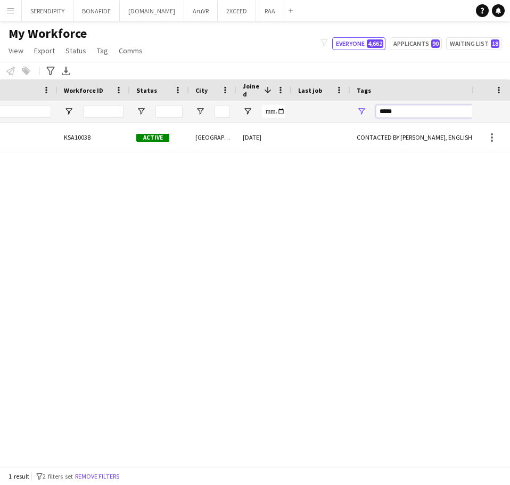
scroll to position [0, 154]
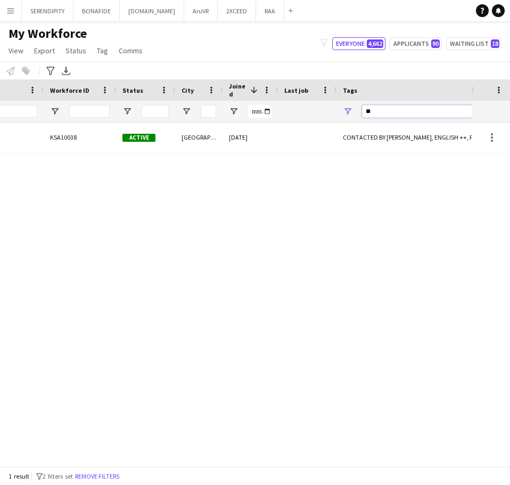
type input "*"
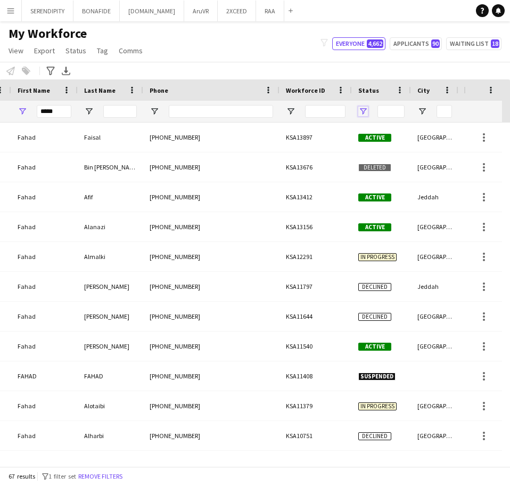
click at [361, 107] on span "Open Filter Menu" at bounding box center [363, 112] width 10 height 10
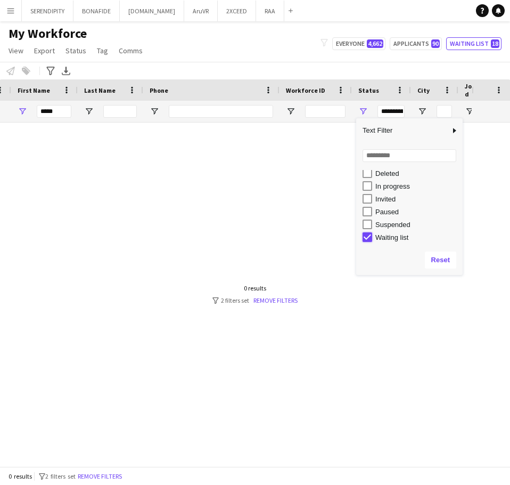
type input "***"
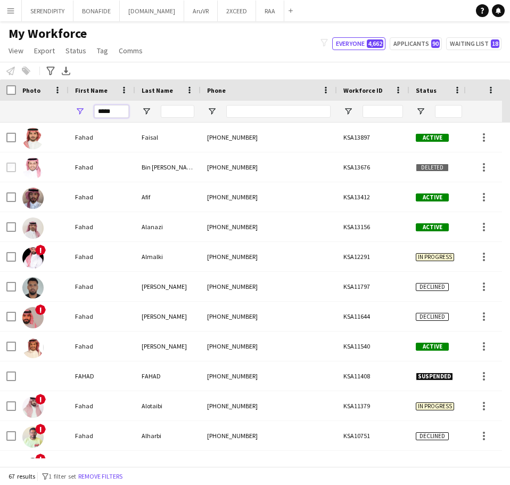
drag, startPoint x: 60, startPoint y: 111, endPoint x: -1, endPoint y: 112, distance: 60.7
click at [0, 112] on html "Menu Boards Boards Boards All jobs Status Workforce Workforce My Workforce Recr…" at bounding box center [255, 242] width 510 height 485
click at [267, 112] on input "Phone Filter Input" at bounding box center [278, 111] width 104 height 13
click at [270, 110] on input "Phone Filter Input" at bounding box center [278, 111] width 104 height 13
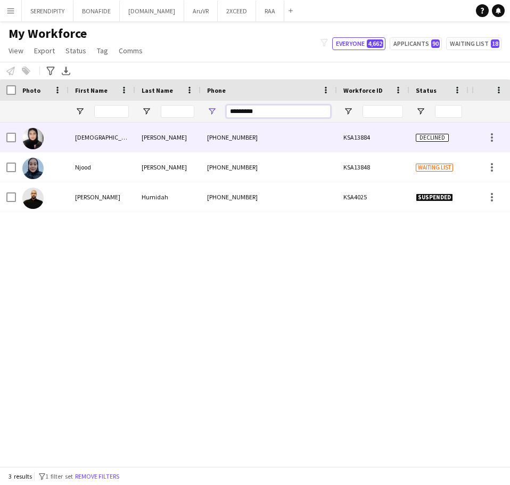
type input "*********"
click at [283, 137] on div "[PHONE_NUMBER]" at bounding box center [269, 136] width 136 height 29
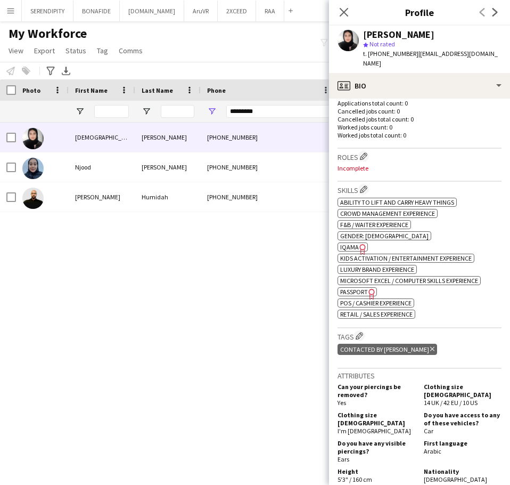
scroll to position [311, 0]
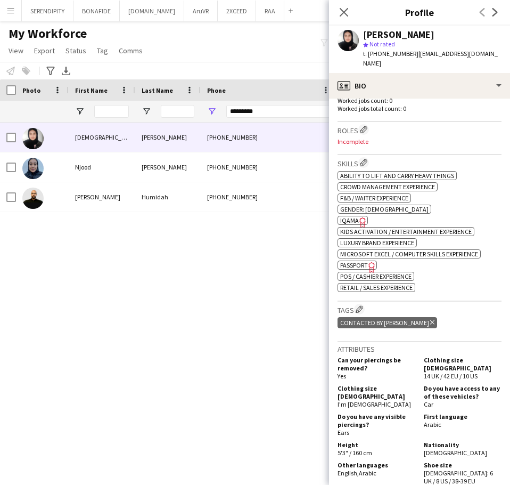
click at [430, 320] on icon at bounding box center [432, 322] width 4 height 4
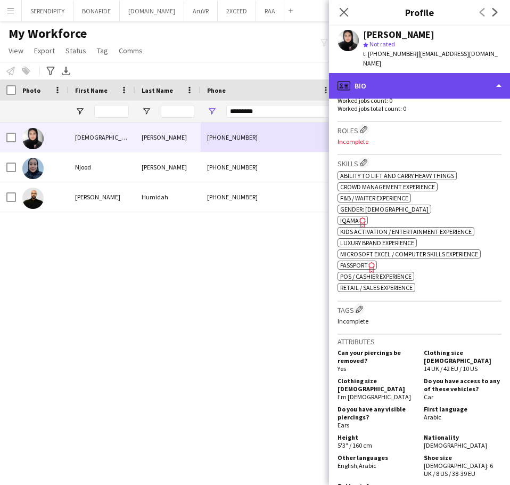
click at [430, 73] on div "profile Bio" at bounding box center [419, 86] width 181 height 26
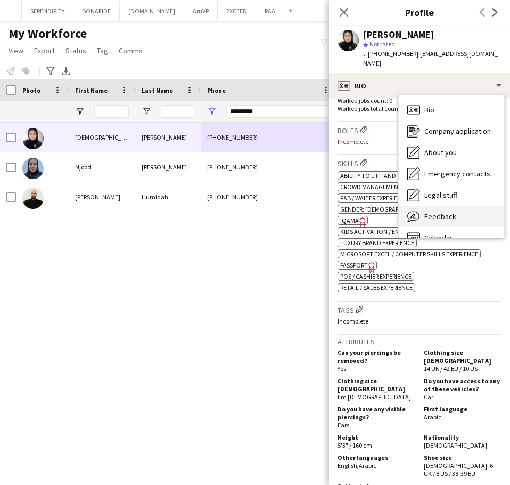
click at [456, 206] on div "Feedback Feedback" at bounding box center [451, 216] width 105 height 21
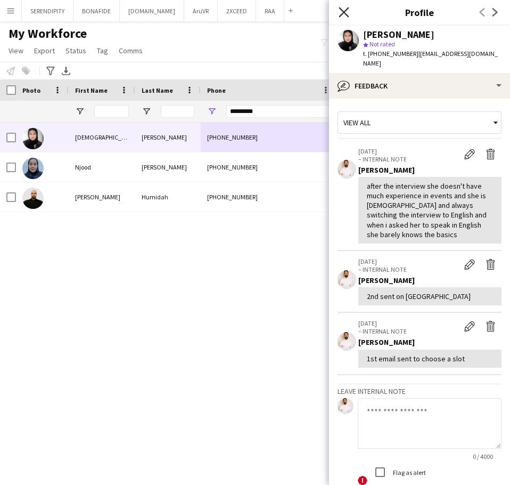
click at [344, 11] on icon "Close pop-in" at bounding box center [344, 12] width 10 height 10
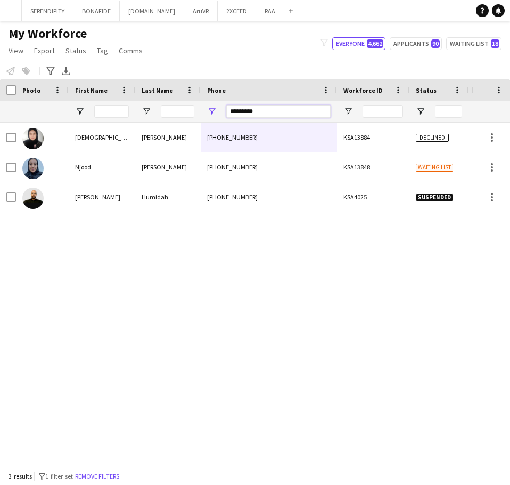
drag, startPoint x: 283, startPoint y: 110, endPoint x: 181, endPoint y: 118, distance: 102.5
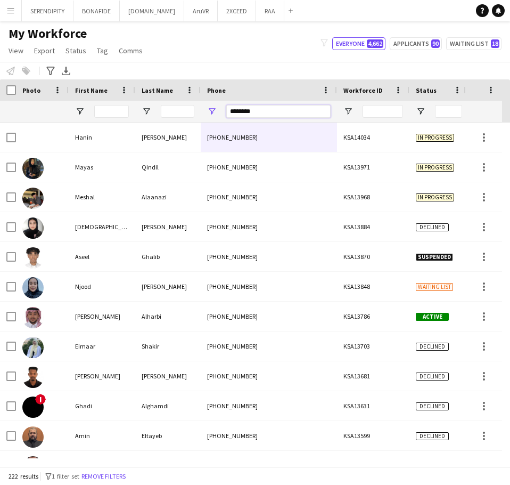
type input "*********"
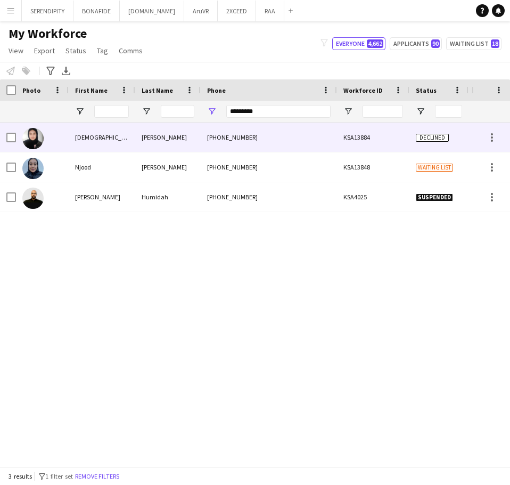
click at [374, 142] on div "KSA13884" at bounding box center [373, 136] width 72 height 29
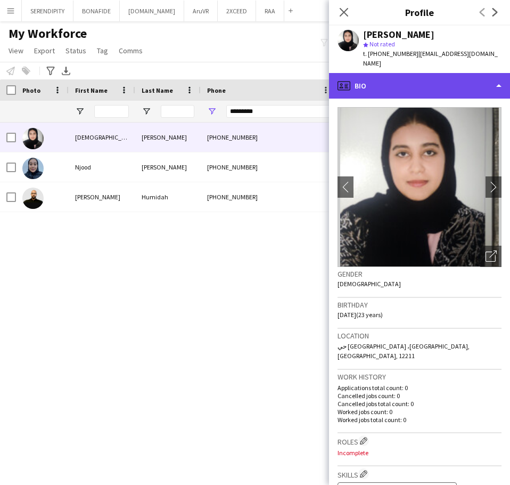
click at [452, 79] on div "profile Bio" at bounding box center [419, 86] width 181 height 26
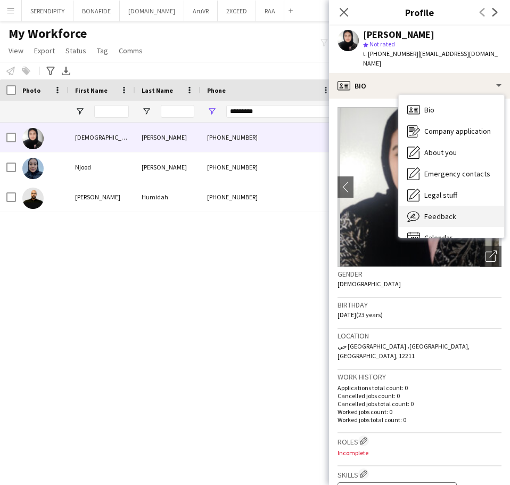
click at [465, 207] on div "Feedback Feedback" at bounding box center [451, 216] width 105 height 21
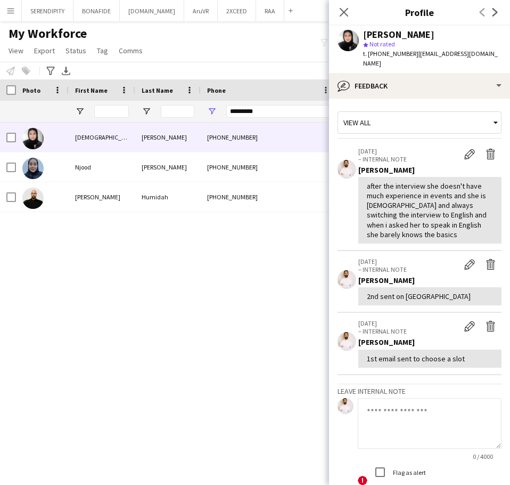
click at [233, 303] on div "Jood Abdullah +966500367259 KSA13884 Declined Riyadh 02-08-2025 Njood Omer +966…" at bounding box center [236, 290] width 472 height 336
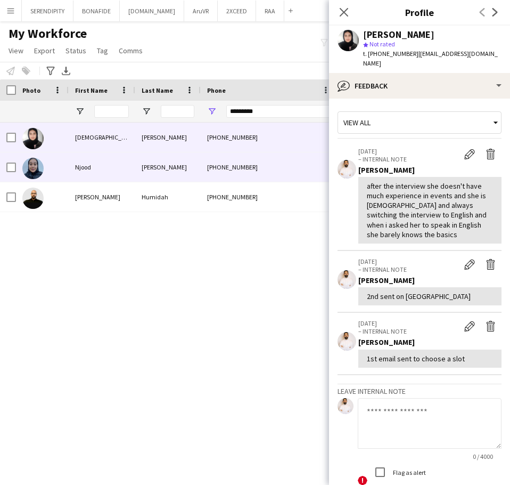
click at [270, 161] on div "[PHONE_NUMBER]" at bounding box center [269, 166] width 136 height 29
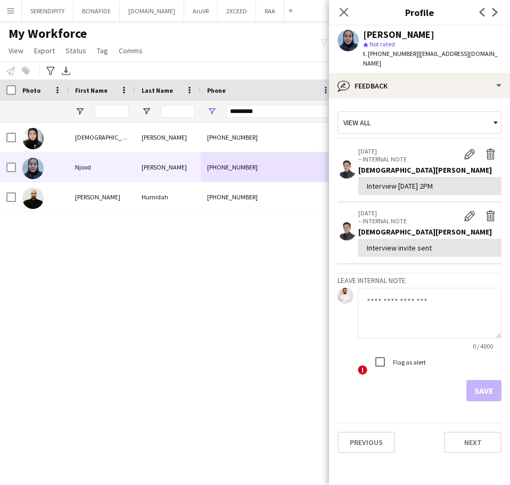
click at [304, 254] on div "Jood Abdullah +966500367259 KSA13884 Declined Riyadh 02-08-2025 Njood Omer +966…" at bounding box center [236, 290] width 472 height 336
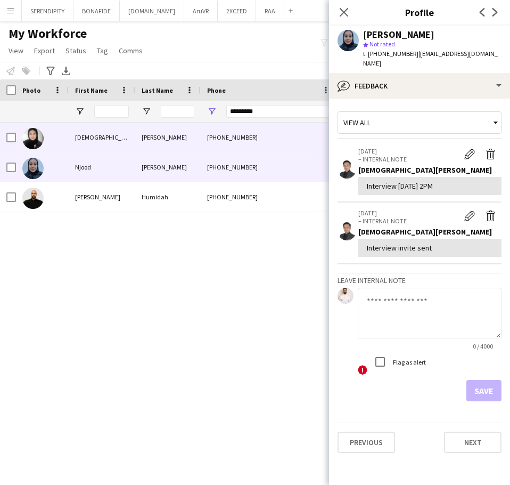
click at [283, 134] on div "[PHONE_NUMBER]" at bounding box center [269, 136] width 136 height 29
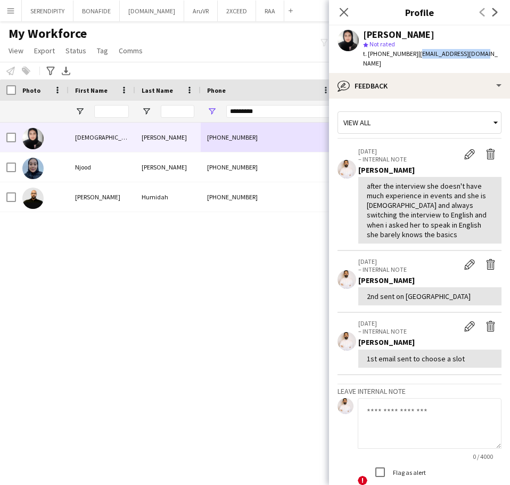
drag, startPoint x: 480, startPoint y: 54, endPoint x: 415, endPoint y: 56, distance: 65.5
click at [415, 56] on div "Jood Abdullah star Not rated t. +966500367259 | njood.3678@gmail.com" at bounding box center [419, 49] width 181 height 47
click at [346, 8] on icon "Close pop-in" at bounding box center [344, 12] width 10 height 10
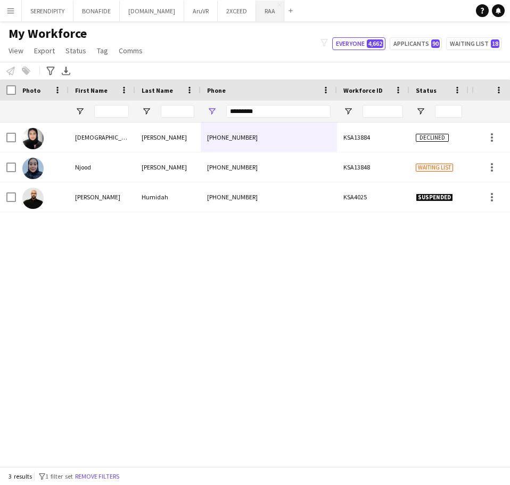
click at [256, 9] on button "RAA Close" at bounding box center [270, 11] width 28 height 21
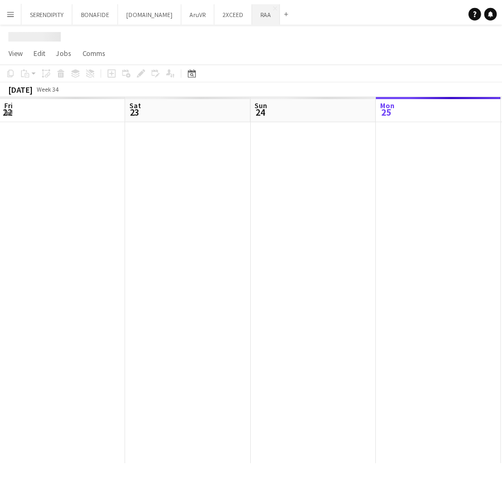
scroll to position [0, 255]
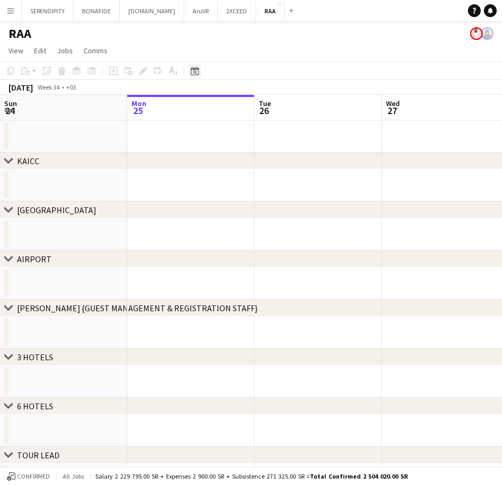
click at [199, 68] on icon at bounding box center [195, 71] width 8 height 9
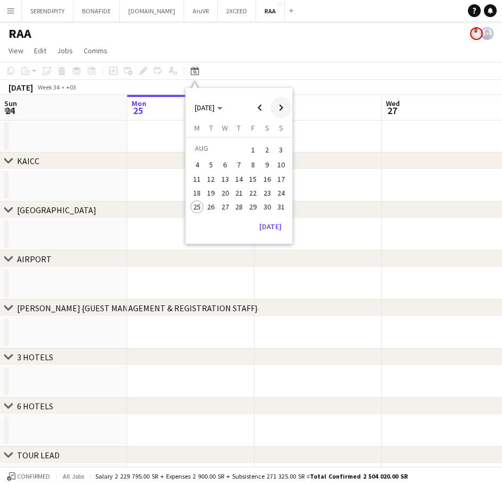
click at [283, 110] on span "Next month" at bounding box center [281, 107] width 21 height 21
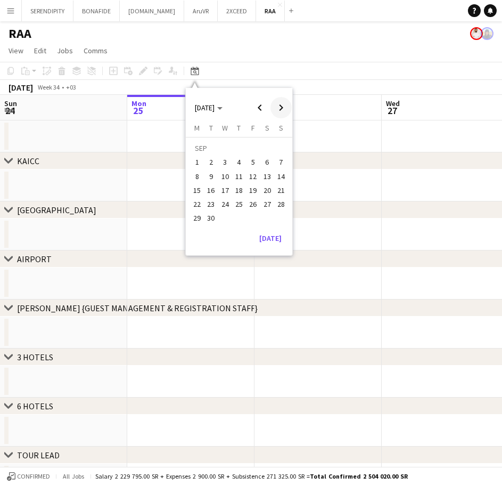
click at [283, 110] on span "Next month" at bounding box center [281, 107] width 21 height 21
click at [223, 107] on span "[DATE]" at bounding box center [209, 108] width 28 height 10
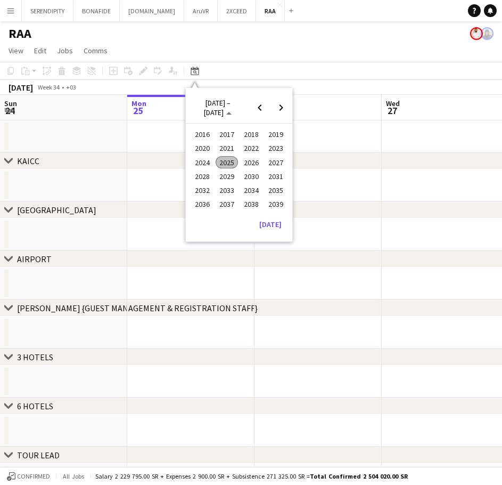
click at [204, 165] on span "2024" at bounding box center [202, 162] width 22 height 13
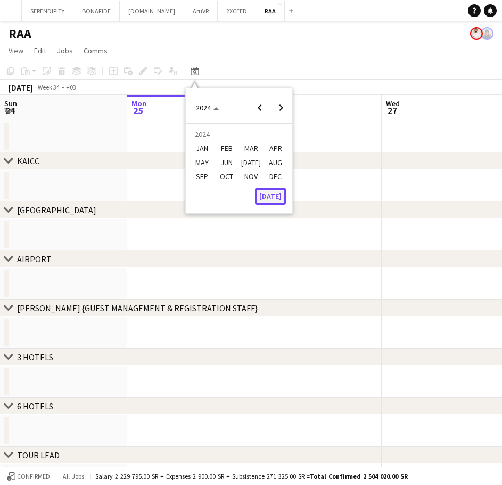
click at [272, 192] on button "[DATE]" at bounding box center [270, 195] width 31 height 17
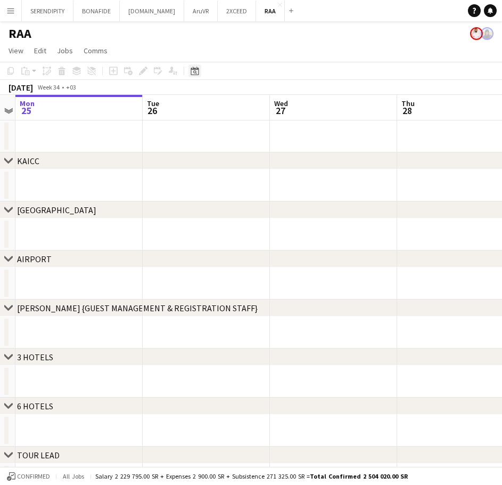
click at [194, 72] on icon "Date picker" at bounding box center [195, 71] width 9 height 9
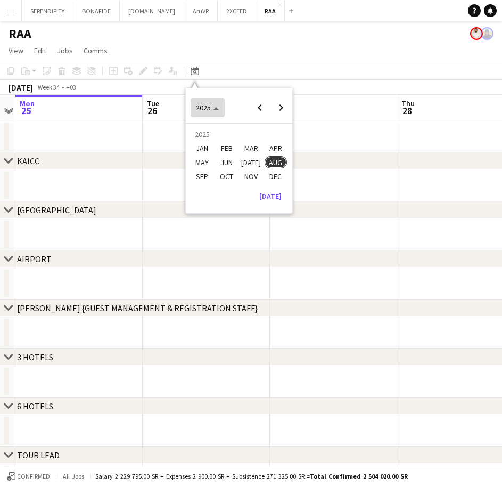
click at [210, 104] on span "2025" at bounding box center [203, 108] width 15 height 10
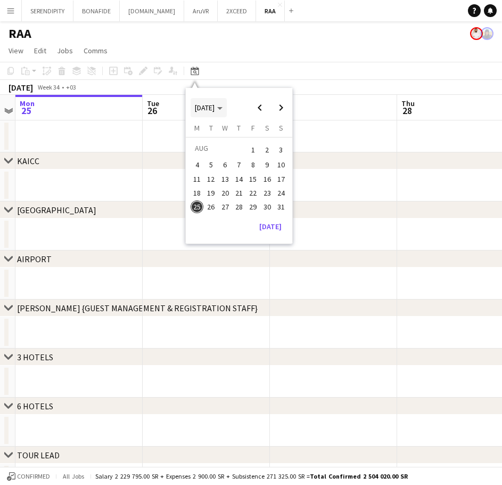
click at [214, 107] on span "[DATE]" at bounding box center [205, 108] width 20 height 10
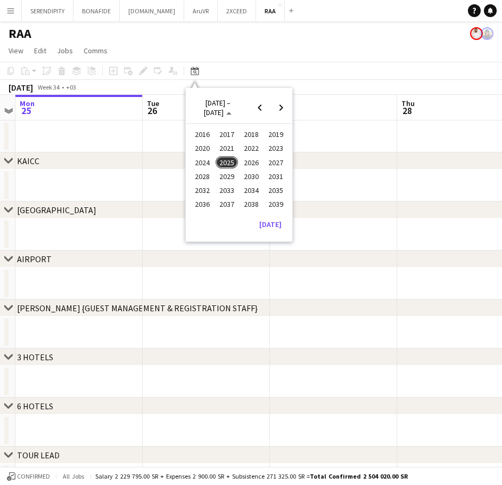
click at [199, 164] on span "2024" at bounding box center [202, 162] width 22 height 13
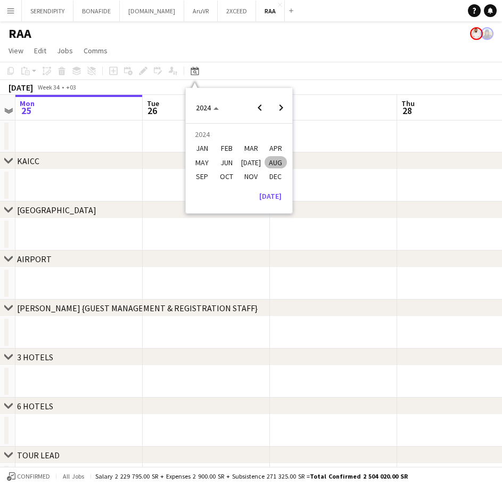
click at [230, 177] on span "OCT" at bounding box center [227, 176] width 22 height 13
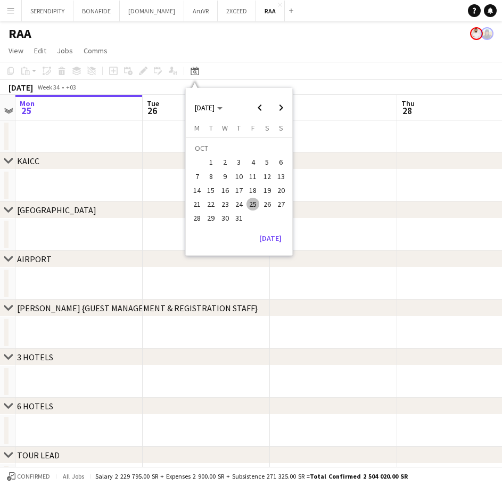
click at [281, 206] on span "27" at bounding box center [281, 204] width 13 height 13
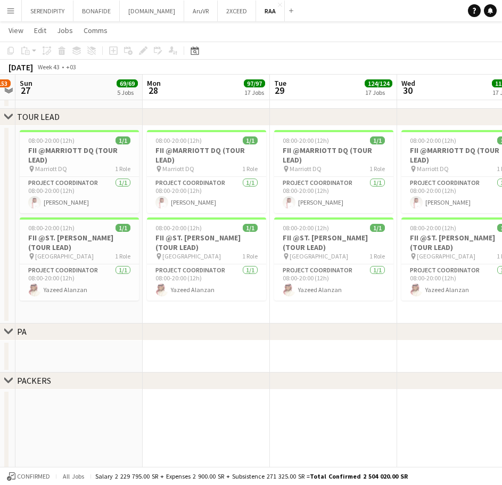
scroll to position [2152, 0]
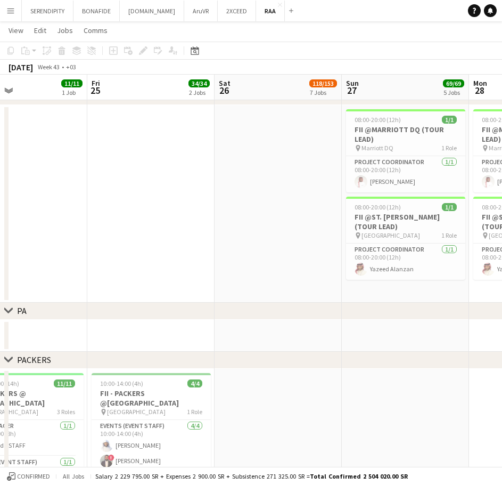
drag, startPoint x: 85, startPoint y: 339, endPoint x: 418, endPoint y: 344, distance: 333.4
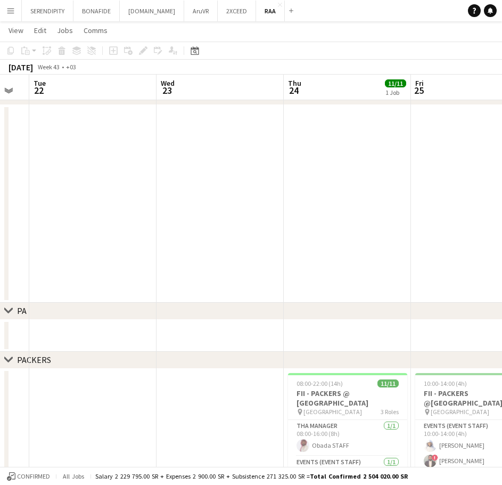
drag, startPoint x: 159, startPoint y: 342, endPoint x: 369, endPoint y: 339, distance: 210.4
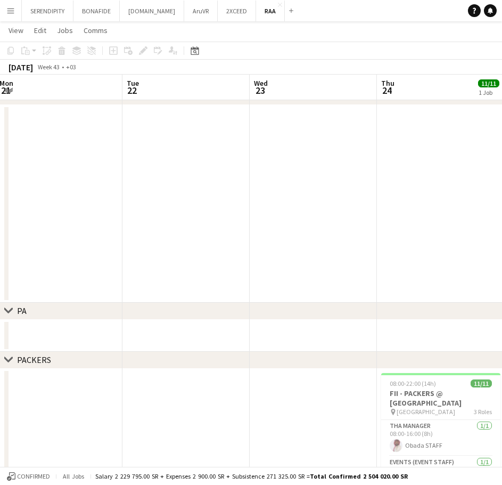
drag, startPoint x: 162, startPoint y: 340, endPoint x: 94, endPoint y: 325, distance: 69.4
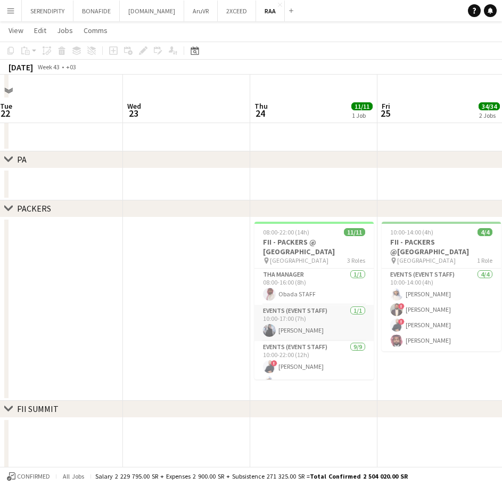
scroll to position [2329, 0]
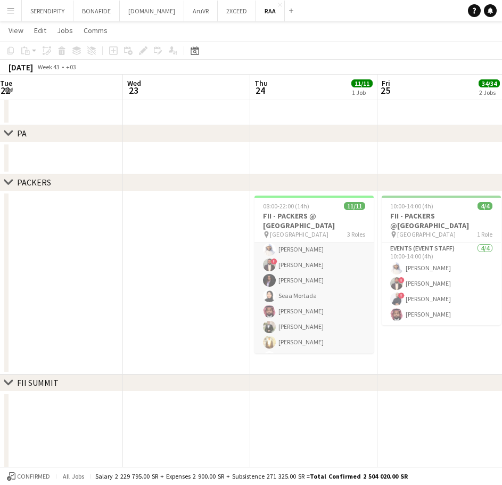
click at [319, 293] on app-card-role "Events (Event Staff) [DATE] 10:00-22:00 (12h) ! [PERSON_NAME] [PERSON_NAME] ! […" at bounding box center [314, 288] width 119 height 160
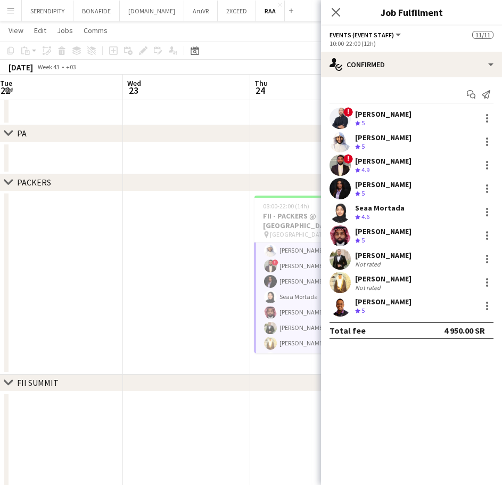
scroll to position [108, 0]
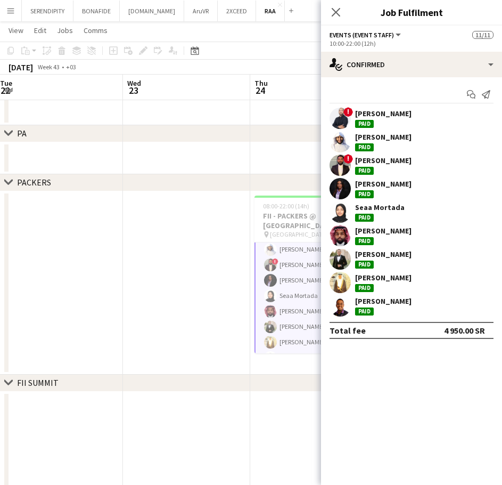
click at [412, 114] on div "[PERSON_NAME]" at bounding box center [383, 114] width 56 height 10
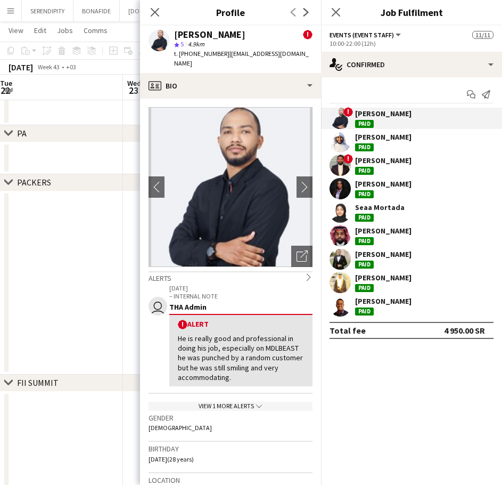
click at [398, 139] on div "[PERSON_NAME]" at bounding box center [383, 137] width 56 height 10
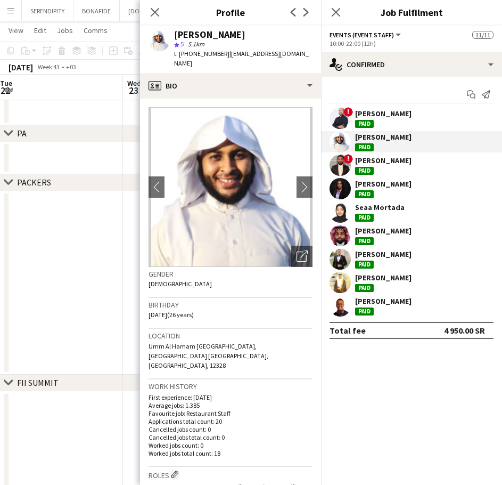
click at [387, 109] on div "[PERSON_NAME]" at bounding box center [383, 114] width 56 height 10
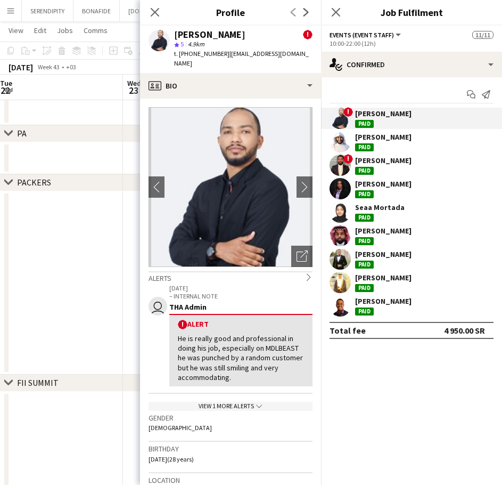
click at [400, 137] on div "[PERSON_NAME]" at bounding box center [383, 137] width 56 height 10
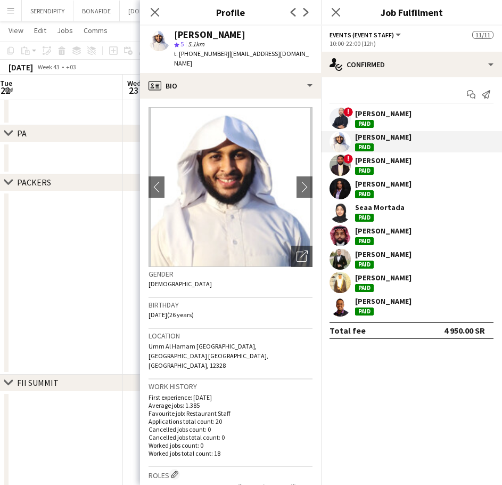
click at [403, 164] on div "! [PERSON_NAME]" at bounding box center [411, 164] width 181 height 21
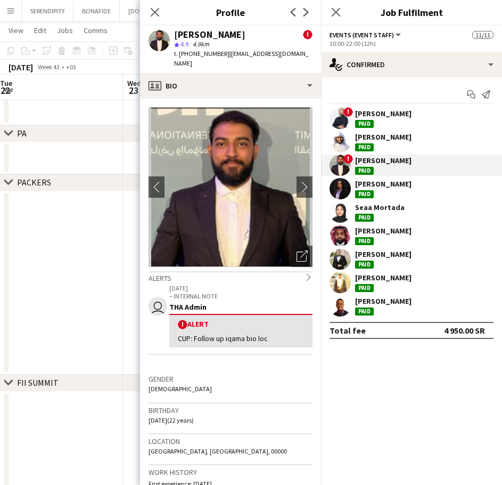
click at [409, 138] on div "[PERSON_NAME]" at bounding box center [411, 141] width 181 height 21
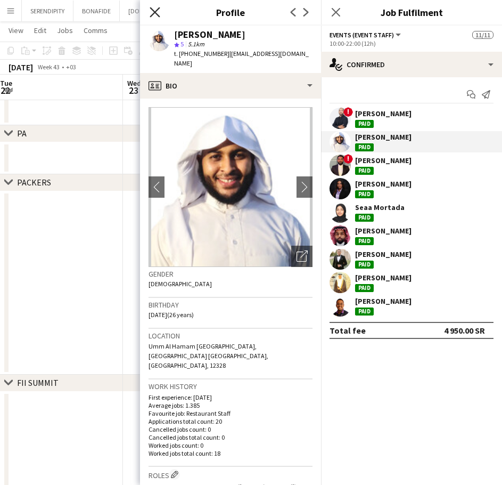
click at [156, 10] on icon "Close pop-in" at bounding box center [155, 12] width 10 height 10
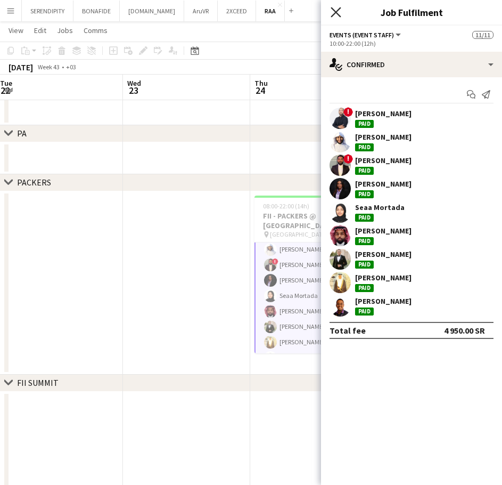
click at [337, 8] on icon "Close pop-in" at bounding box center [336, 12] width 10 height 10
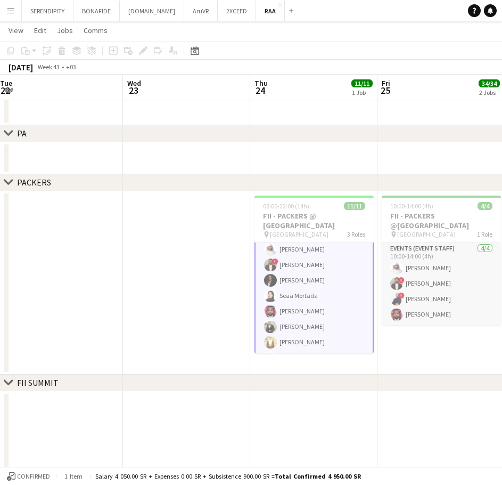
click at [435, 268] on app-card-role "Events (Event Staff) [DATE] 10:00-14:00 (4h) [PERSON_NAME] ! [PERSON_NAME] ! [P…" at bounding box center [441, 283] width 119 height 83
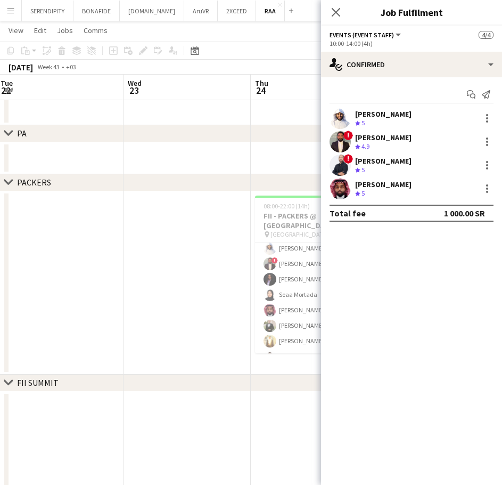
scroll to position [107, 0]
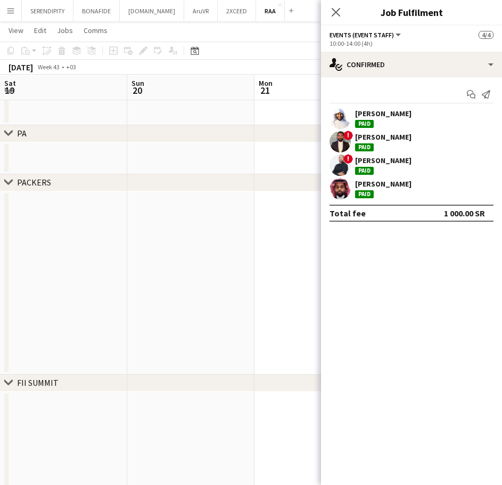
scroll to position [107, 0]
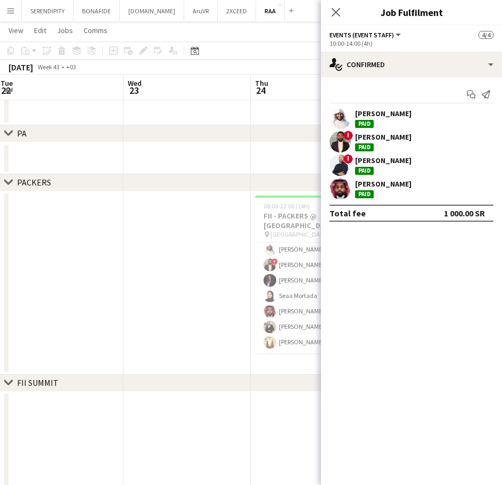
click at [396, 112] on div "[PERSON_NAME]" at bounding box center [383, 114] width 56 height 10
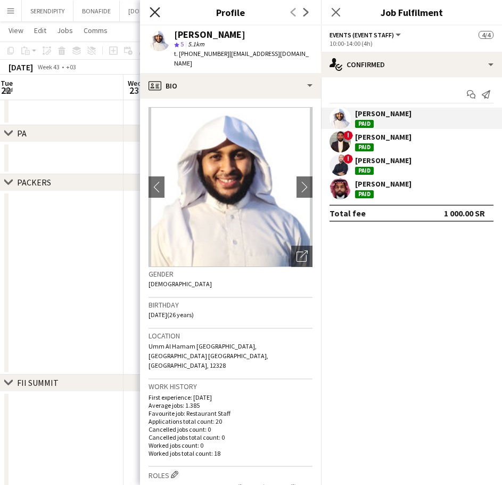
click at [156, 10] on icon "Close pop-in" at bounding box center [155, 12] width 10 height 10
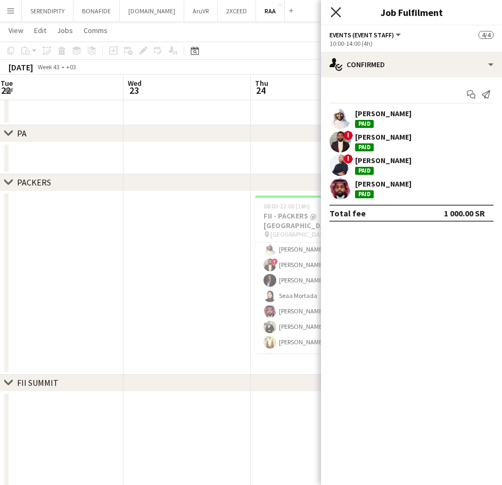
click at [333, 9] on icon at bounding box center [336, 12] width 10 height 10
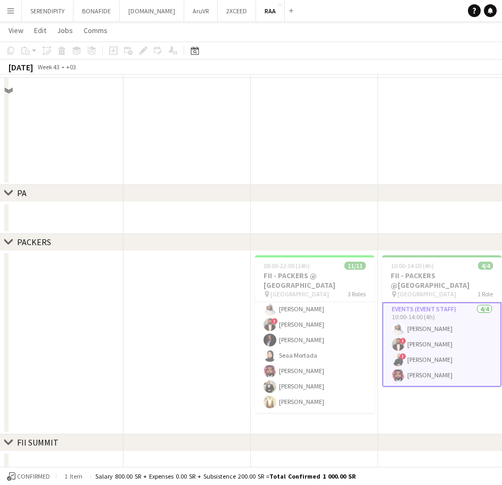
scroll to position [2293, 0]
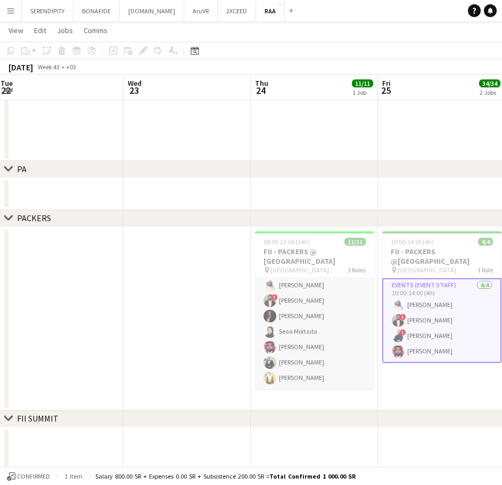
click at [307, 313] on app-card-role "Events (Event Staff) [DATE] 10:00-22:00 (12h) ! [PERSON_NAME] [PERSON_NAME] ! […" at bounding box center [314, 324] width 119 height 160
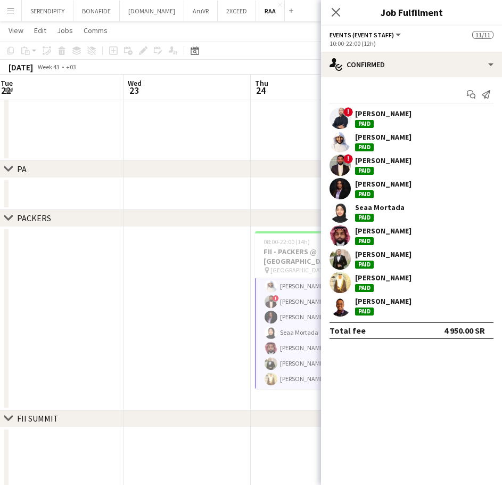
scroll to position [108, 0]
click at [405, 139] on div "[PERSON_NAME]" at bounding box center [411, 141] width 181 height 21
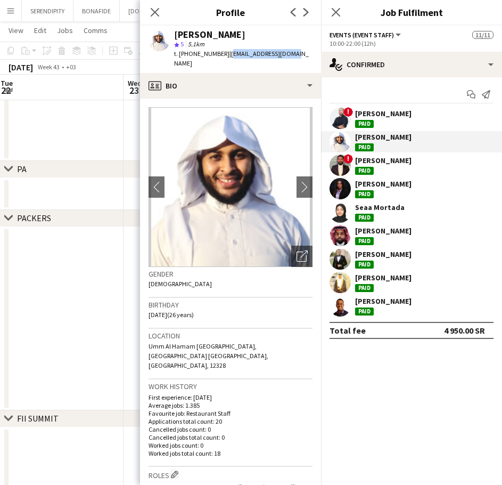
drag, startPoint x: 285, startPoint y: 52, endPoint x: 226, endPoint y: 55, distance: 59.7
click at [226, 55] on span "| [EMAIL_ADDRESS][DOMAIN_NAME]" at bounding box center [241, 59] width 135 height 18
copy span "[EMAIL_ADDRESS][DOMAIN_NAME]"
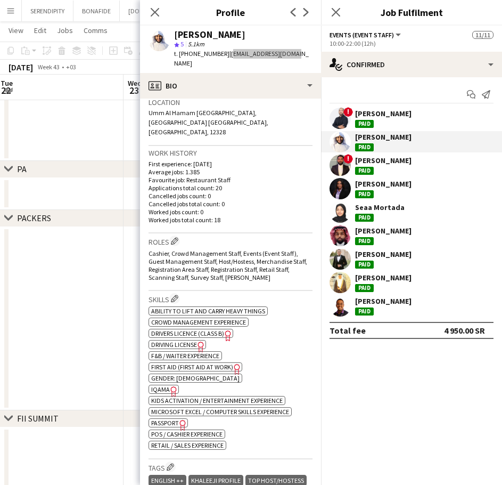
scroll to position [231, 0]
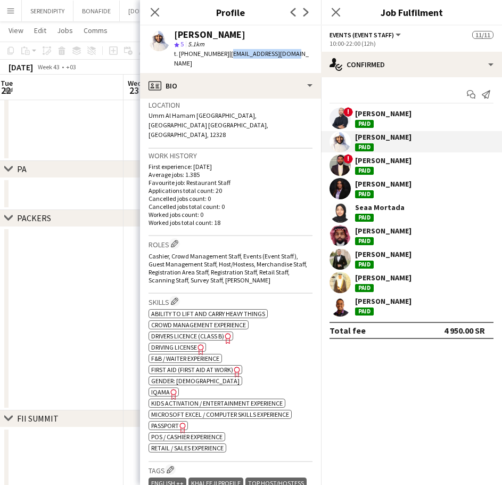
drag, startPoint x: 406, startPoint y: 136, endPoint x: 355, endPoint y: 135, distance: 50.6
click at [355, 135] on div "[PERSON_NAME]" at bounding box center [411, 141] width 181 height 21
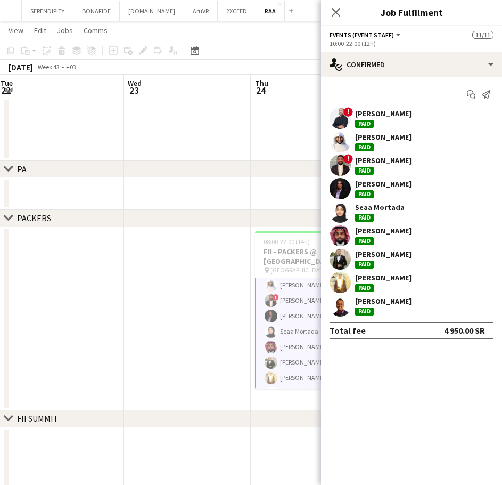
copy div "[PERSON_NAME]"
click at [410, 137] on div "[PERSON_NAME]" at bounding box center [411, 141] width 181 height 21
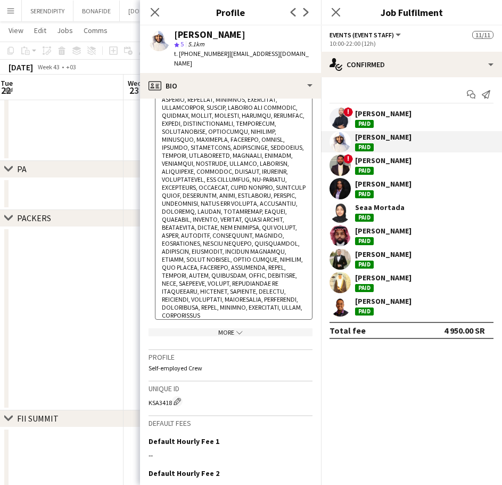
scroll to position [905, 0]
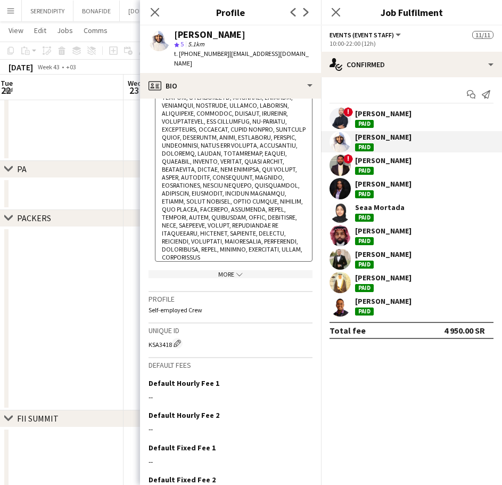
drag, startPoint x: 222, startPoint y: 55, endPoint x: 180, endPoint y: 52, distance: 41.7
click at [180, 52] on div "t. [PHONE_NUMBER] | [EMAIL_ADDRESS][DOMAIN_NAME]" at bounding box center [243, 58] width 138 height 19
copy span "[PHONE_NUMBER]"
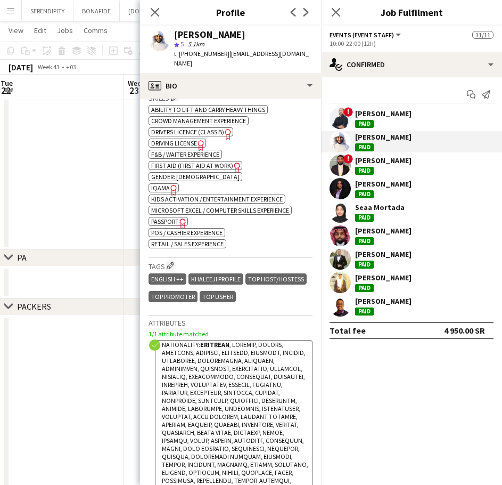
scroll to position [405, 0]
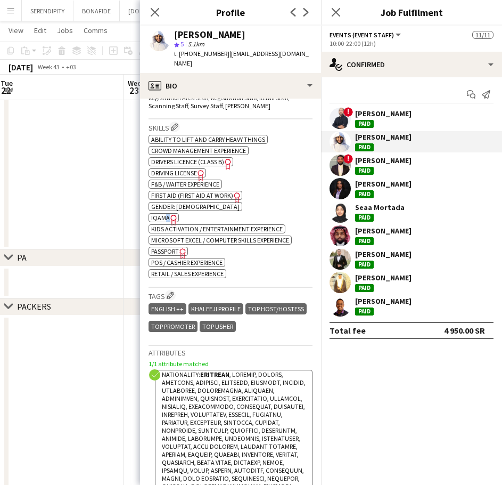
click at [166, 213] on app-spec-pill "ok-circled2 background Layer 1 cross-circle-red background Layer 1 [GEOGRAPHIC_…" at bounding box center [164, 217] width 30 height 9
drag, startPoint x: 228, startPoint y: 353, endPoint x: 200, endPoint y: 352, distance: 28.2
click at [200, 370] on strong "Eritrean" at bounding box center [214, 374] width 29 height 8
copy strong "Eritrean"
click at [151, 11] on icon "Close pop-in" at bounding box center [155, 12] width 10 height 10
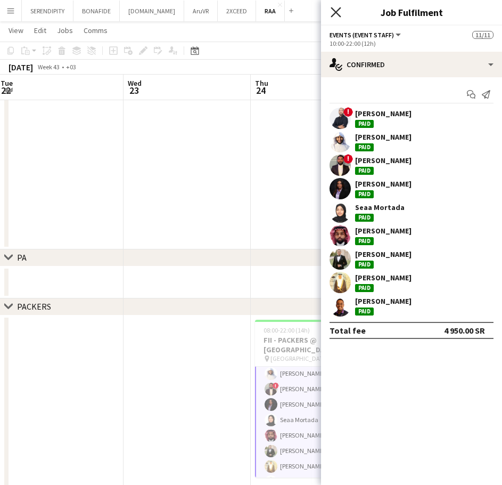
click at [337, 11] on icon at bounding box center [336, 12] width 10 height 10
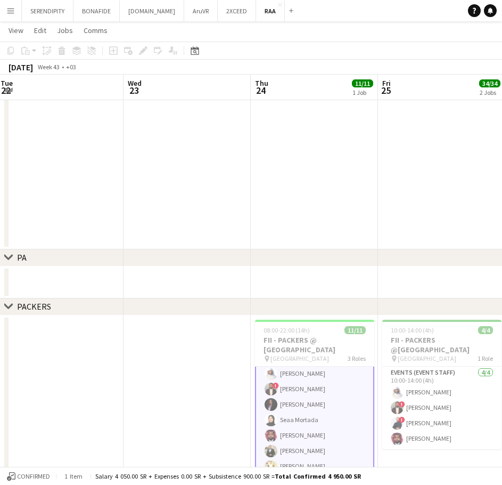
click at [322, 385] on app-card-role "Events (Event Staff) [DATE] 10:00-22:00 (12h) ! [PERSON_NAME] [PERSON_NAME] ! […" at bounding box center [314, 412] width 119 height 162
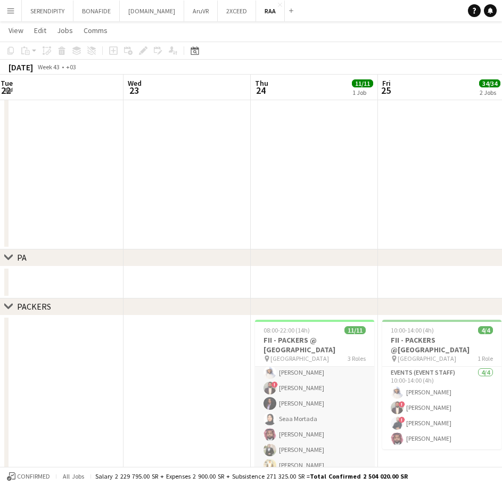
scroll to position [107, 0]
click at [438, 389] on app-card-role "Events (Event Staff) [DATE] 10:00-14:00 (4h) [PERSON_NAME] ! [PERSON_NAME] ! [P…" at bounding box center [441, 407] width 119 height 83
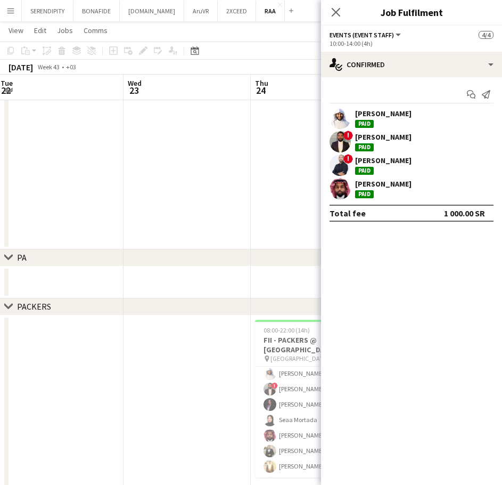
scroll to position [0, 386]
click at [401, 136] on div "[PERSON_NAME]" at bounding box center [383, 137] width 56 height 10
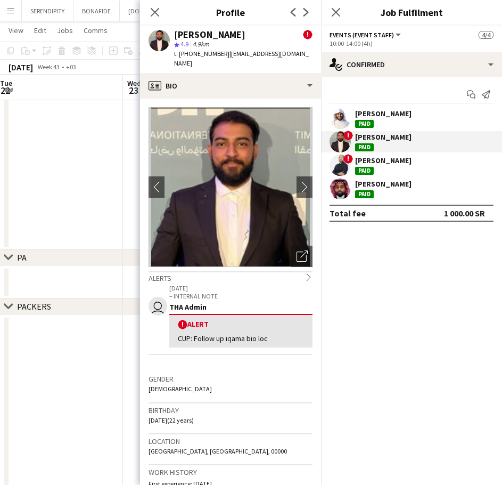
drag, startPoint x: 236, startPoint y: 35, endPoint x: 170, endPoint y: 31, distance: 65.6
click at [170, 31] on div "[PERSON_NAME] ! star 4.9 4.9km t. [PHONE_NUMBER] | [EMAIL_ADDRESS][DOMAIN_NAME]" at bounding box center [230, 49] width 181 height 47
copy div "[PERSON_NAME]"
click at [405, 160] on div "[PERSON_NAME]" at bounding box center [383, 161] width 56 height 10
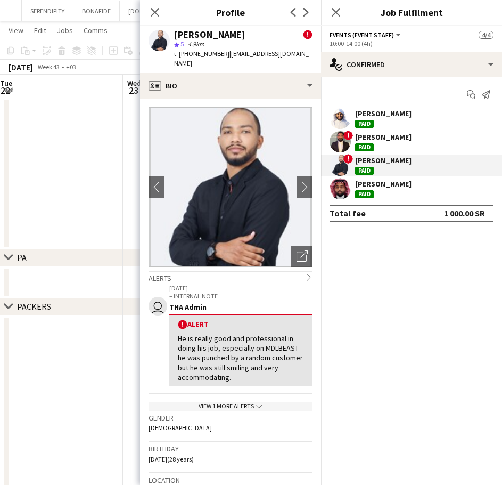
click at [398, 183] on div "[PERSON_NAME]" at bounding box center [383, 184] width 56 height 10
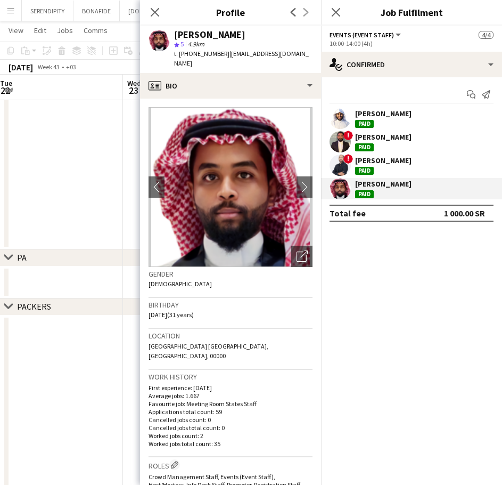
click at [407, 136] on div "! [PERSON_NAME]" at bounding box center [411, 141] width 181 height 21
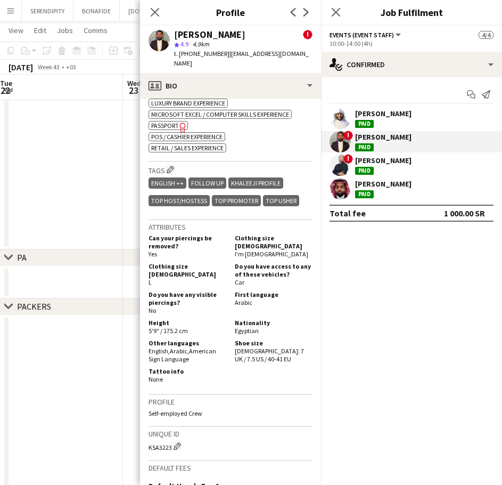
scroll to position [603, 0]
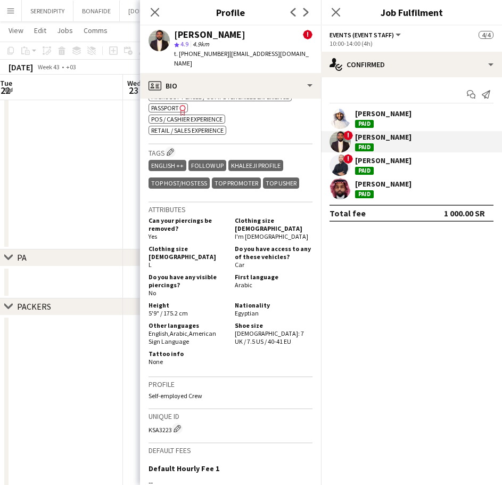
drag, startPoint x: 258, startPoint y: 302, endPoint x: 229, endPoint y: 305, distance: 29.4
click at [231, 305] on div "Nationality Egyptian" at bounding box center [272, 309] width 82 height 16
copy span "Egyptian"
drag, startPoint x: 306, startPoint y: 53, endPoint x: 225, endPoint y: 56, distance: 81.6
click at [225, 56] on span "| [EMAIL_ADDRESS][DOMAIN_NAME]" at bounding box center [241, 59] width 135 height 18
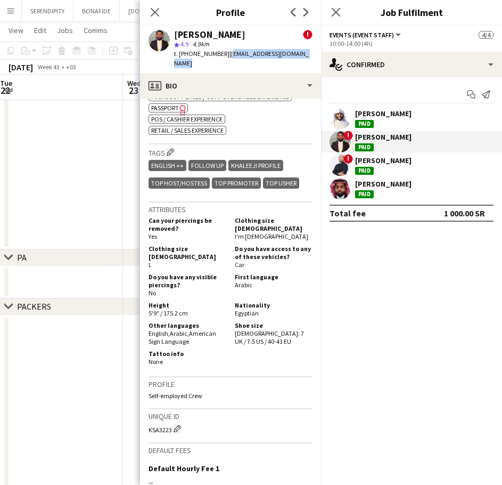
copy span "[EMAIL_ADDRESS][DOMAIN_NAME]"
drag, startPoint x: 219, startPoint y: 54, endPoint x: 179, endPoint y: 51, distance: 40.6
click at [179, 51] on span "t. [PHONE_NUMBER]" at bounding box center [201, 54] width 55 height 8
copy span "[PHONE_NUMBER]"
click at [409, 183] on div "[PERSON_NAME]" at bounding box center [383, 184] width 56 height 10
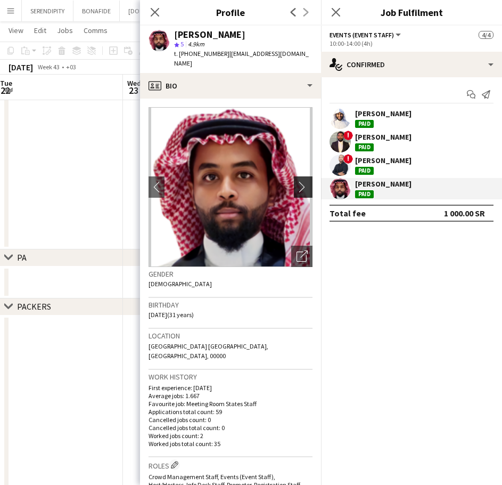
click at [297, 189] on app-icon "chevron-right" at bounding box center [305, 186] width 17 height 11
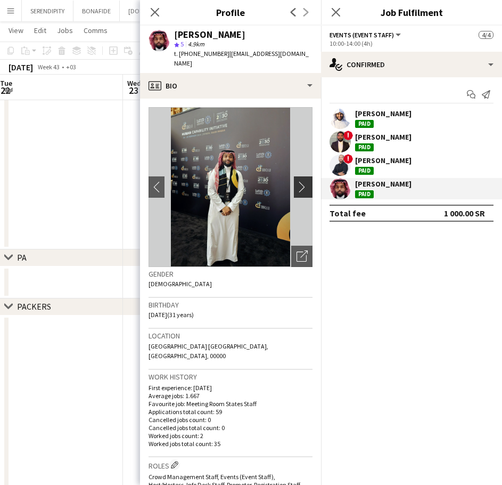
click at [297, 189] on app-icon "chevron-right" at bounding box center [305, 186] width 17 height 11
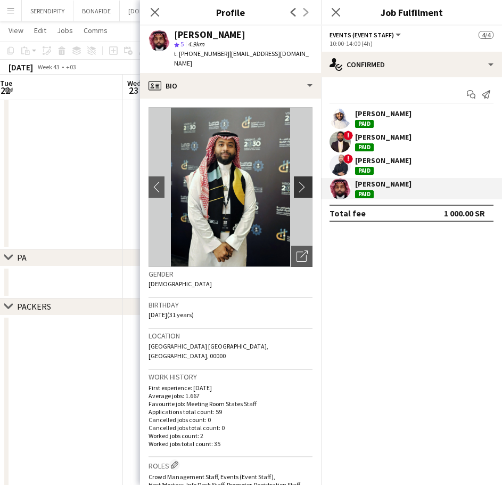
click at [297, 189] on app-icon "chevron-right" at bounding box center [305, 186] width 17 height 11
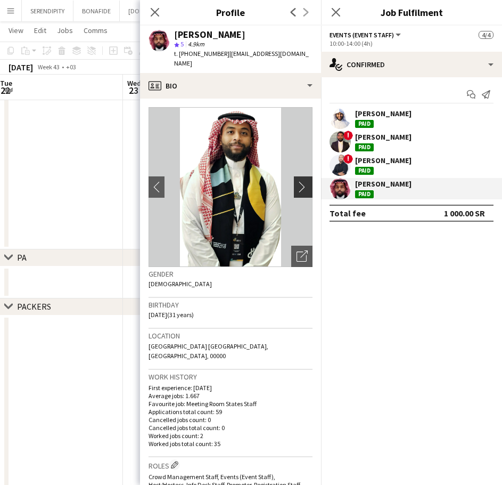
click at [297, 189] on app-icon "chevron-right" at bounding box center [305, 186] width 17 height 11
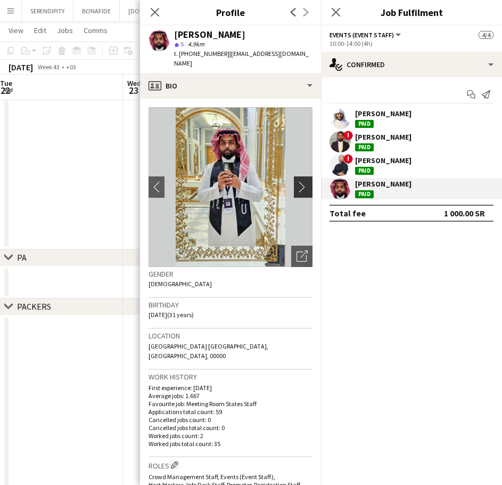
click at [297, 189] on app-icon "chevron-right" at bounding box center [305, 186] width 17 height 11
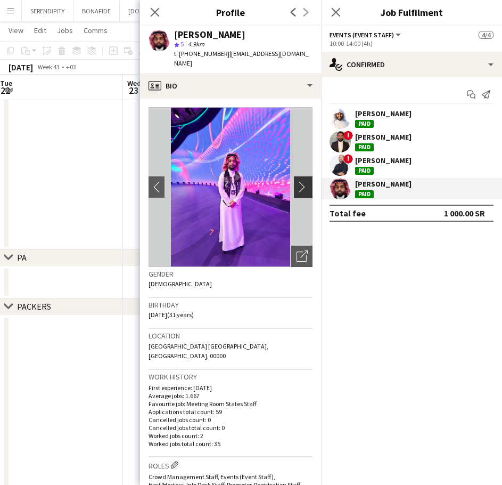
click at [297, 189] on app-icon "chevron-right" at bounding box center [305, 186] width 17 height 11
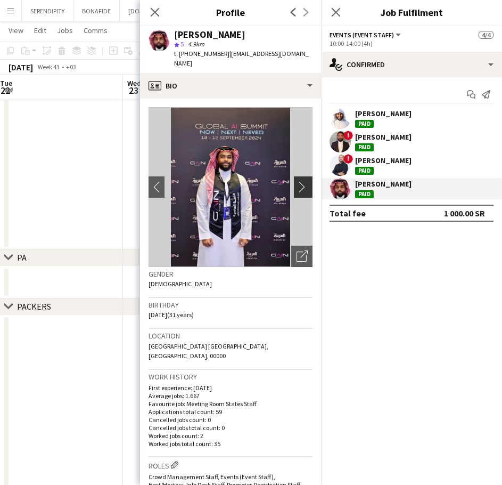
click at [297, 189] on app-icon "chevron-right" at bounding box center [305, 186] width 17 height 11
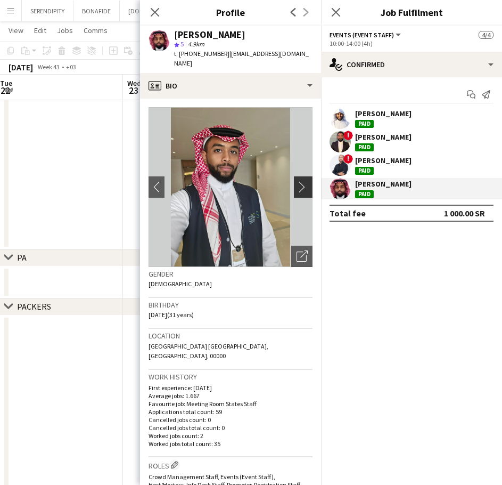
click at [297, 189] on app-icon "chevron-right" at bounding box center [305, 186] width 17 height 11
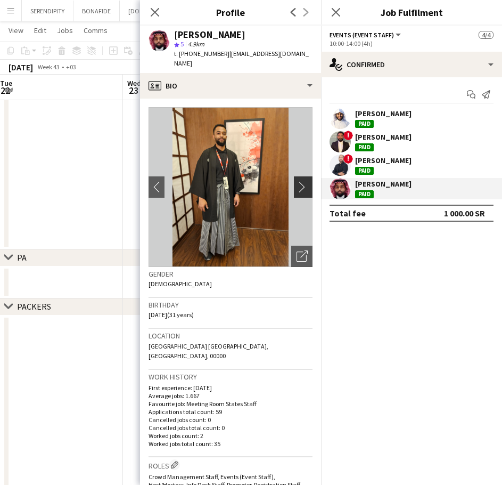
click at [297, 189] on app-icon "chevron-right" at bounding box center [305, 186] width 17 height 11
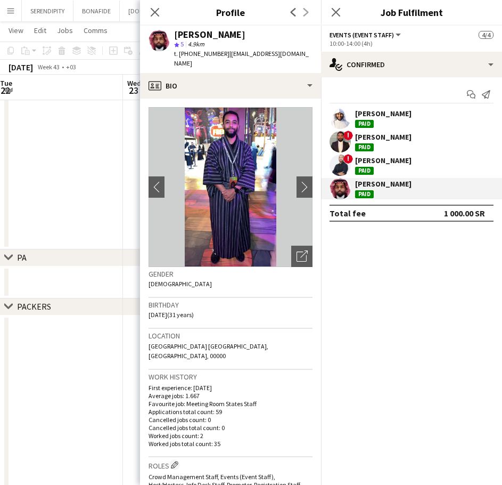
drag, startPoint x: 269, startPoint y: 35, endPoint x: 176, endPoint y: 34, distance: 93.7
click at [176, 34] on div "[PERSON_NAME]" at bounding box center [243, 35] width 138 height 10
copy div "[PERSON_NAME]"
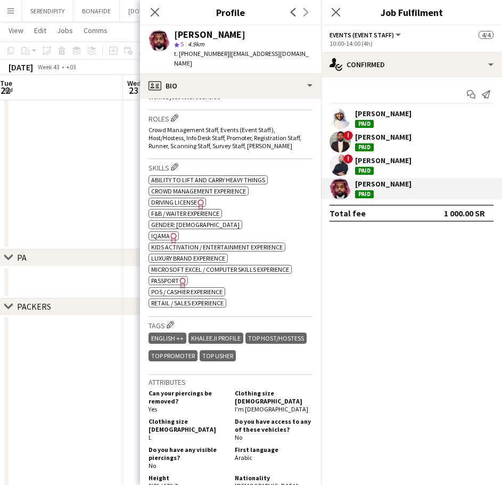
scroll to position [390, 0]
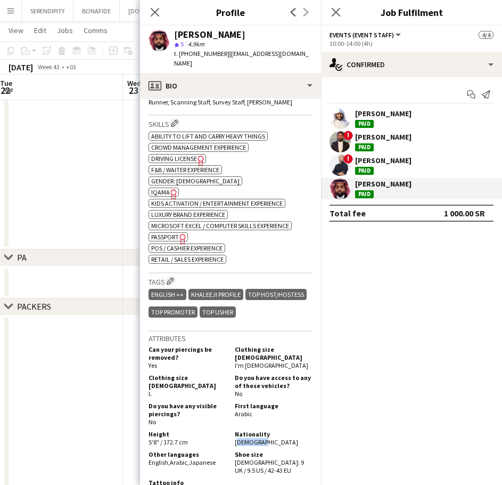
drag, startPoint x: 262, startPoint y: 431, endPoint x: 231, endPoint y: 430, distance: 31.4
click at [231, 430] on div "Nationality [DEMOGRAPHIC_DATA]" at bounding box center [272, 438] width 82 height 16
copy span "[DEMOGRAPHIC_DATA]"
click at [160, 9] on icon "Close pop-in" at bounding box center [155, 12] width 10 height 10
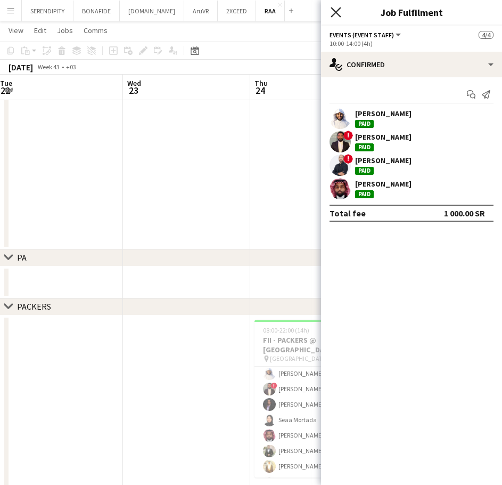
click at [337, 12] on icon at bounding box center [336, 12] width 10 height 10
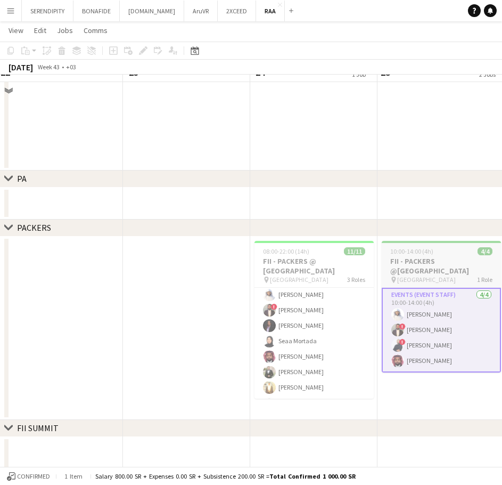
scroll to position [2258, 0]
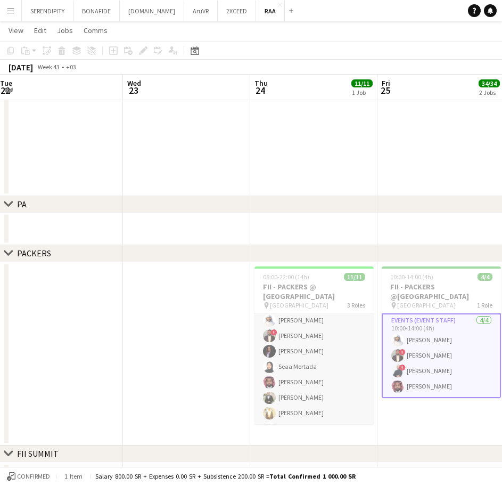
click at [315, 381] on app-card-role "Events (Event Staff) [DATE] 10:00-22:00 (12h) ! [PERSON_NAME] [PERSON_NAME] ! […" at bounding box center [314, 359] width 119 height 160
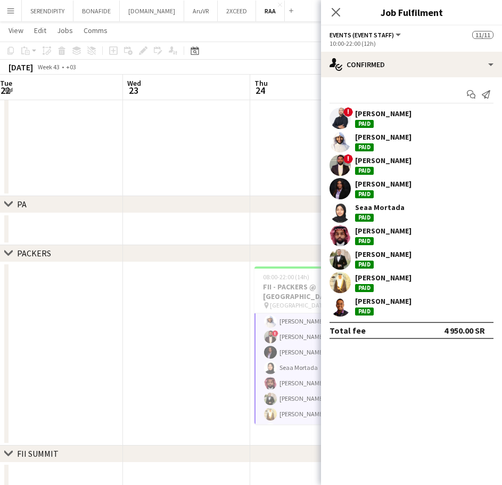
scroll to position [108, 0]
click at [412, 228] on div "[PERSON_NAME]" at bounding box center [383, 231] width 56 height 10
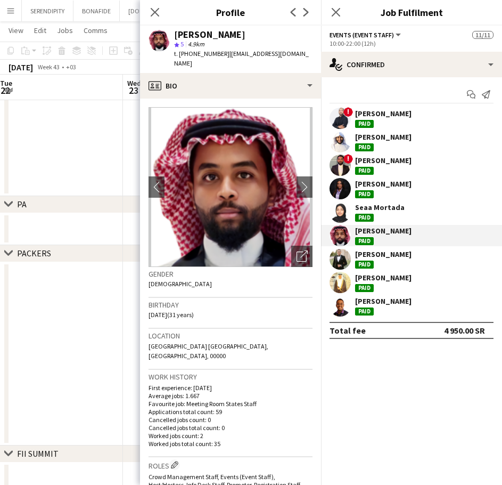
drag, startPoint x: 201, startPoint y: 63, endPoint x: 225, endPoint y: 53, distance: 26.5
click at [225, 53] on div "t. [PHONE_NUMBER] | [EMAIL_ADDRESS][DOMAIN_NAME]" at bounding box center [243, 58] width 138 height 19
drag, startPoint x: 220, startPoint y: 52, endPoint x: 180, endPoint y: 54, distance: 40.0
click at [180, 54] on span "t. [PHONE_NUMBER]" at bounding box center [201, 54] width 55 height 8
click at [152, 12] on icon "Close pop-in" at bounding box center [155, 12] width 10 height 10
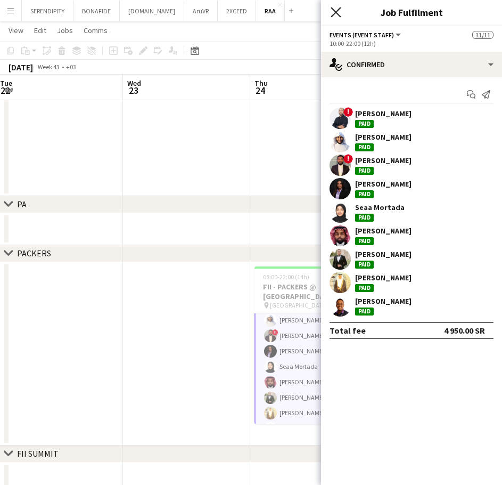
click at [336, 9] on icon "Close pop-in" at bounding box center [336, 12] width 10 height 10
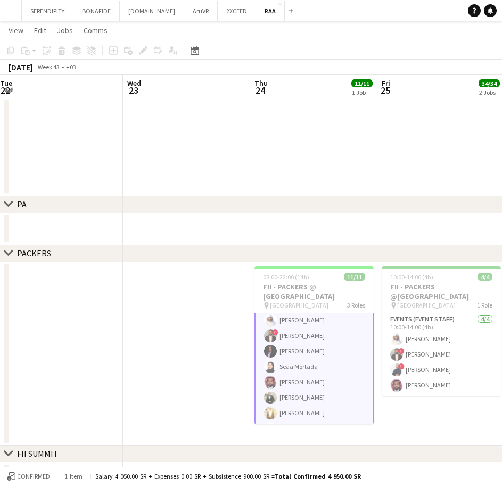
click at [203, 49] on app-toolbar "Copy Paste Paste Ctrl+V Paste with crew Ctrl+Shift+V Paste linked Job [GEOGRAPH…" at bounding box center [251, 51] width 502 height 18
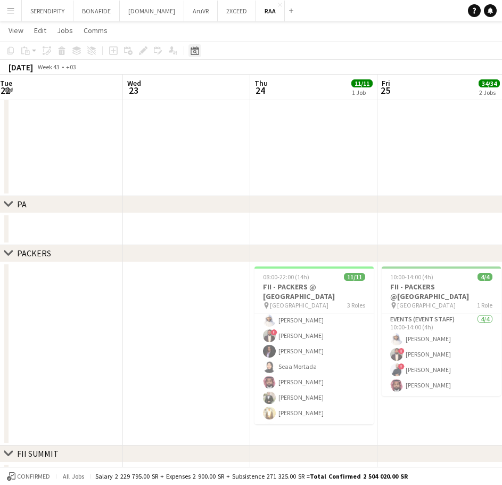
click at [198, 48] on icon at bounding box center [195, 50] width 8 height 9
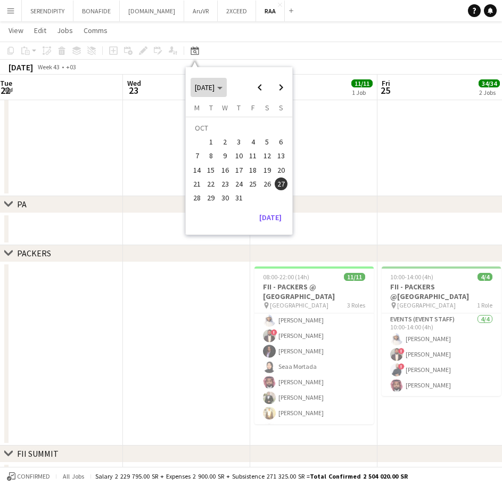
click at [227, 80] on span "Choose month and year" at bounding box center [209, 88] width 36 height 26
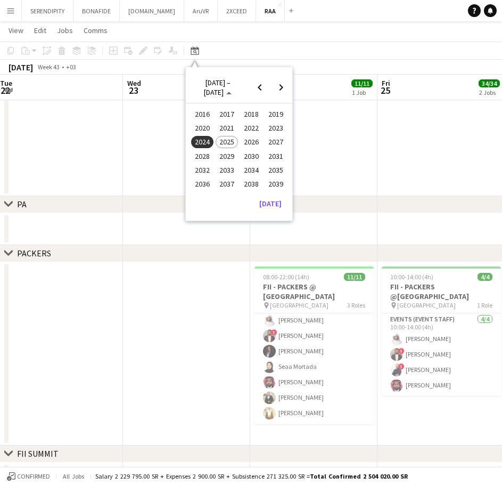
click at [230, 137] on span "2025" at bounding box center [227, 142] width 22 height 13
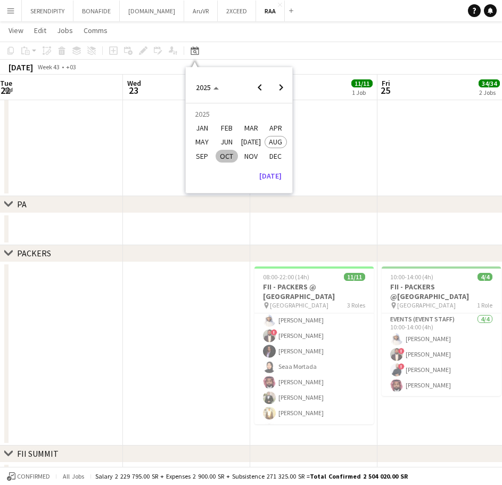
click at [226, 154] on span "OCT" at bounding box center [227, 156] width 22 height 13
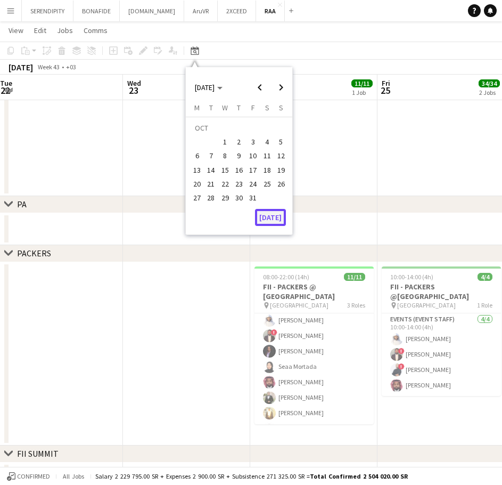
click at [268, 219] on button "[DATE]" at bounding box center [270, 217] width 31 height 17
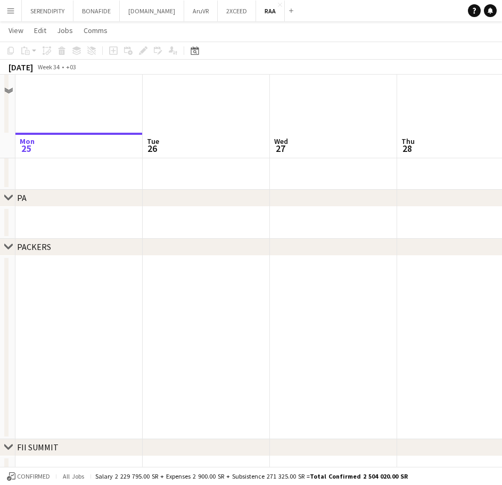
scroll to position [2240, 0]
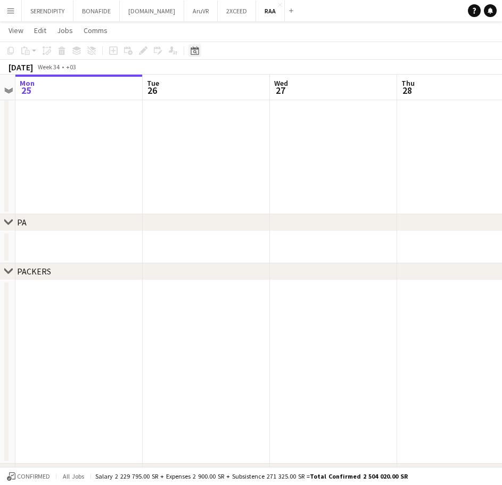
click at [199, 50] on div "Date picker" at bounding box center [195, 50] width 13 height 13
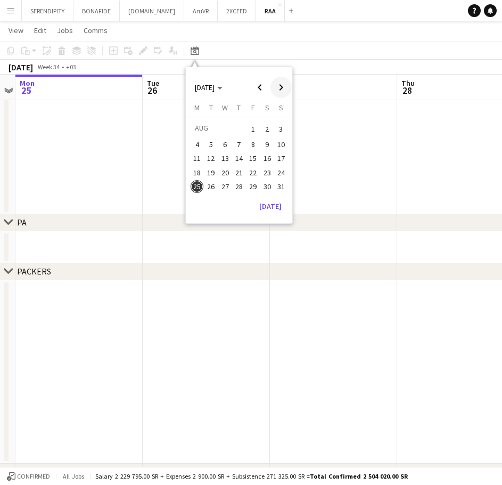
click at [277, 84] on span "Next month" at bounding box center [281, 87] width 21 height 21
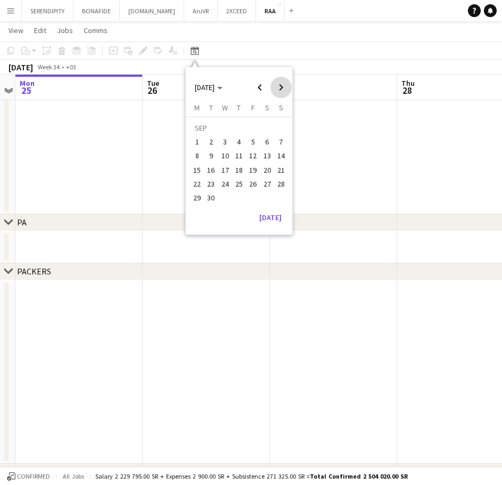
click at [277, 84] on span "Next month" at bounding box center [281, 87] width 21 height 21
click at [195, 192] on span "27" at bounding box center [197, 197] width 13 height 13
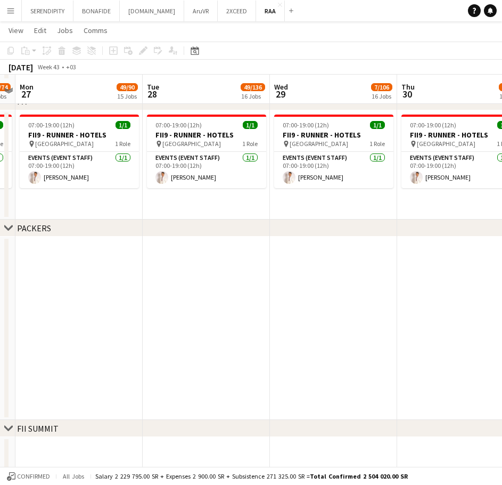
scroll to position [2365, 0]
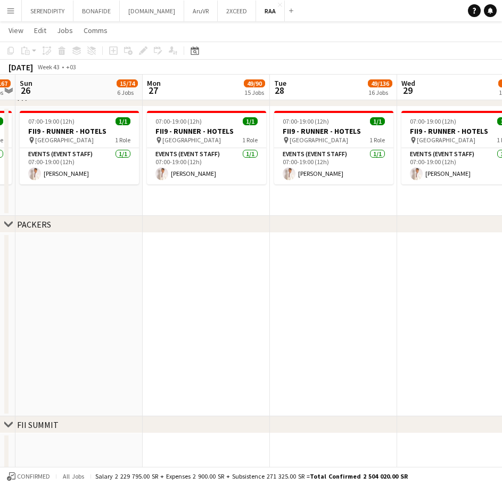
drag, startPoint x: 128, startPoint y: 314, endPoint x: 381, endPoint y: 299, distance: 252.9
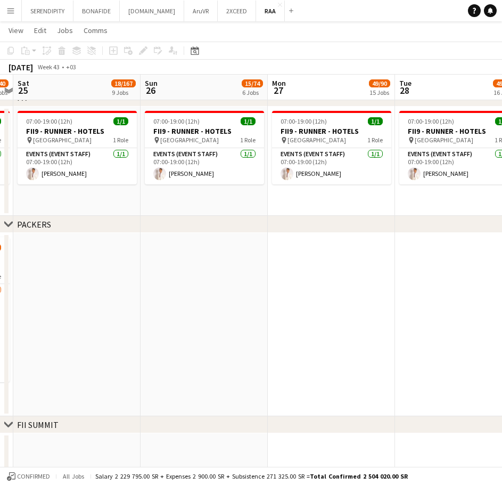
scroll to position [0, 0]
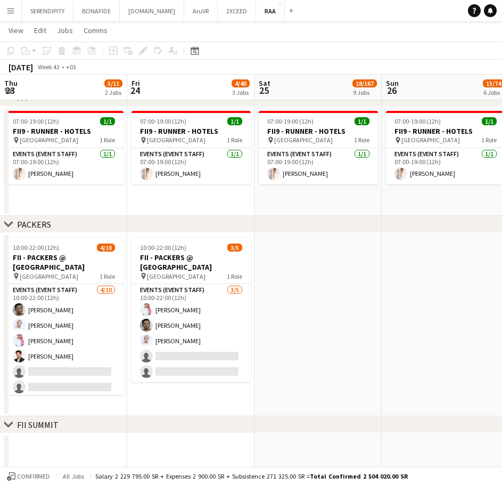
drag, startPoint x: 142, startPoint y: 303, endPoint x: 397, endPoint y: 272, distance: 257.0
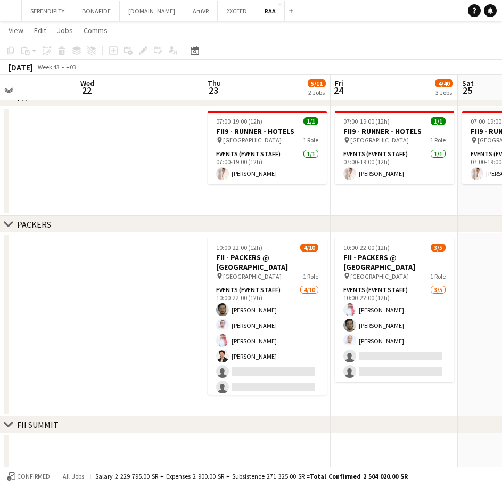
scroll to position [0, 283]
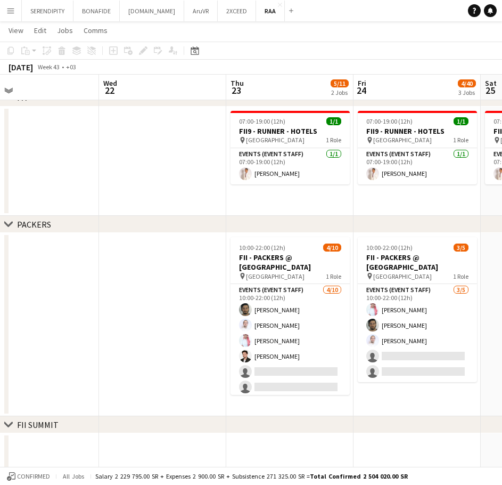
drag, startPoint x: 136, startPoint y: 298, endPoint x: 363, endPoint y: 285, distance: 226.7
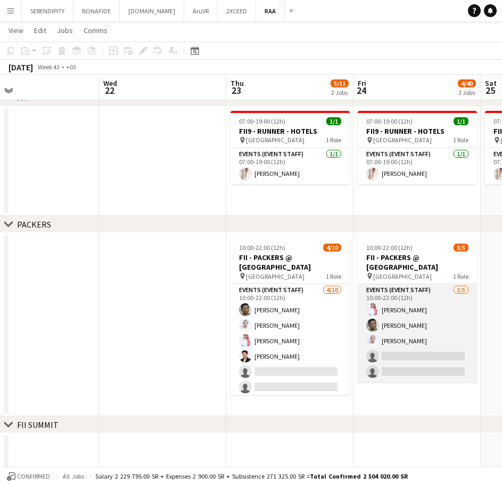
click at [387, 348] on app-card-role "Events (Event Staff) [DATE] 10:00-22:00 (12h) [PERSON_NAME] [PERSON_NAME] [PERS…" at bounding box center [417, 333] width 119 height 98
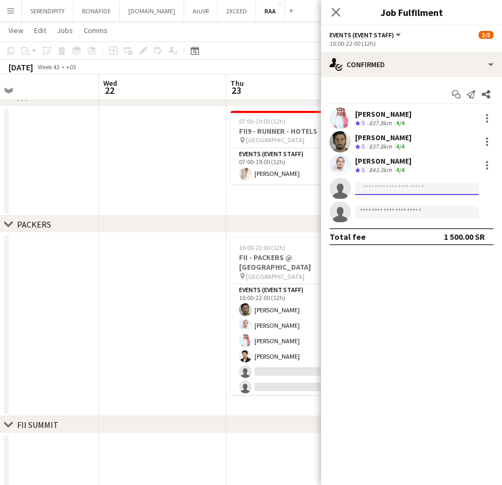
click at [414, 192] on input at bounding box center [417, 188] width 124 height 13
click at [381, 191] on input at bounding box center [417, 188] width 124 height 13
paste input "**********"
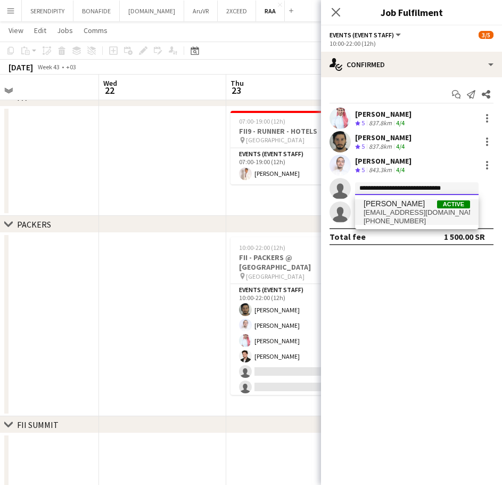
type input "**********"
click at [390, 207] on span "[PERSON_NAME]" at bounding box center [394, 203] width 61 height 9
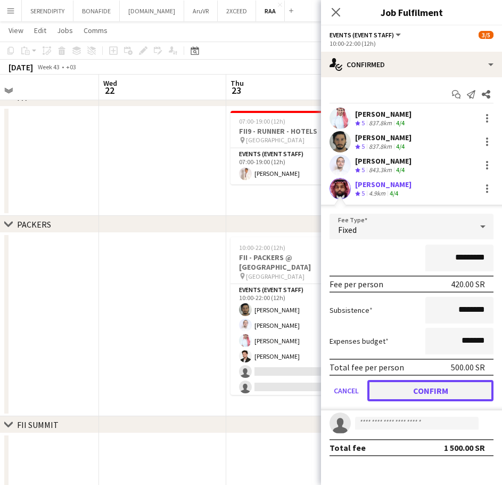
click at [443, 387] on button "Confirm" at bounding box center [430, 390] width 126 height 21
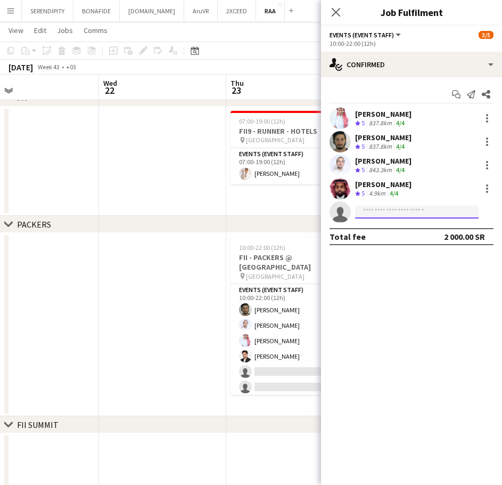
click at [377, 214] on input at bounding box center [417, 212] width 124 height 13
paste input "**********"
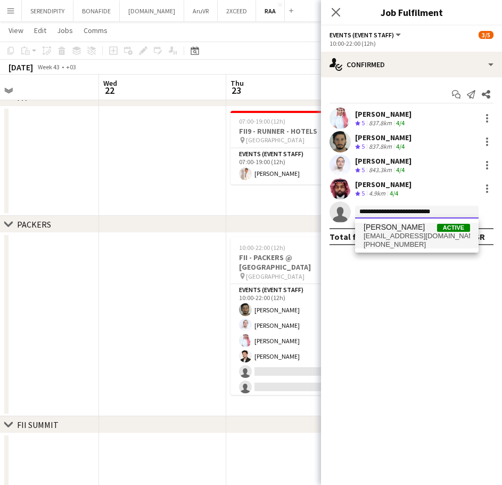
type input "**********"
click at [403, 238] on span "[EMAIL_ADDRESS][DOMAIN_NAME]" at bounding box center [417, 236] width 107 height 9
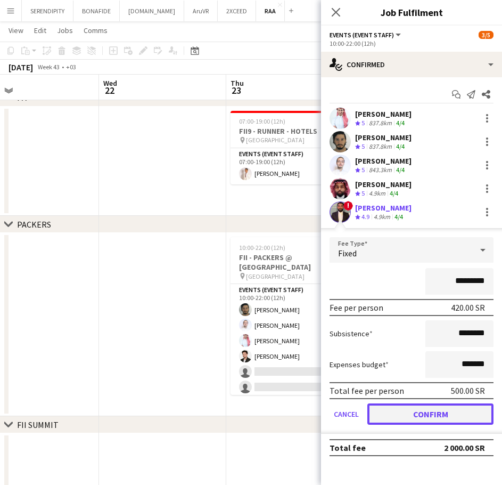
click at [432, 418] on button "Confirm" at bounding box center [430, 413] width 126 height 21
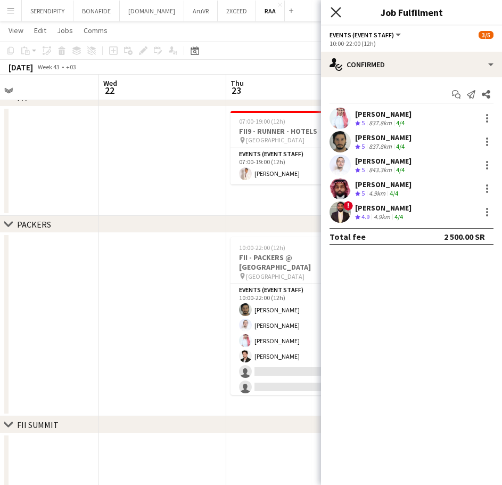
click at [336, 13] on icon at bounding box center [336, 12] width 10 height 10
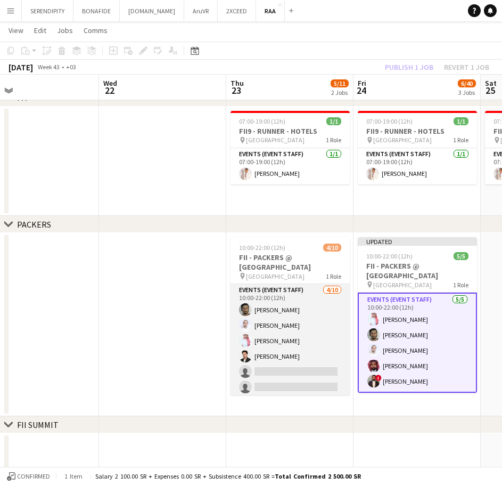
click at [297, 368] on app-card-role "Events (Event Staff) [DATE] 10:00-22:00 (12h) [PERSON_NAME] [PERSON_NAME] [PERS…" at bounding box center [290, 371] width 119 height 175
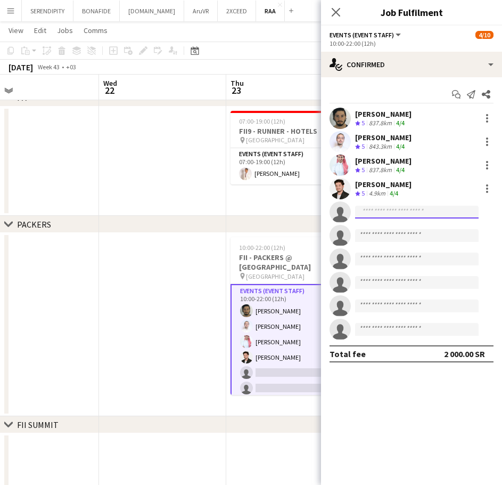
click at [391, 211] on input at bounding box center [417, 212] width 124 height 13
paste input "**********"
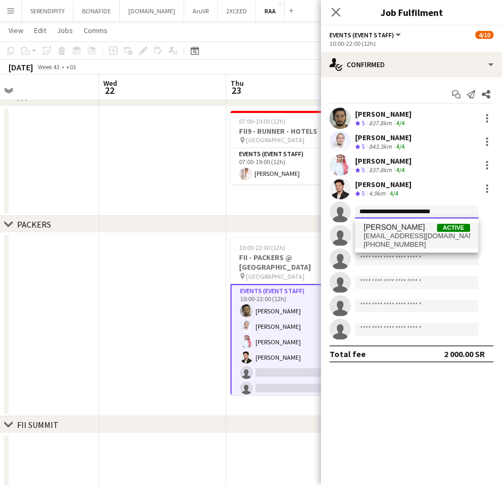
type input "**********"
click at [377, 241] on span "[PHONE_NUMBER]" at bounding box center [417, 244] width 107 height 9
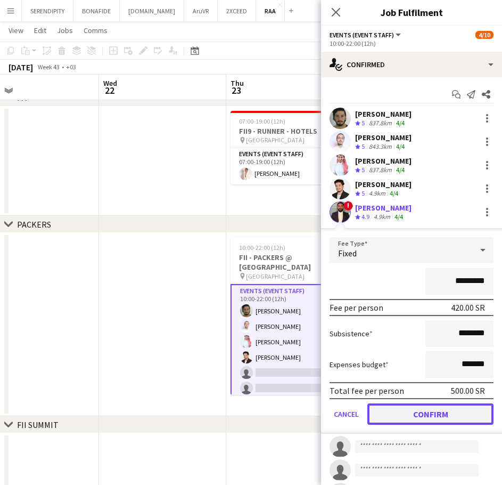
click at [423, 416] on button "Confirm" at bounding box center [430, 413] width 126 height 21
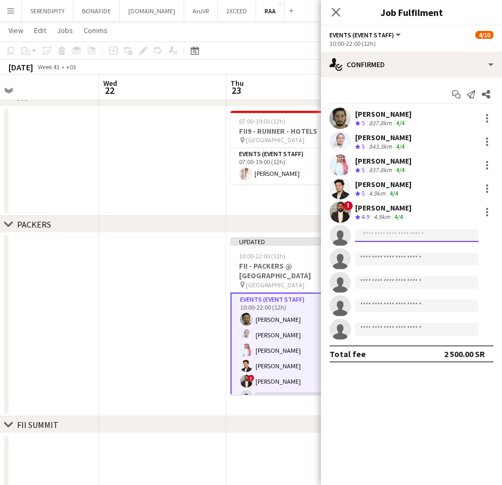
click at [377, 236] on input at bounding box center [417, 235] width 124 height 13
paste input "**********"
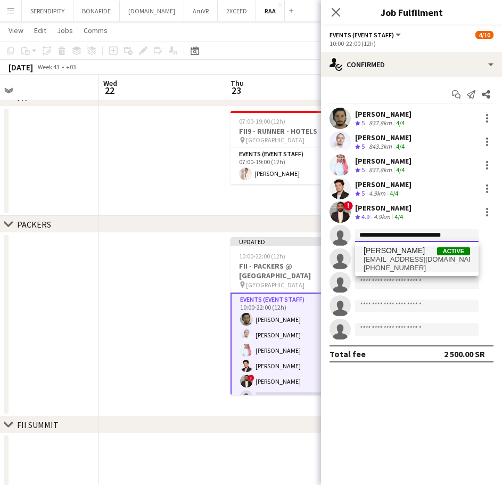
type input "**********"
click at [386, 259] on span "[EMAIL_ADDRESS][DOMAIN_NAME]" at bounding box center [417, 259] width 107 height 9
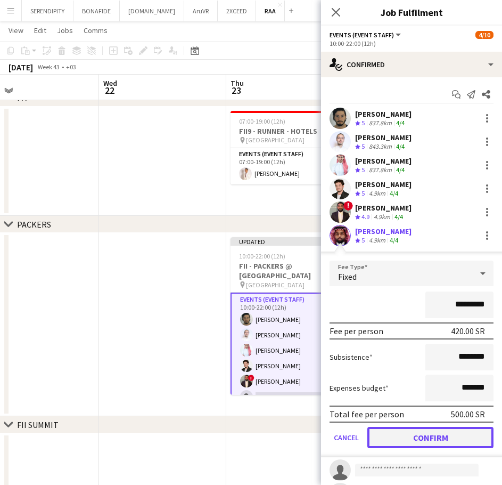
click at [419, 432] on button "Confirm" at bounding box center [430, 437] width 126 height 21
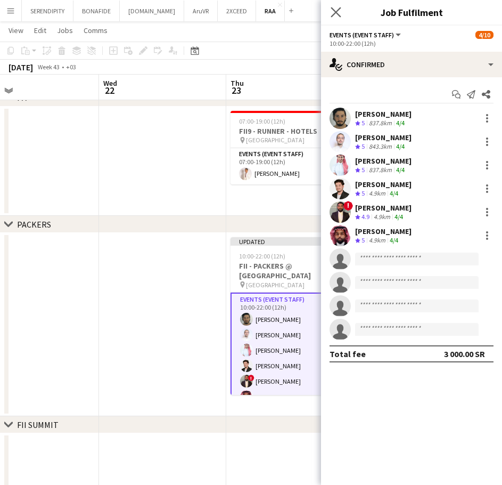
click at [341, 10] on app-icon "Close pop-in" at bounding box center [336, 12] width 15 height 15
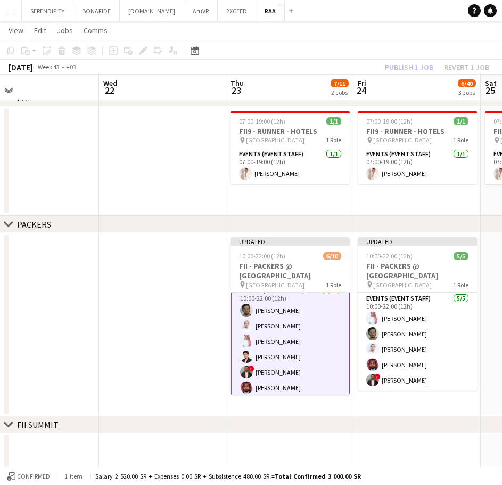
scroll to position [18, 0]
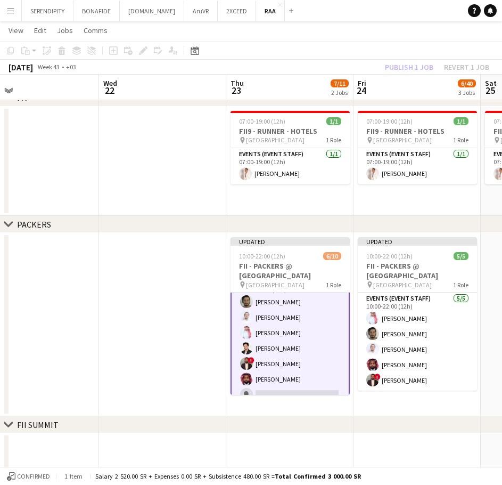
click at [284, 350] on app-card-role "Events (Event Staff) [DATE] 10:00-22:00 (12h) [PERSON_NAME] [PERSON_NAME] [PERS…" at bounding box center [290, 363] width 119 height 177
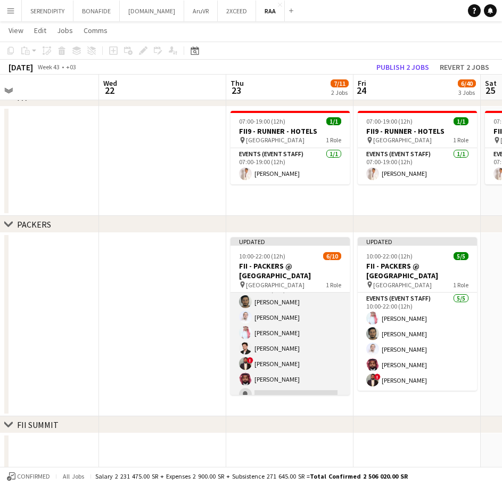
click at [291, 346] on app-card-role "Events (Event Staff) [DATE] 10:00-22:00 (12h) [PERSON_NAME] [PERSON_NAME] [PERS…" at bounding box center [290, 363] width 119 height 175
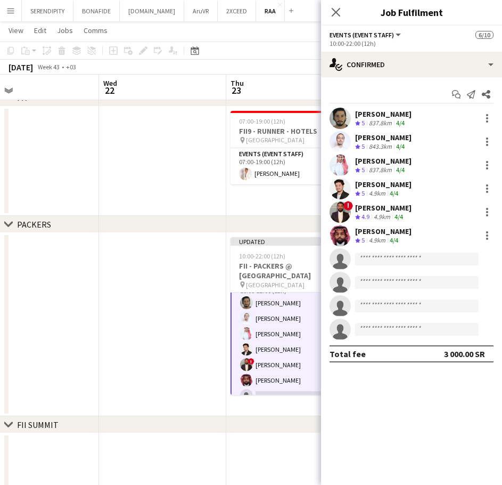
scroll to position [18, 0]
click at [416, 188] on div "[PERSON_NAME] Crew rating 5 4.9km 4/4" at bounding box center [411, 188] width 181 height 21
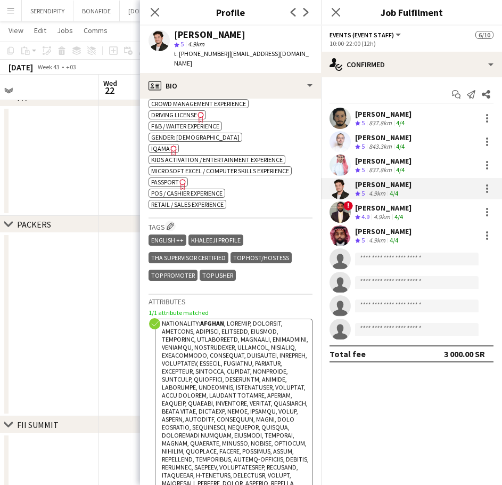
scroll to position [444, 0]
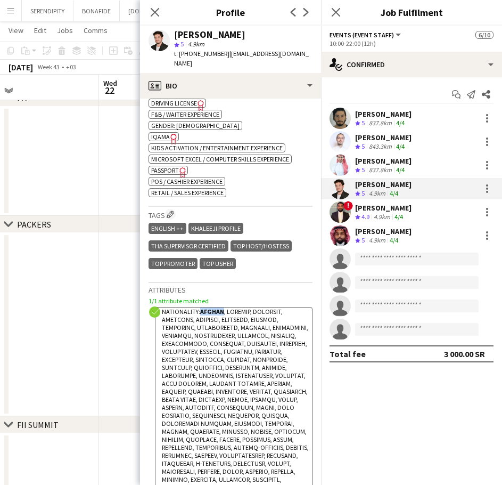
drag, startPoint x: 223, startPoint y: 301, endPoint x: 200, endPoint y: 302, distance: 22.4
click at [200, 307] on strong "Afghan" at bounding box center [212, 311] width 24 height 8
drag, startPoint x: 292, startPoint y: 53, endPoint x: 225, endPoint y: 57, distance: 66.7
click at [225, 57] on div "[PERSON_NAME] star 5 4.9km t. [PHONE_NUMBER] | [EMAIL_ADDRESS][DOMAIN_NAME]" at bounding box center [230, 49] width 181 height 47
drag, startPoint x: 218, startPoint y: 53, endPoint x: 197, endPoint y: 53, distance: 21.3
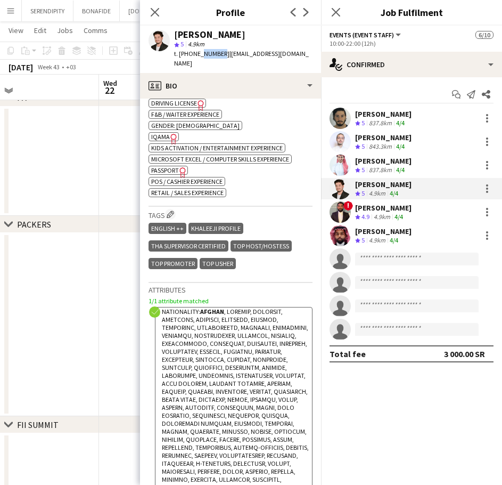
click at [197, 53] on span "t. [PHONE_NUMBER]" at bounding box center [201, 54] width 55 height 8
drag, startPoint x: 220, startPoint y: 55, endPoint x: 181, endPoint y: 57, distance: 40.0
click at [181, 57] on span "t. [PHONE_NUMBER]" at bounding box center [201, 54] width 55 height 8
click at [156, 13] on icon at bounding box center [155, 12] width 10 height 10
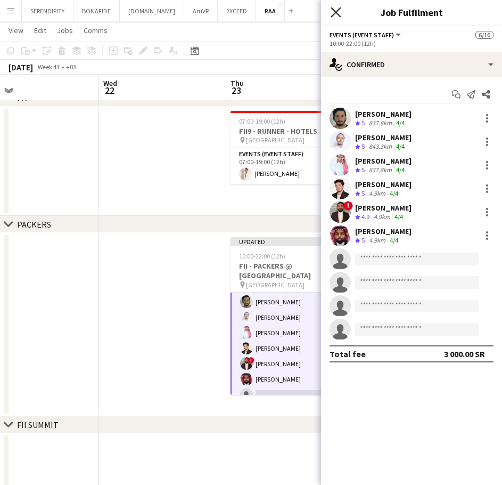
click at [335, 10] on icon "Close pop-in" at bounding box center [336, 12] width 10 height 10
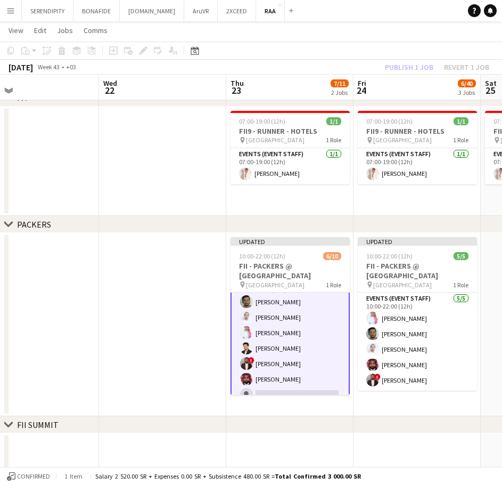
click at [140, 169] on app-date-cell at bounding box center [162, 162] width 127 height 110
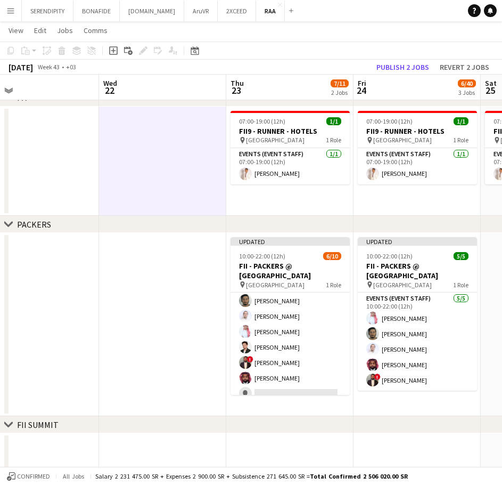
scroll to position [17, 0]
click at [195, 53] on icon "Date picker" at bounding box center [195, 50] width 9 height 9
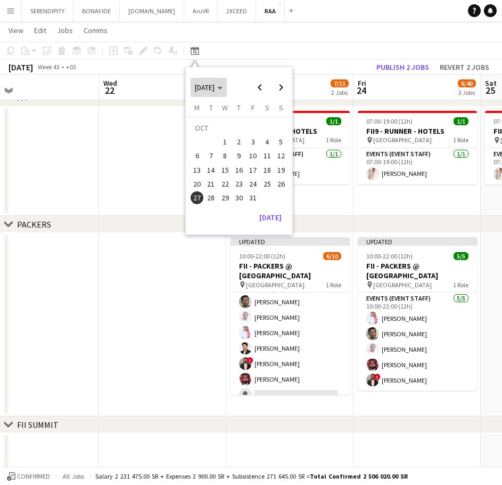
click at [215, 86] on span "[DATE]" at bounding box center [205, 88] width 20 height 10
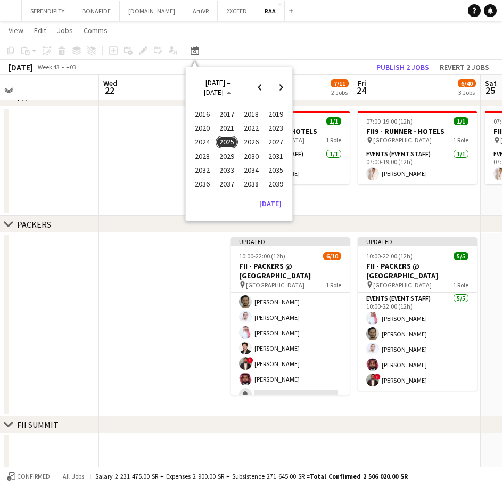
click at [209, 138] on span "2024" at bounding box center [202, 142] width 22 height 13
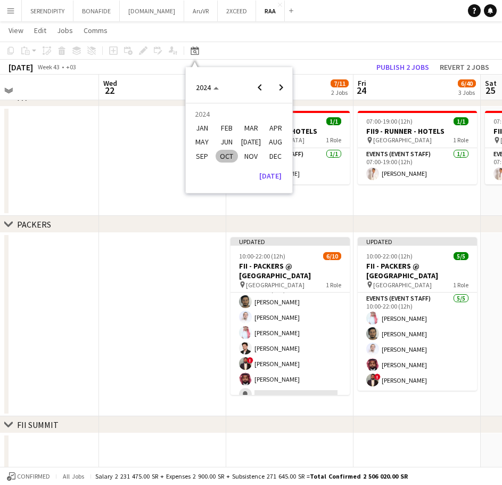
click at [225, 151] on span "OCT" at bounding box center [227, 156] width 22 height 13
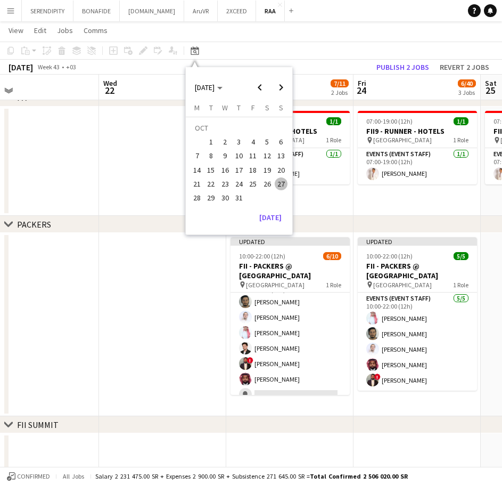
click at [241, 184] on span "24" at bounding box center [239, 183] width 13 height 13
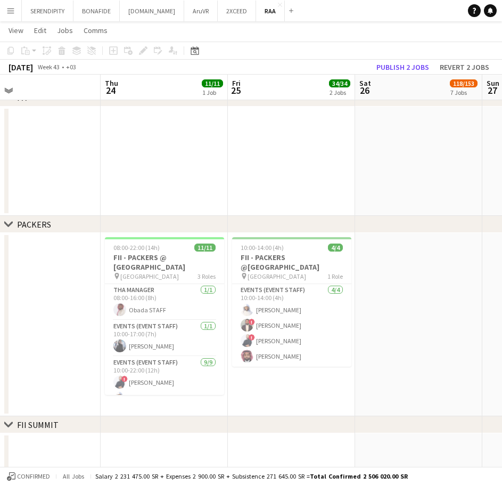
scroll to position [0, 259]
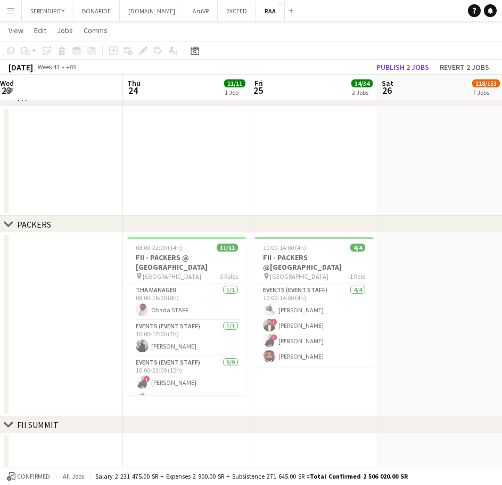
drag, startPoint x: 109, startPoint y: 194, endPoint x: 217, endPoint y: 194, distance: 107.6
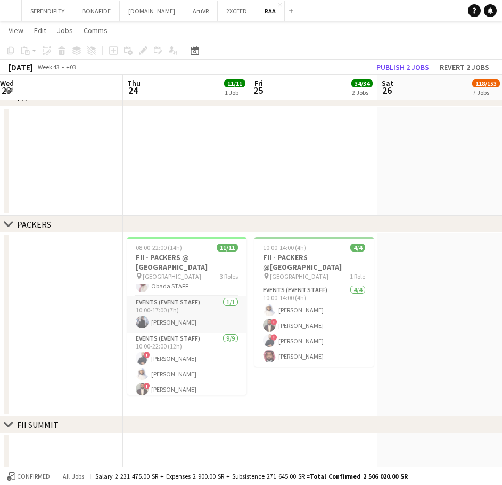
scroll to position [36, 0]
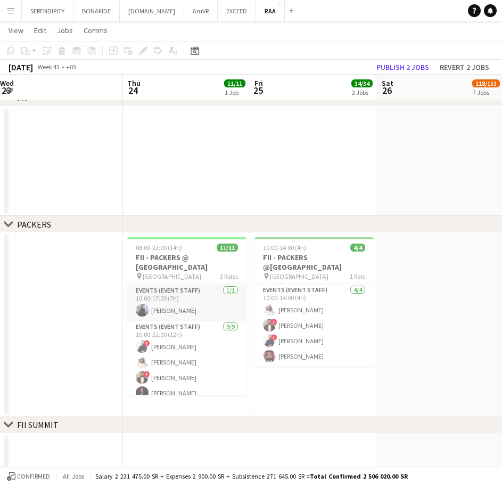
click at [195, 308] on app-card-role "Events (Event Staff) [DATE] 10:00-17:00 (7h) [PERSON_NAME]" at bounding box center [186, 302] width 119 height 36
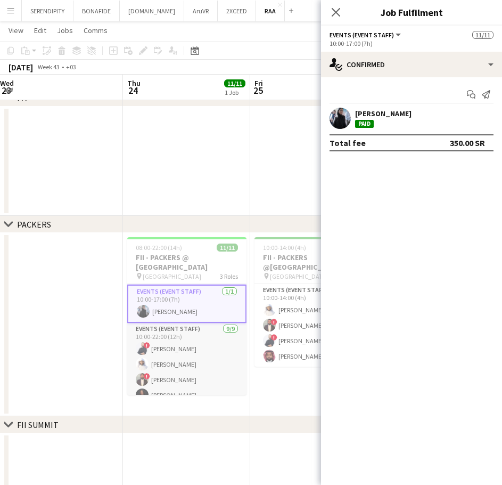
click at [199, 357] on app-card-role "Events (Event Staff) [DATE] 10:00-22:00 (12h) ! [PERSON_NAME] [PERSON_NAME] ! […" at bounding box center [186, 403] width 119 height 160
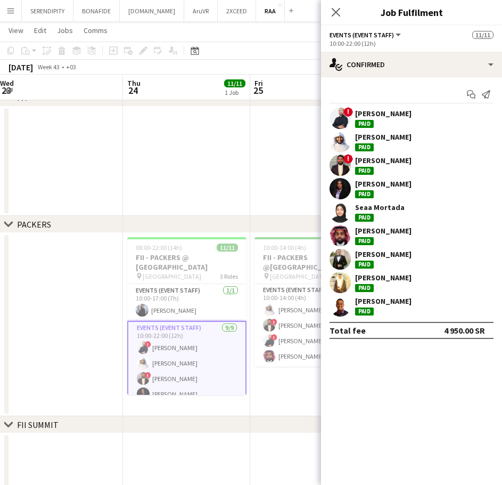
click at [383, 254] on div "[PERSON_NAME]" at bounding box center [383, 254] width 56 height 10
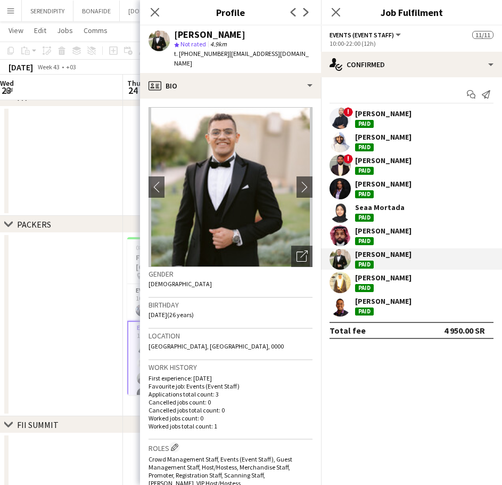
click at [389, 279] on div "[PERSON_NAME]" at bounding box center [383, 278] width 56 height 10
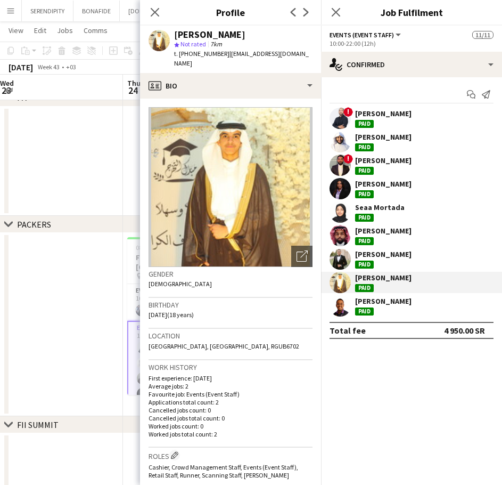
click at [394, 301] on div "[PERSON_NAME]" at bounding box center [383, 301] width 56 height 10
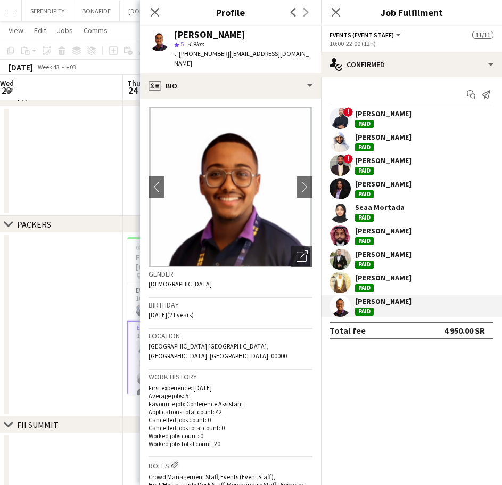
click at [386, 115] on div "[PERSON_NAME]" at bounding box center [383, 114] width 56 height 10
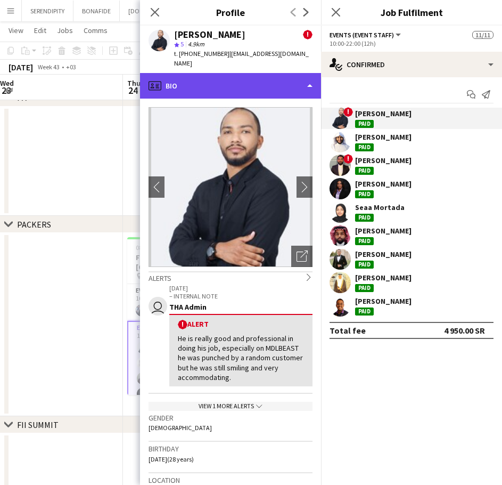
click at [246, 73] on div "profile Bio" at bounding box center [230, 86] width 181 height 26
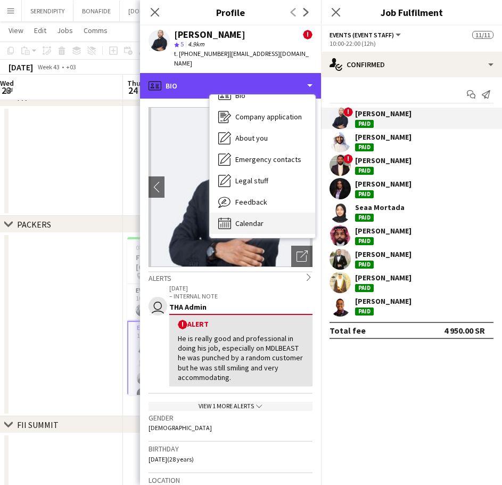
scroll to position [15, 0]
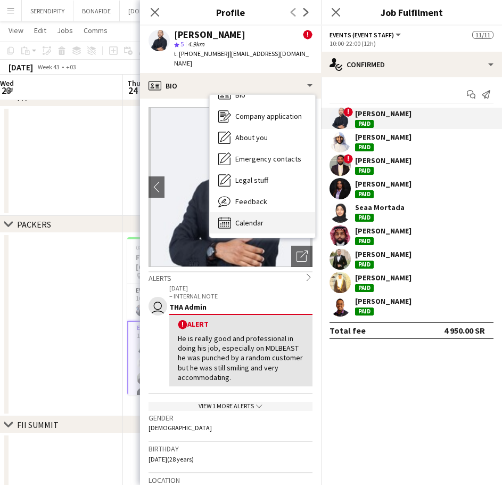
click at [279, 212] on div "Calendar Calendar" at bounding box center [262, 222] width 105 height 21
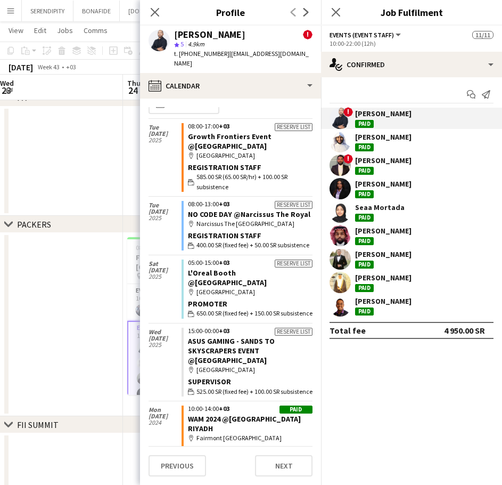
scroll to position [0, 0]
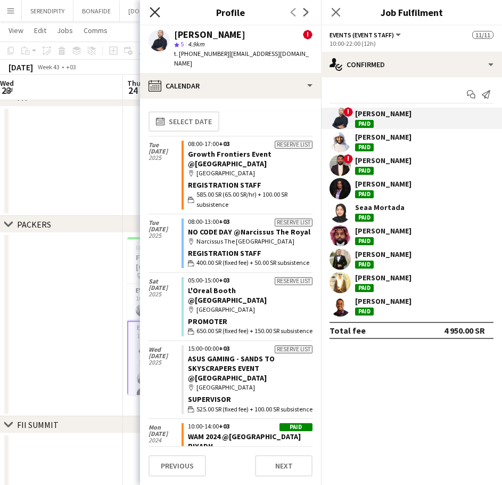
click at [156, 10] on icon "Close pop-in" at bounding box center [155, 12] width 10 height 10
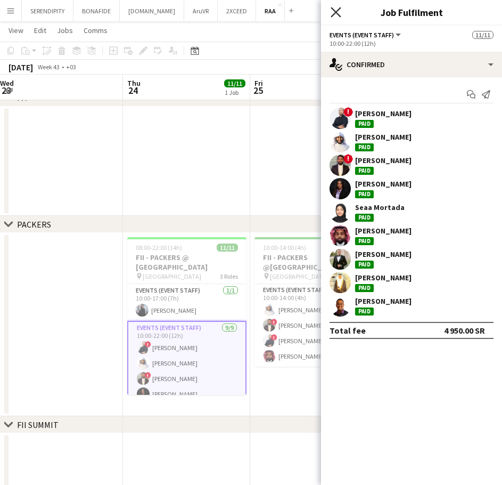
click at [338, 12] on icon "Close pop-in" at bounding box center [336, 12] width 10 height 10
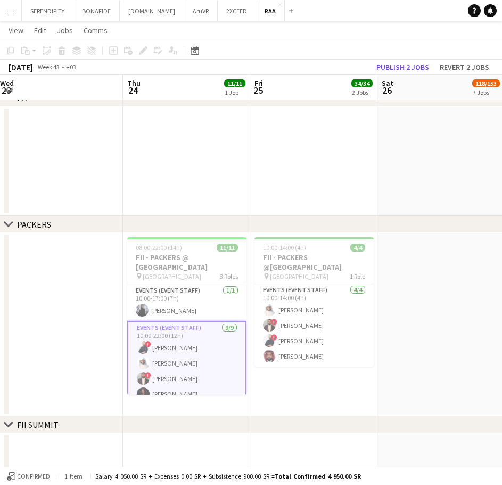
click at [12, 7] on app-icon "Menu" at bounding box center [10, 10] width 9 height 9
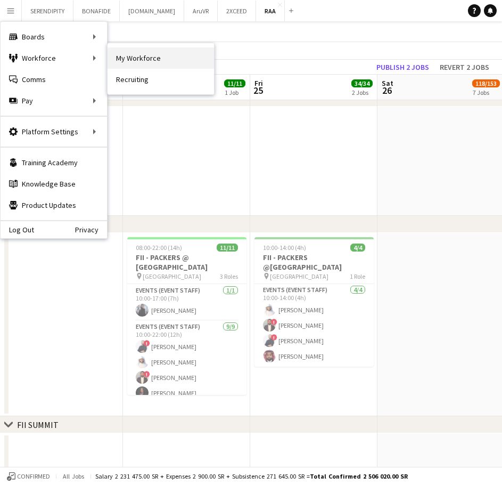
click at [150, 58] on link "My Workforce" at bounding box center [161, 57] width 107 height 21
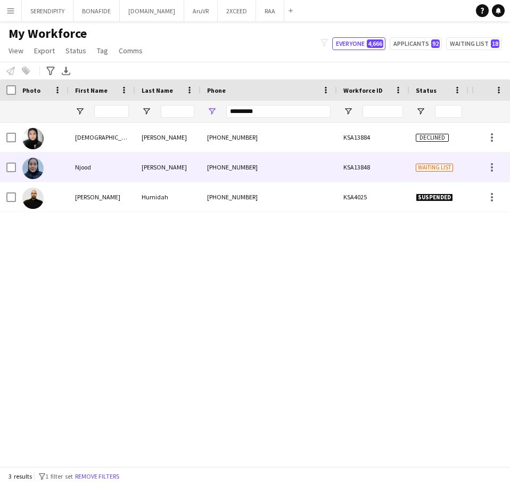
click at [372, 166] on div "KSA13848" at bounding box center [373, 166] width 72 height 29
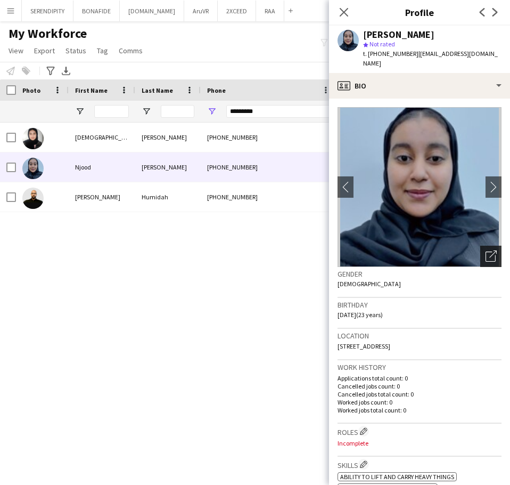
click at [489, 250] on icon at bounding box center [492, 253] width 7 height 7
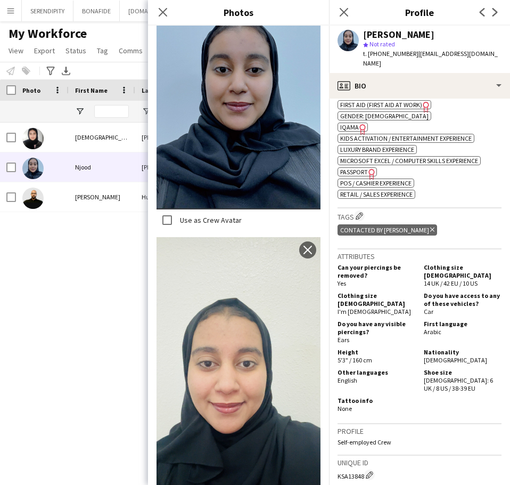
scroll to position [409, 0]
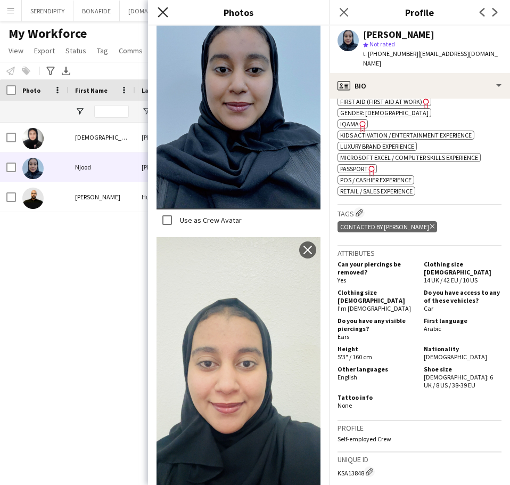
click at [165, 13] on icon "Close pop-in" at bounding box center [163, 12] width 10 height 10
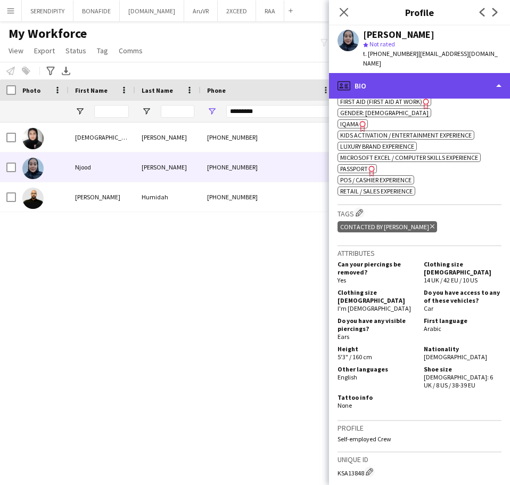
click at [439, 77] on div "profile Bio" at bounding box center [419, 86] width 181 height 26
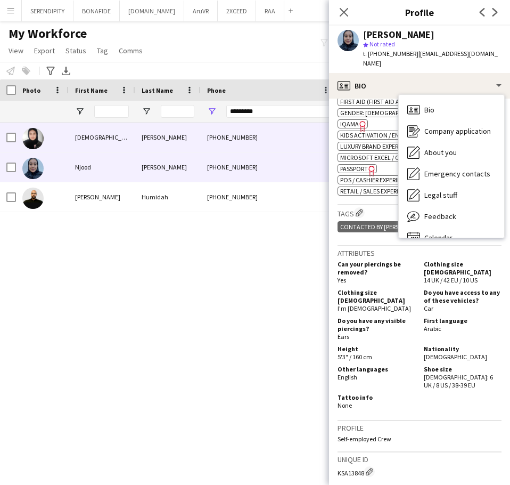
click at [280, 135] on div "[PHONE_NUMBER]" at bounding box center [269, 136] width 136 height 29
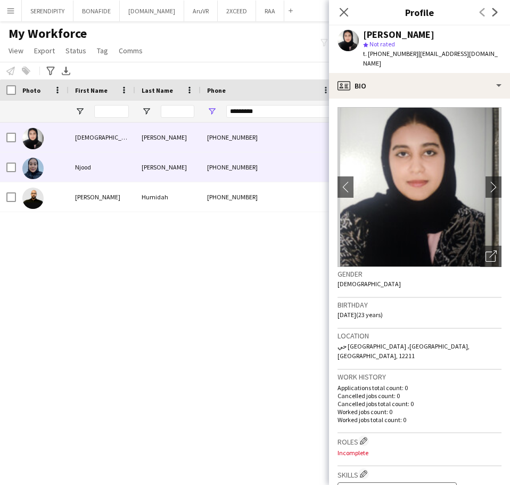
click at [285, 164] on div "[PHONE_NUMBER]" at bounding box center [269, 166] width 136 height 29
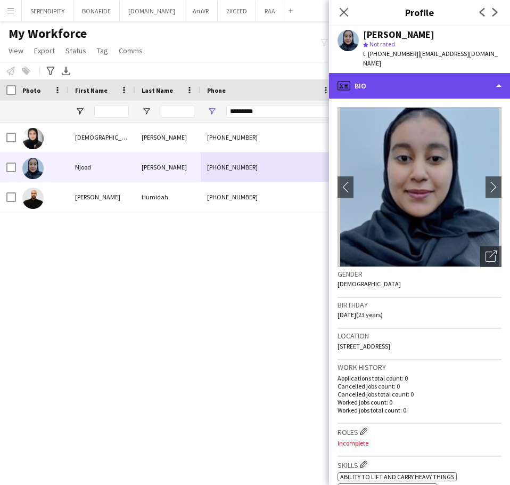
click at [432, 75] on div "profile Bio" at bounding box center [419, 86] width 181 height 26
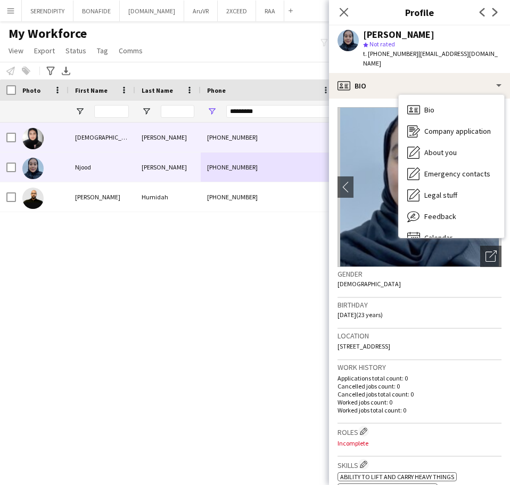
click at [280, 140] on div "[PHONE_NUMBER]" at bounding box center [269, 136] width 136 height 29
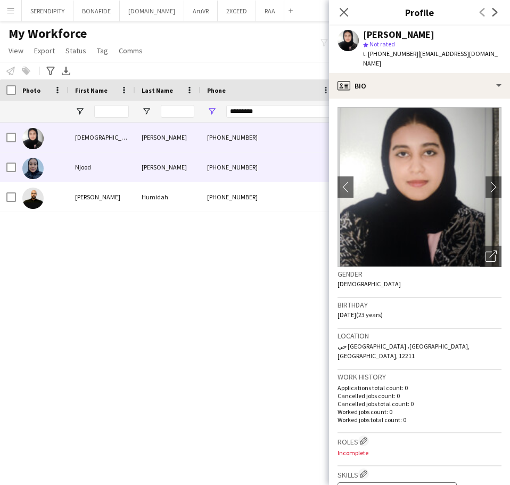
click at [277, 167] on div "[PHONE_NUMBER]" at bounding box center [269, 166] width 136 height 29
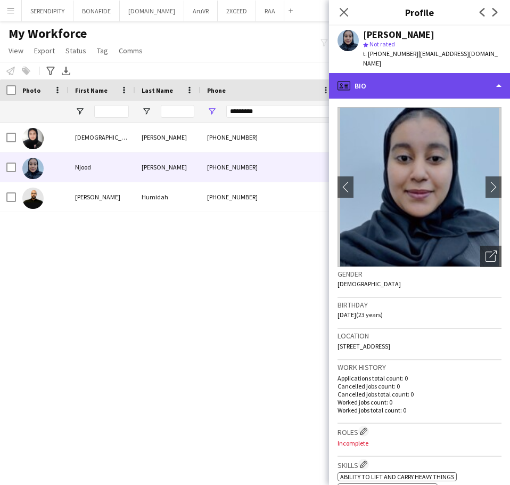
click at [458, 82] on div "profile Bio" at bounding box center [419, 86] width 181 height 26
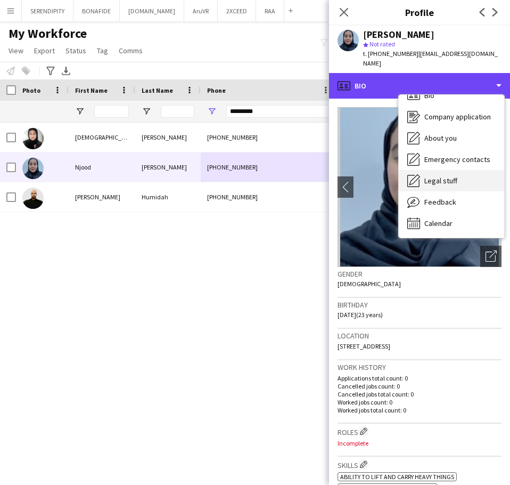
scroll to position [15, 0]
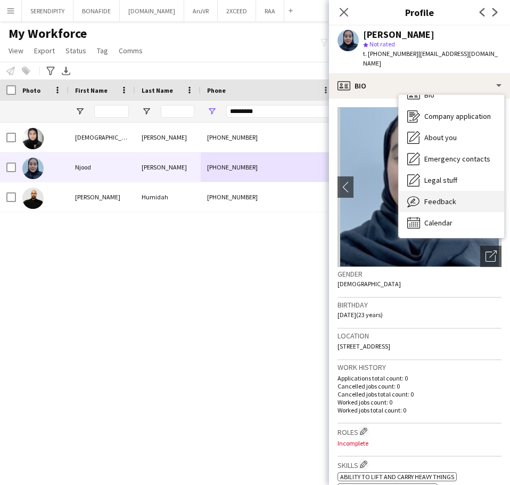
click at [454, 198] on div "Feedback Feedback" at bounding box center [451, 201] width 105 height 21
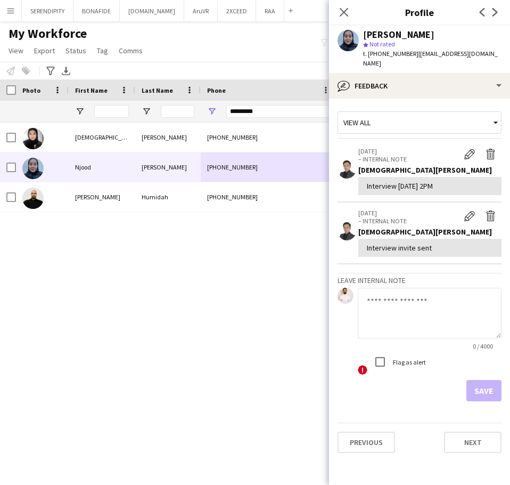
click at [415, 305] on textarea at bounding box center [430, 313] width 144 height 51
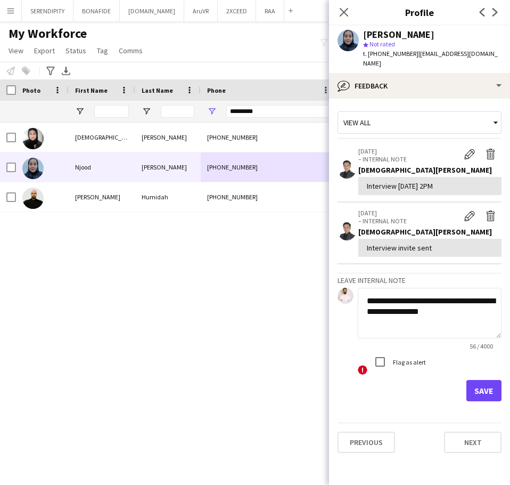
paste textarea "**********"
drag, startPoint x: 465, startPoint y: 313, endPoint x: 362, endPoint y: 318, distance: 103.5
click at [362, 318] on textarea "**********" at bounding box center [430, 313] width 144 height 51
click at [458, 319] on textarea "**********" at bounding box center [430, 313] width 144 height 51
drag, startPoint x: 455, startPoint y: 315, endPoint x: 368, endPoint y: 315, distance: 86.8
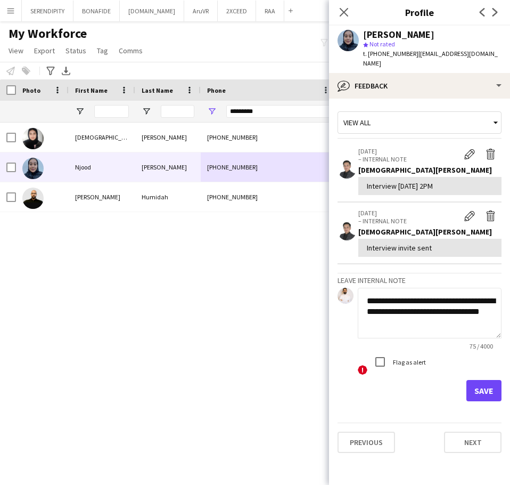
click at [368, 315] on textarea "**********" at bounding box center [430, 313] width 144 height 51
paste textarea "**"
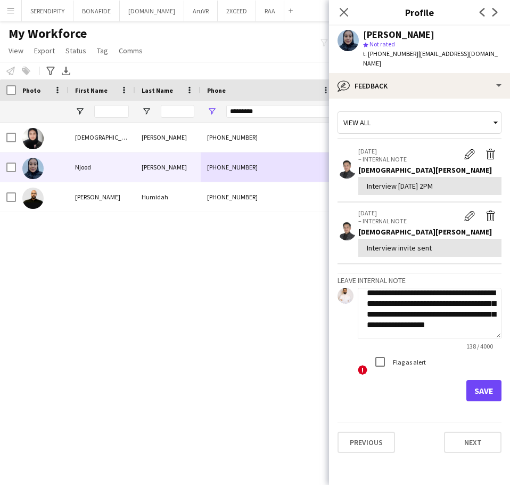
type textarea "**********"
click at [485, 381] on button "Save" at bounding box center [484, 390] width 35 height 21
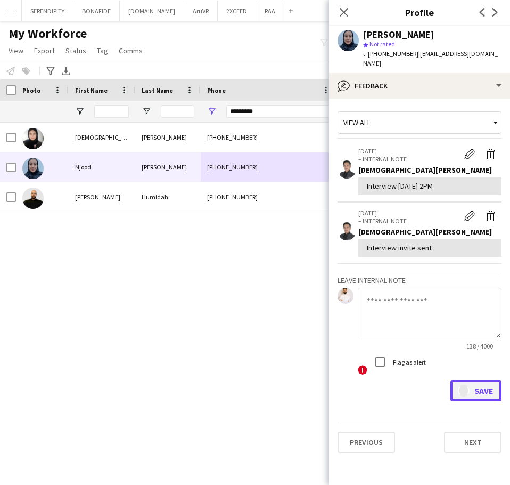
scroll to position [0, 0]
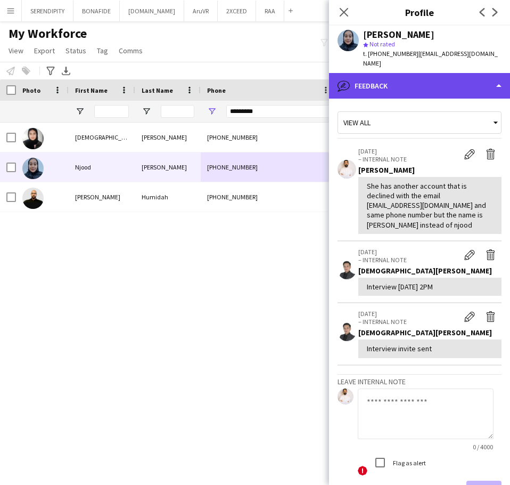
click at [424, 73] on div "bubble-pencil Feedback" at bounding box center [419, 86] width 181 height 26
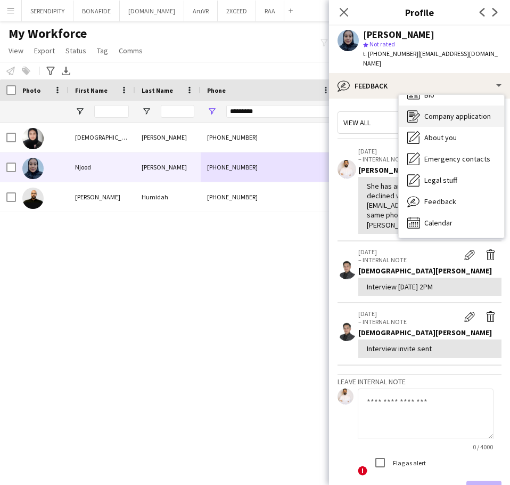
click at [459, 111] on span "Company application" at bounding box center [457, 116] width 67 height 10
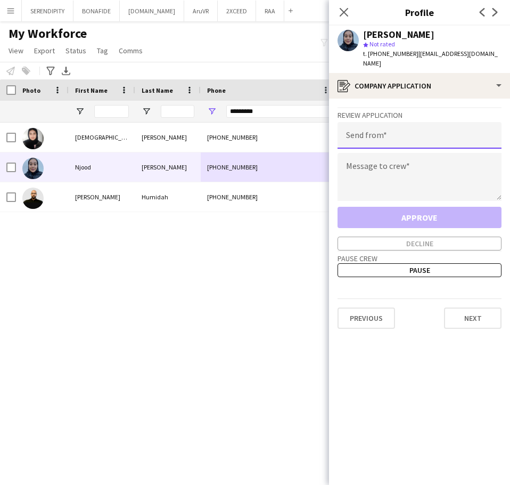
click at [412, 126] on input "email" at bounding box center [420, 135] width 164 height 27
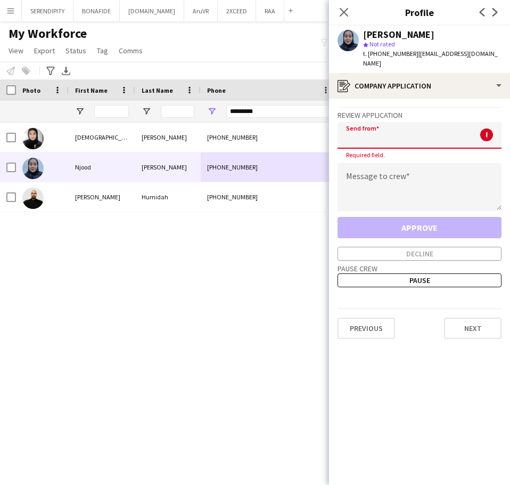
paste input "**********"
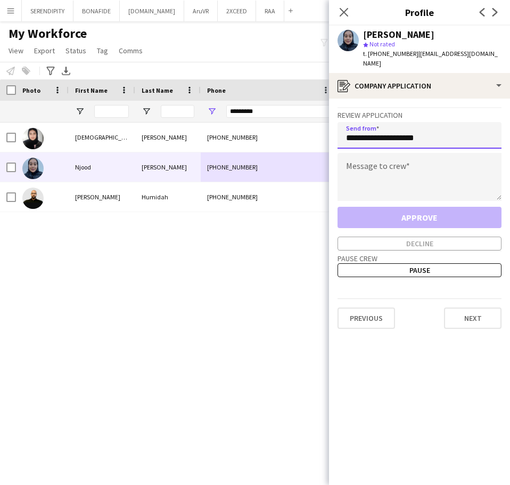
type input "**********"
click at [391, 162] on textarea at bounding box center [420, 177] width 164 height 48
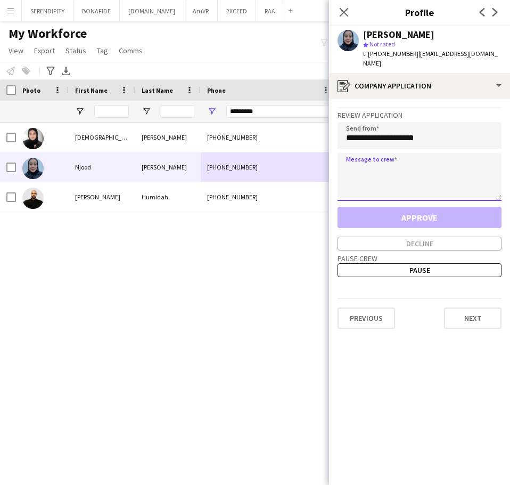
paste textarea "**********"
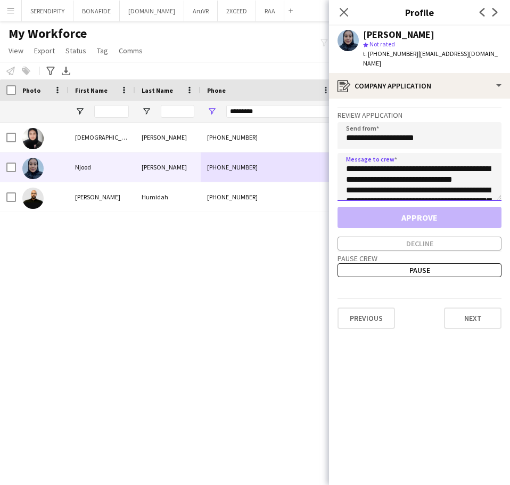
scroll to position [102, 0]
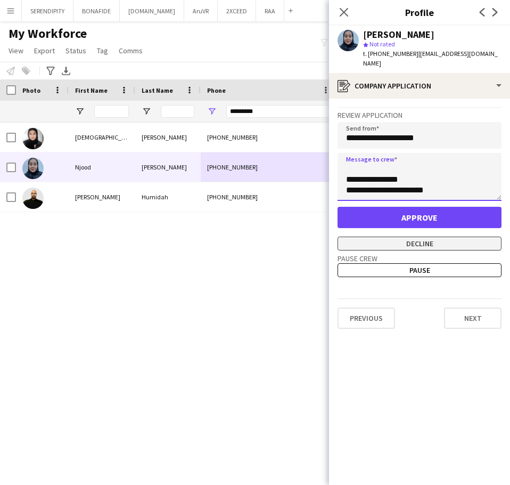
type textarea "**********"
click at [461, 236] on button "Decline" at bounding box center [420, 243] width 164 height 14
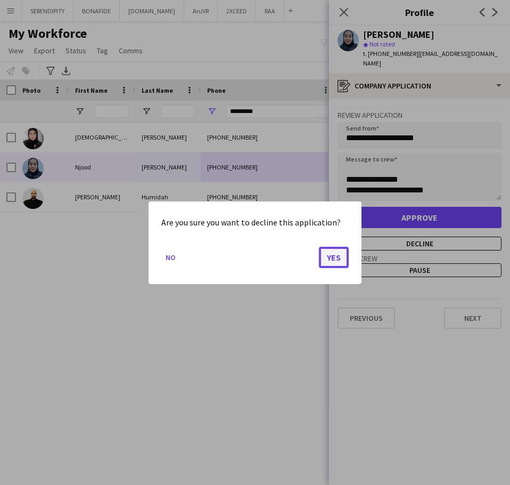
click at [337, 255] on button "Yes" at bounding box center [334, 256] width 30 height 21
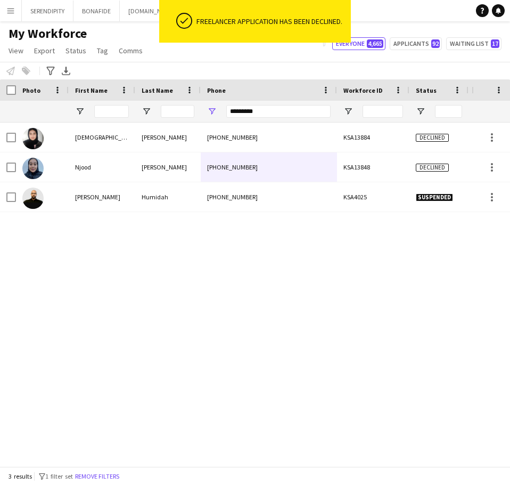
click at [230, 59] on div "My Workforce View Views Default view Basic Export View TAGS Test New view Updat…" at bounding box center [255, 44] width 510 height 36
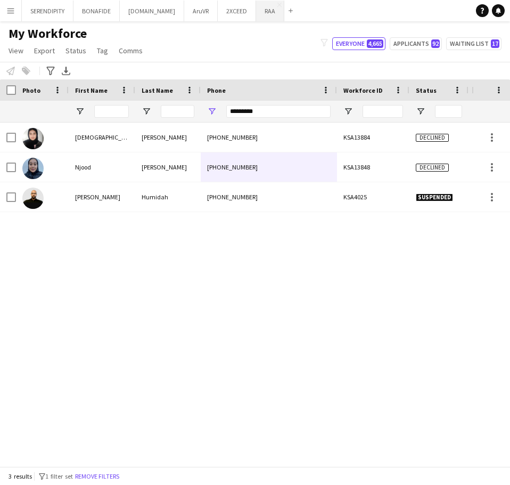
click at [256, 11] on button "RAA Close" at bounding box center [270, 11] width 28 height 21
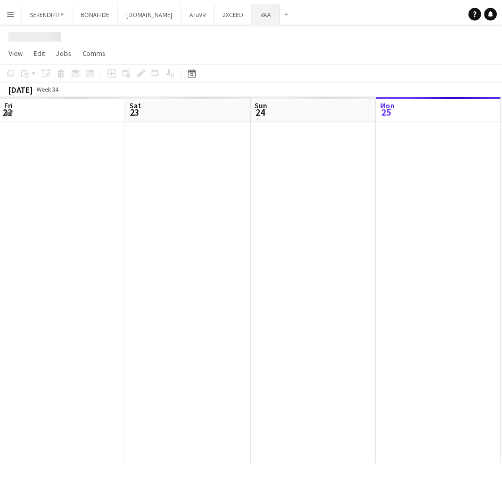
scroll to position [0, 255]
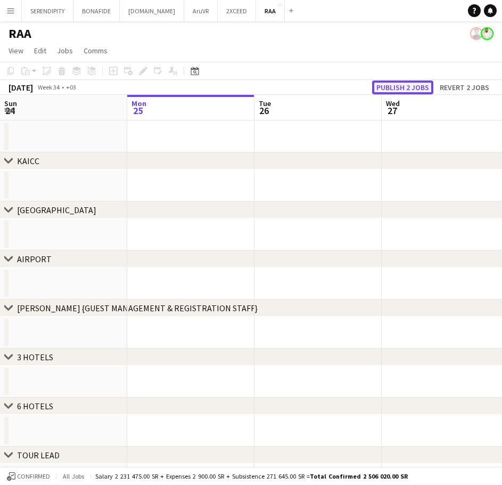
click at [409, 86] on button "Publish 2 jobs" at bounding box center [402, 87] width 61 height 14
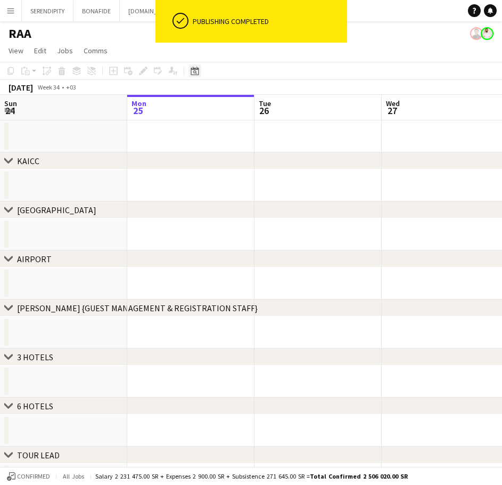
click at [194, 70] on icon at bounding box center [195, 71] width 8 height 9
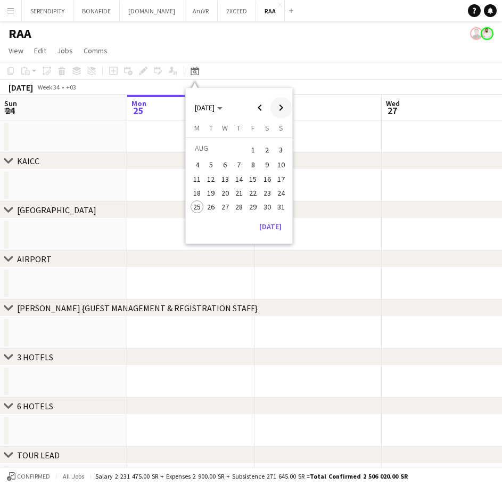
click at [284, 107] on span "Next month" at bounding box center [281, 107] width 21 height 21
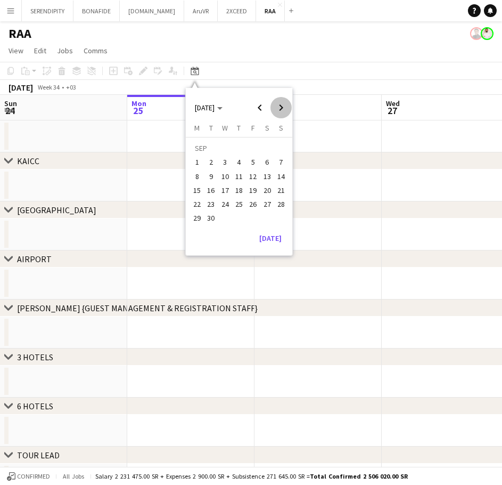
click at [284, 107] on span "Next month" at bounding box center [281, 107] width 21 height 21
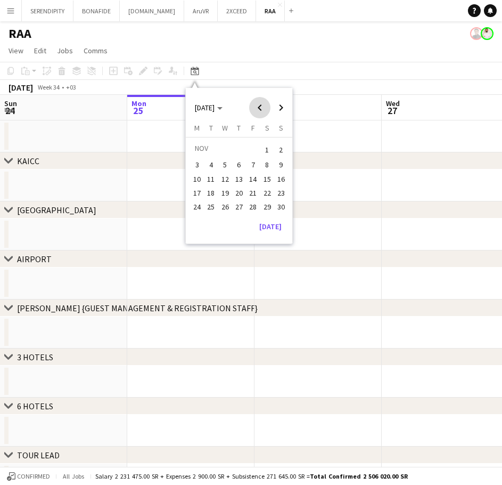
click at [264, 107] on span "Previous month" at bounding box center [259, 107] width 21 height 21
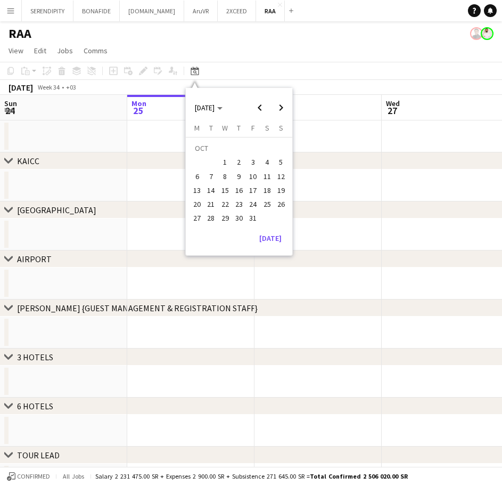
click at [255, 202] on span "24" at bounding box center [253, 204] width 13 height 13
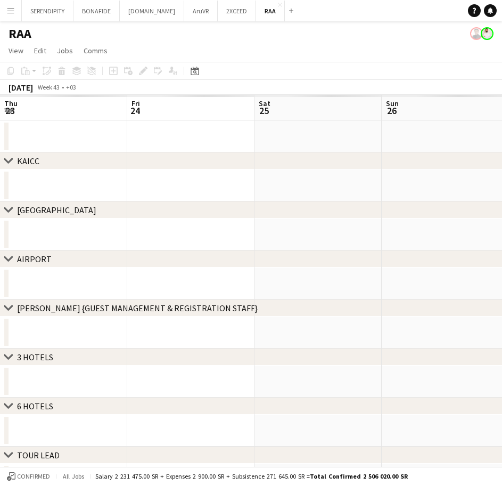
scroll to position [0, 366]
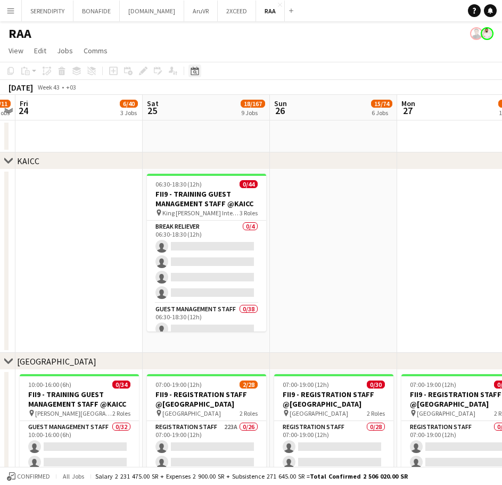
click at [197, 71] on icon "Date picker" at bounding box center [195, 71] width 9 height 9
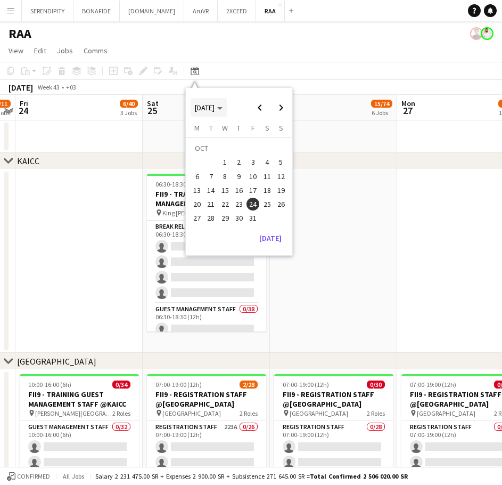
click at [223, 108] on span "[DATE]" at bounding box center [209, 108] width 28 height 10
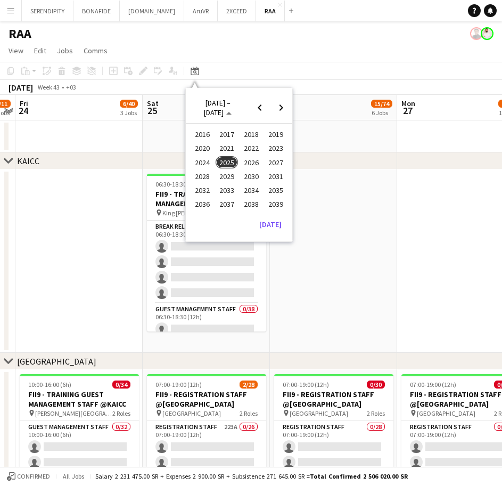
click at [205, 166] on span "2024" at bounding box center [202, 162] width 22 height 13
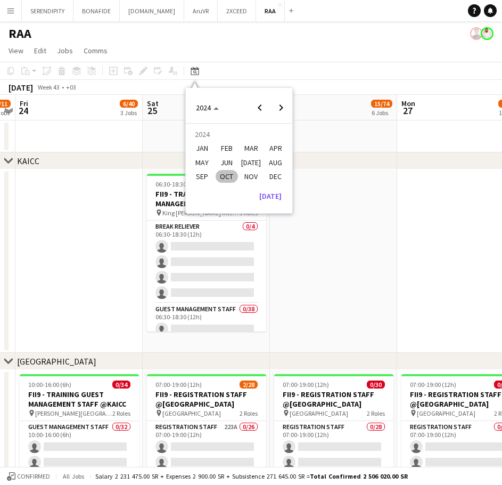
click at [229, 175] on span "OCT" at bounding box center [227, 176] width 22 height 13
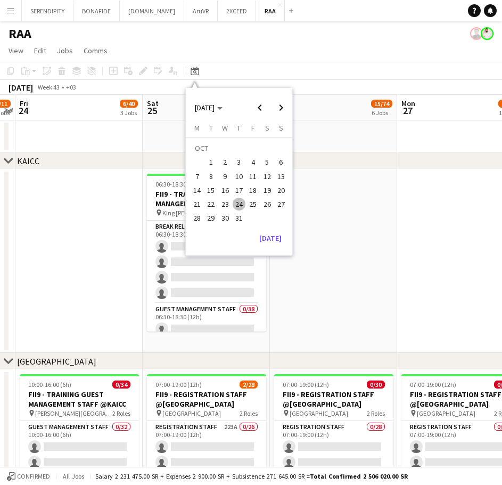
click at [220, 206] on span "23" at bounding box center [225, 204] width 13 height 13
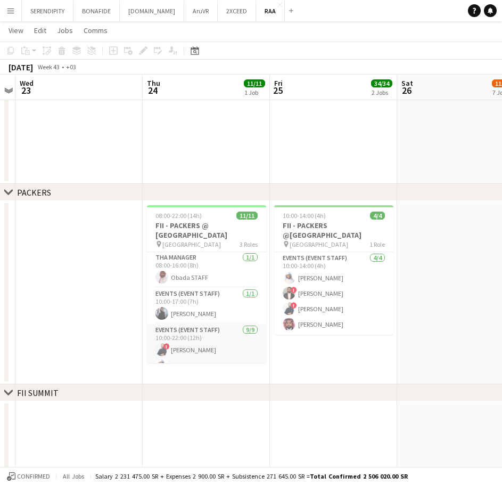
scroll to position [0, 0]
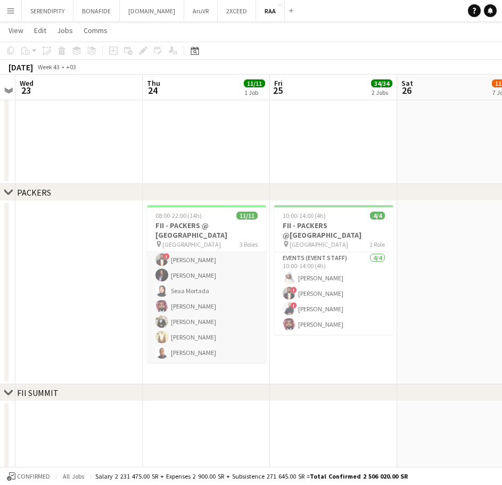
click at [217, 301] on app-card-role "Events (Event Staff) [DATE] 10:00-22:00 (12h) ! [PERSON_NAME] [PERSON_NAME] ! […" at bounding box center [206, 283] width 119 height 160
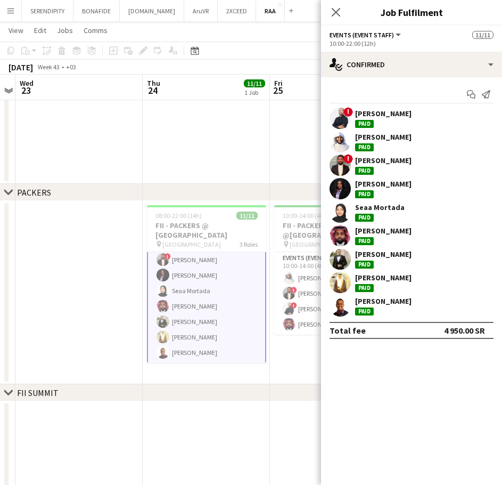
click at [399, 257] on div "[PERSON_NAME]" at bounding box center [411, 258] width 181 height 21
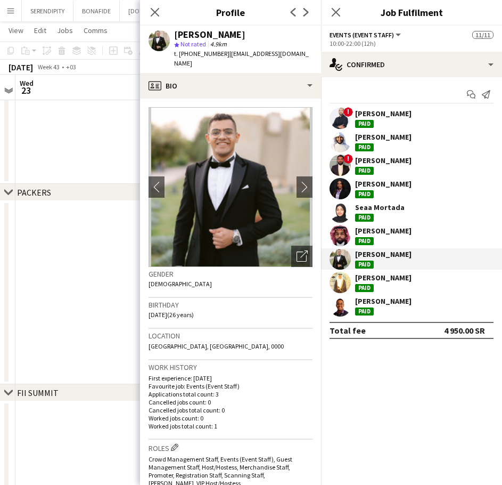
click at [419, 276] on div "[PERSON_NAME]" at bounding box center [411, 282] width 181 height 21
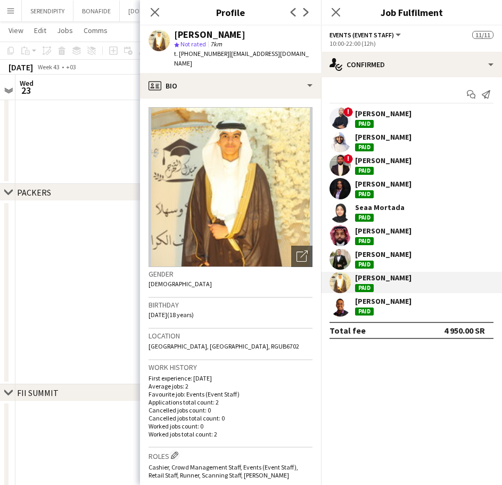
click at [405, 210] on div "Seaa Mortada Paid" at bounding box center [411, 211] width 181 height 21
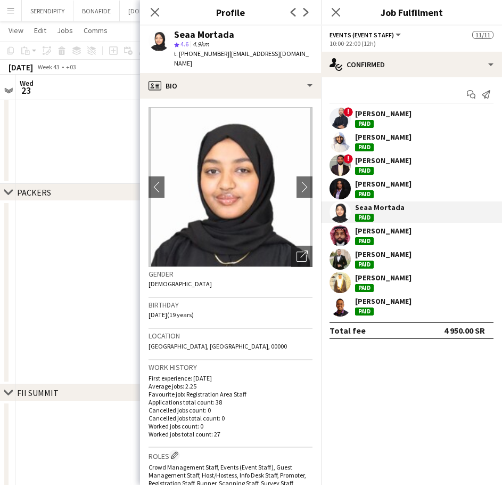
click at [398, 189] on div "[PERSON_NAME]" at bounding box center [383, 184] width 56 height 10
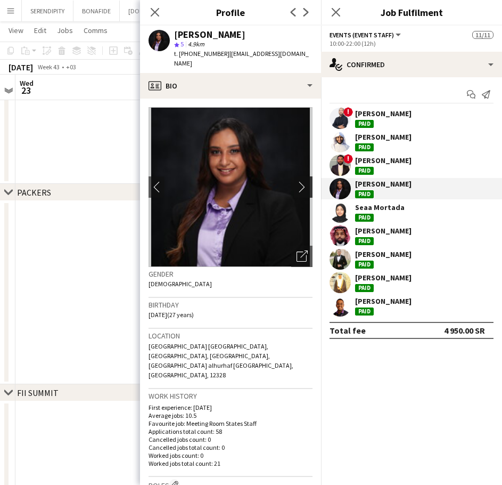
click at [298, 190] on app-icon "chevron-right" at bounding box center [305, 186] width 17 height 11
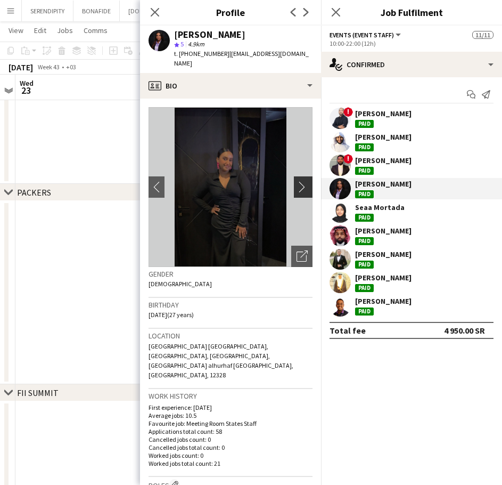
click at [297, 186] on app-icon "chevron-right" at bounding box center [305, 186] width 17 height 11
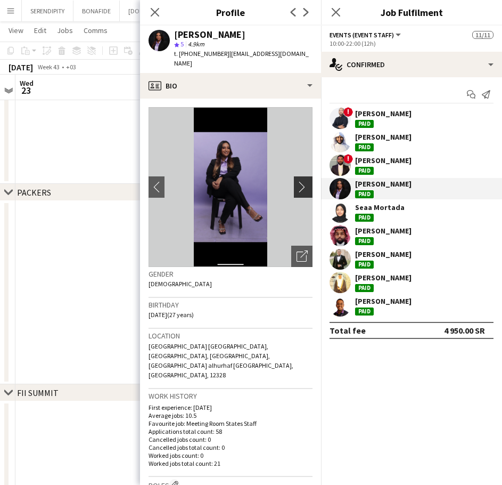
click at [297, 186] on app-icon "chevron-right" at bounding box center [305, 186] width 17 height 11
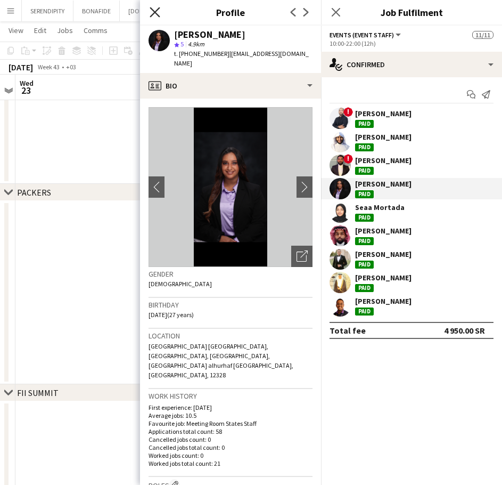
click at [159, 11] on icon "Close pop-in" at bounding box center [155, 12] width 10 height 10
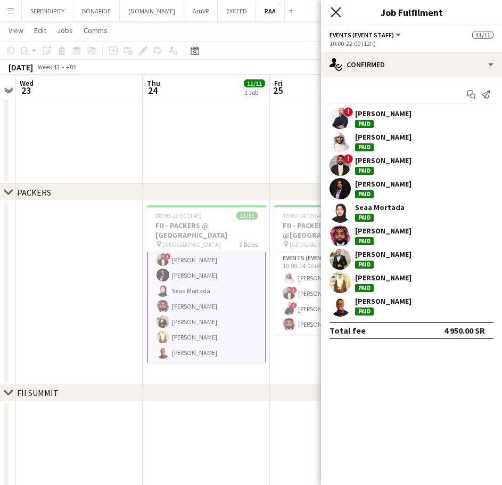
click at [334, 12] on icon "Close pop-in" at bounding box center [336, 12] width 10 height 10
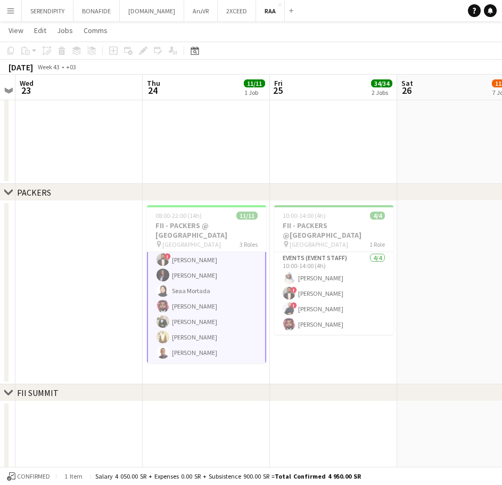
click at [331, 339] on app-date-cell "10:00-14:00 (4h) 4/4 FII - PACKERS @[GEOGRAPHIC_DATA] pin [GEOGRAPHIC_DATA] dig…" at bounding box center [333, 292] width 127 height 183
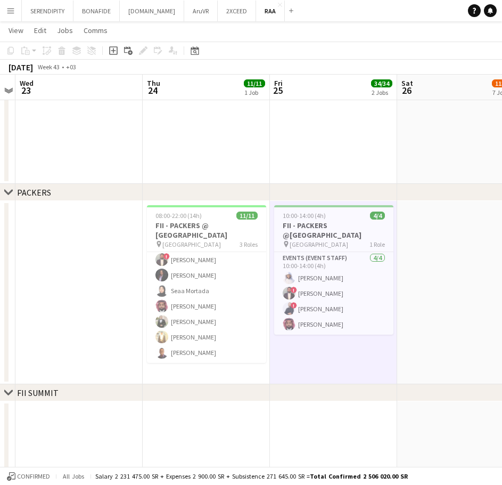
scroll to position [121, 0]
click at [215, 294] on app-card-role "Events (Event Staff) [DATE] 10:00-22:00 (12h) ! [PERSON_NAME] [PERSON_NAME] ! […" at bounding box center [206, 283] width 119 height 160
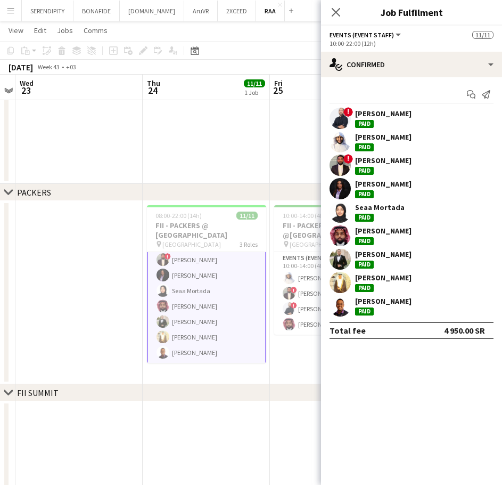
click at [257, 138] on app-date-cell at bounding box center [206, 130] width 127 height 110
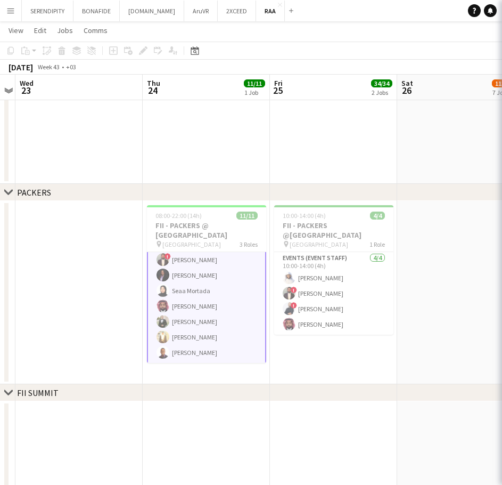
scroll to position [121, 0]
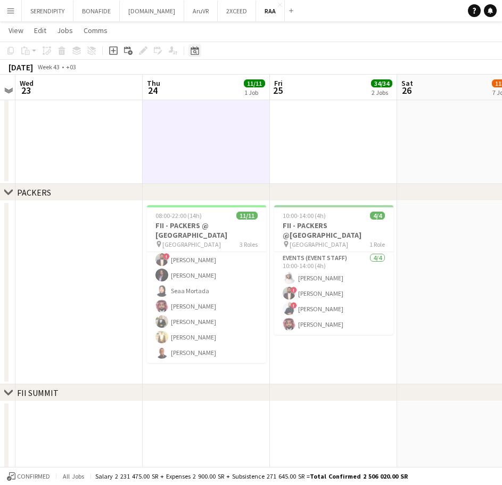
click at [196, 52] on icon at bounding box center [195, 52] width 4 height 4
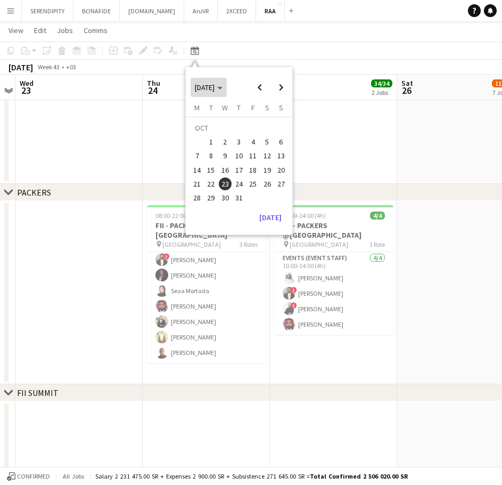
click at [227, 80] on span "Choose month and year" at bounding box center [209, 88] width 36 height 26
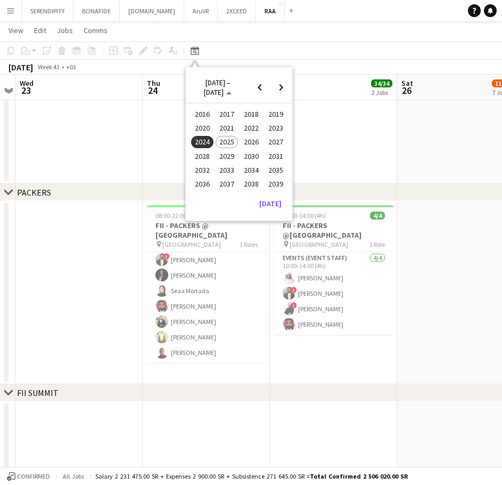
click at [231, 142] on span "2025" at bounding box center [227, 142] width 22 height 13
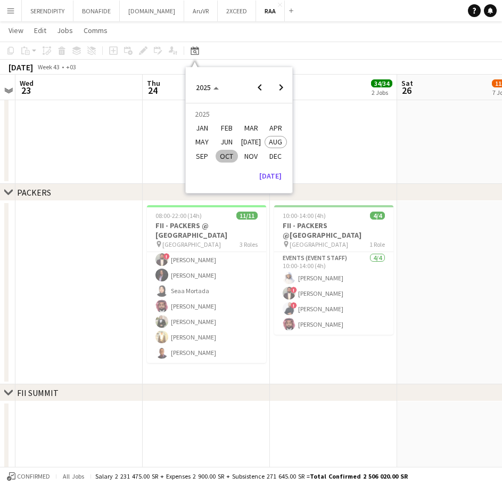
click at [232, 154] on span "OCT" at bounding box center [227, 156] width 22 height 13
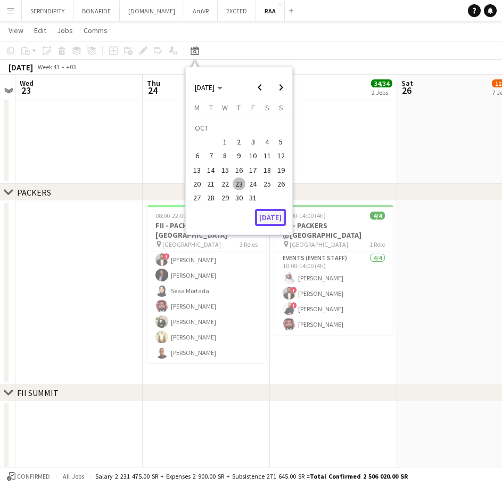
click at [269, 213] on button "[DATE]" at bounding box center [270, 217] width 31 height 17
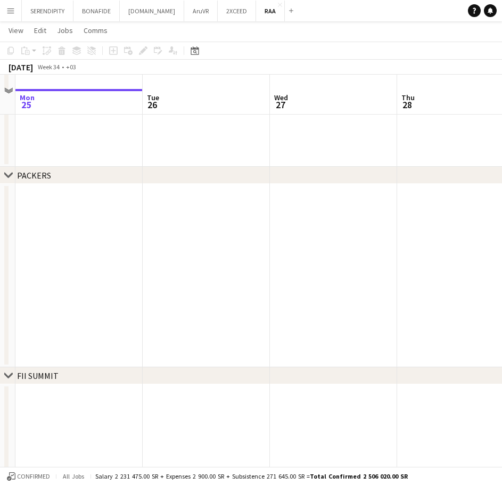
scroll to position [2397, 0]
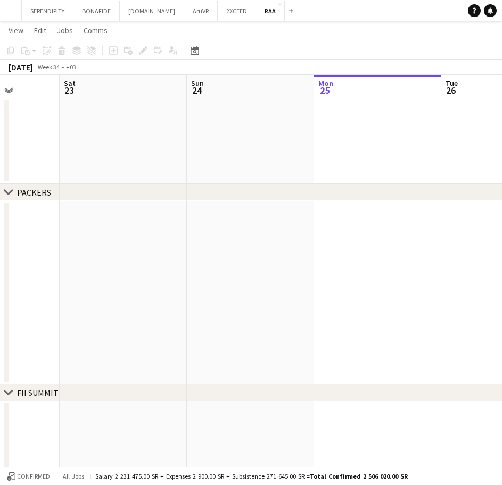
drag, startPoint x: 181, startPoint y: 261, endPoint x: 558, endPoint y: 267, distance: 377.7
drag, startPoint x: 201, startPoint y: 284, endPoint x: 292, endPoint y: 273, distance: 91.2
drag, startPoint x: 342, startPoint y: 275, endPoint x: 42, endPoint y: 273, distance: 300.4
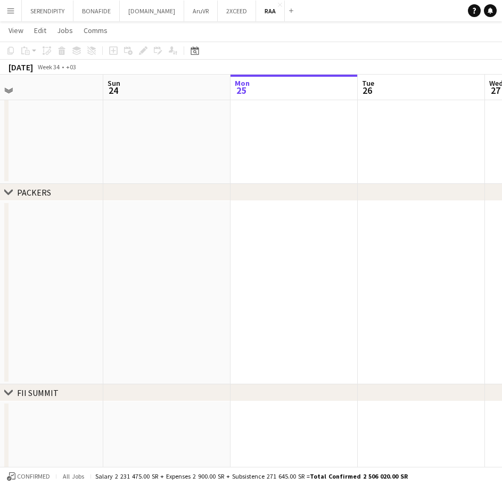
drag, startPoint x: 352, startPoint y: 265, endPoint x: 151, endPoint y: 265, distance: 201.3
click at [198, 52] on icon "Date picker" at bounding box center [195, 50] width 9 height 9
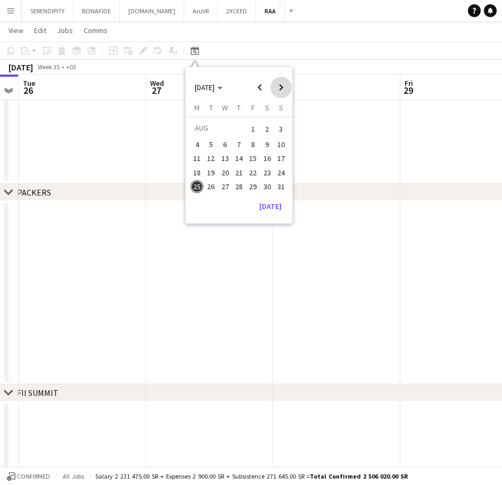
click at [281, 85] on span "Next month" at bounding box center [281, 87] width 21 height 21
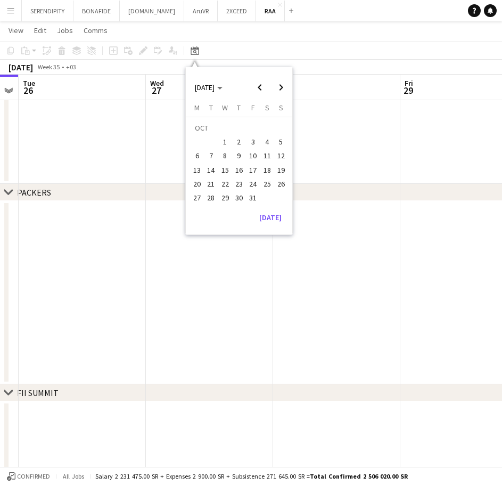
click at [251, 186] on span "24" at bounding box center [253, 183] width 13 height 13
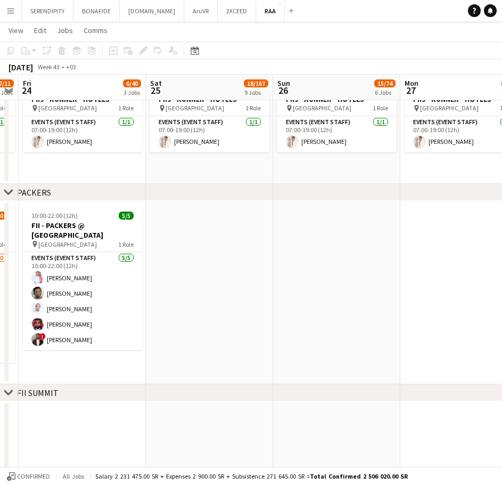
scroll to position [0, 366]
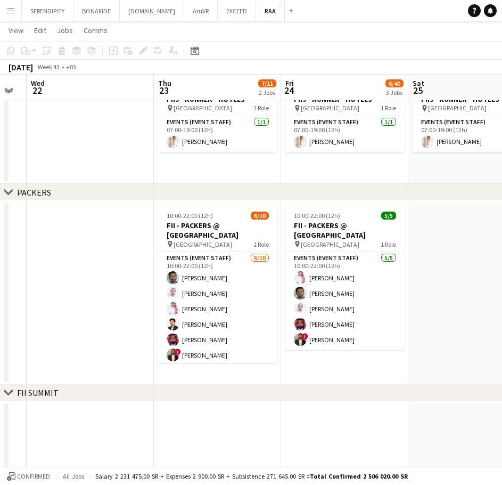
drag, startPoint x: 303, startPoint y: 286, endPoint x: 484, endPoint y: 248, distance: 184.6
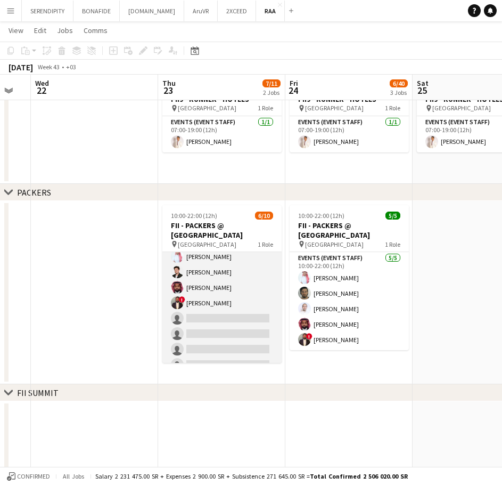
scroll to position [53, 0]
click at [218, 279] on app-card-role "Events (Event Staff) [DATE] 10:00-22:00 (12h) [PERSON_NAME] [PERSON_NAME] [PERS…" at bounding box center [221, 286] width 119 height 175
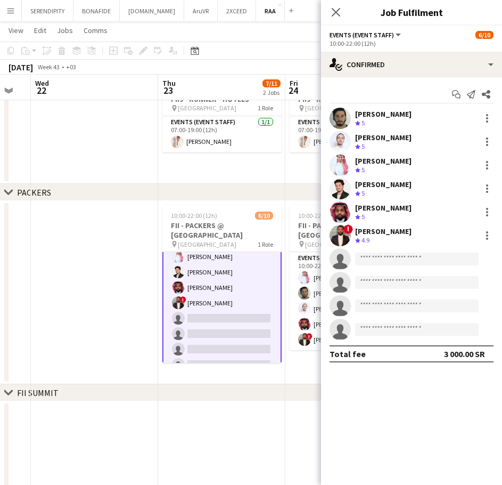
scroll to position [54, 0]
click at [47, 256] on app-date-cell at bounding box center [94, 292] width 127 height 183
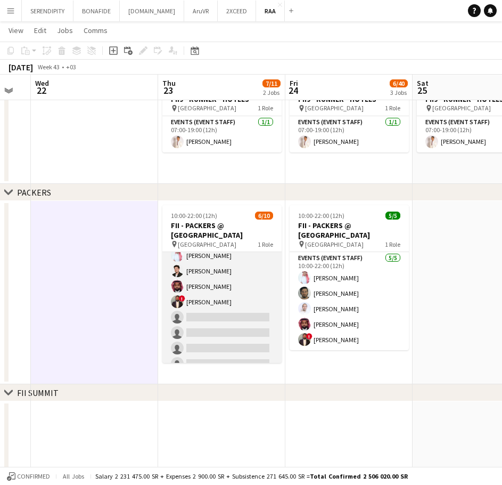
scroll to position [64, 0]
